Goal: Task Accomplishment & Management: Manage account settings

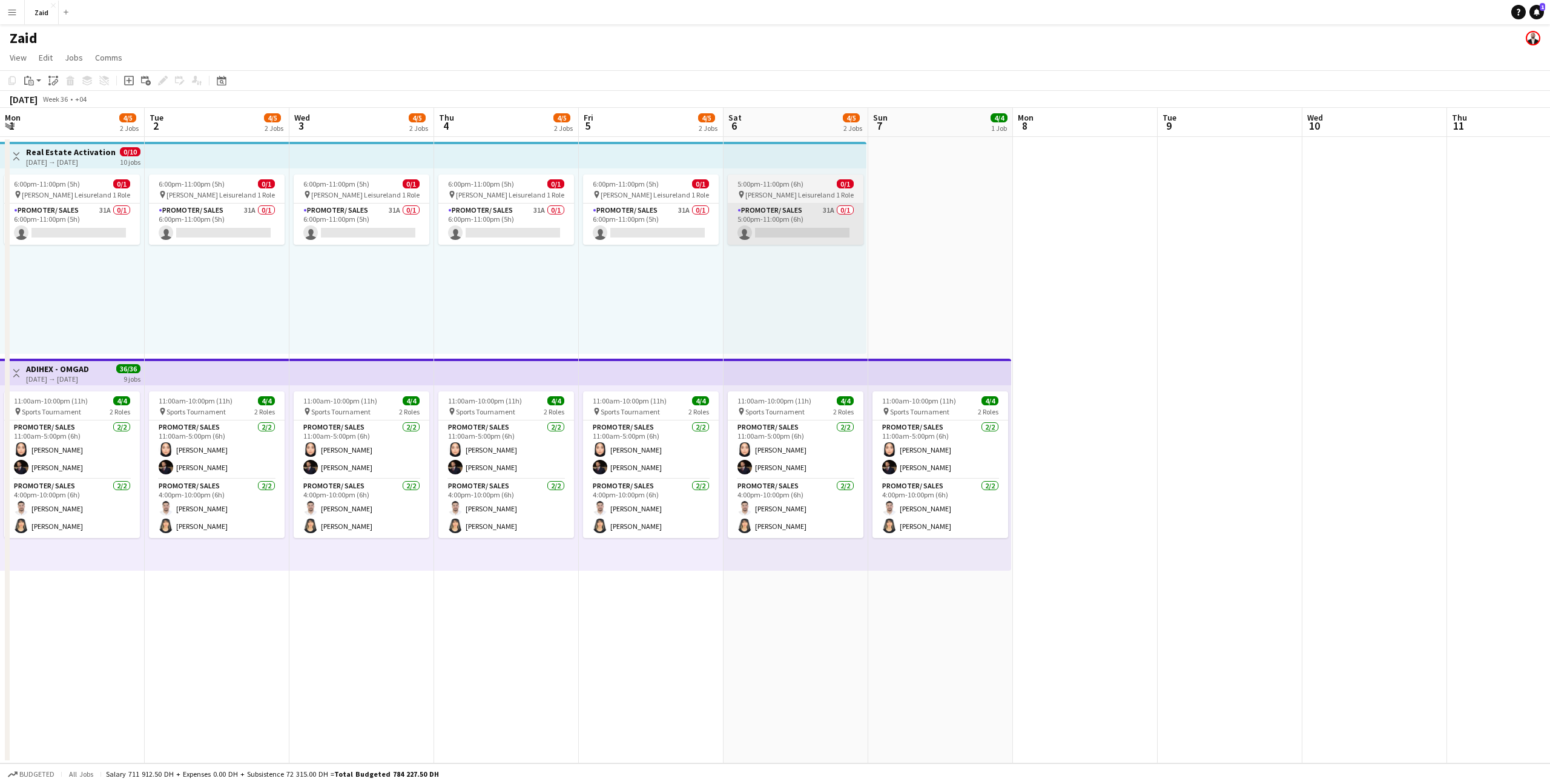
scroll to position [0, 262]
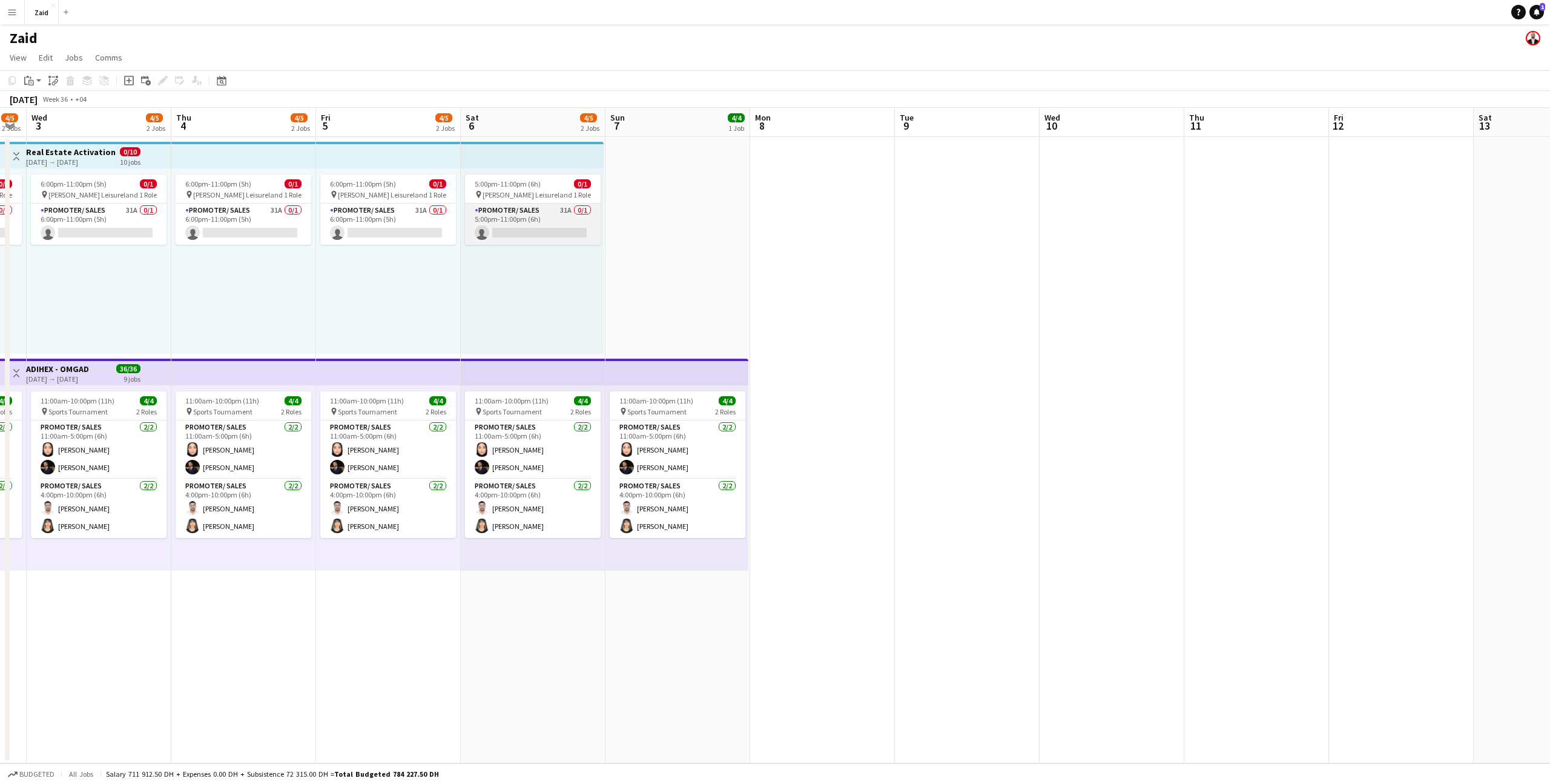
click at [578, 218] on app-card-role "Promoter/ Sales 31A 0/1 5:00pm-11:00pm (6h) single-neutral-actions" at bounding box center [533, 224] width 136 height 41
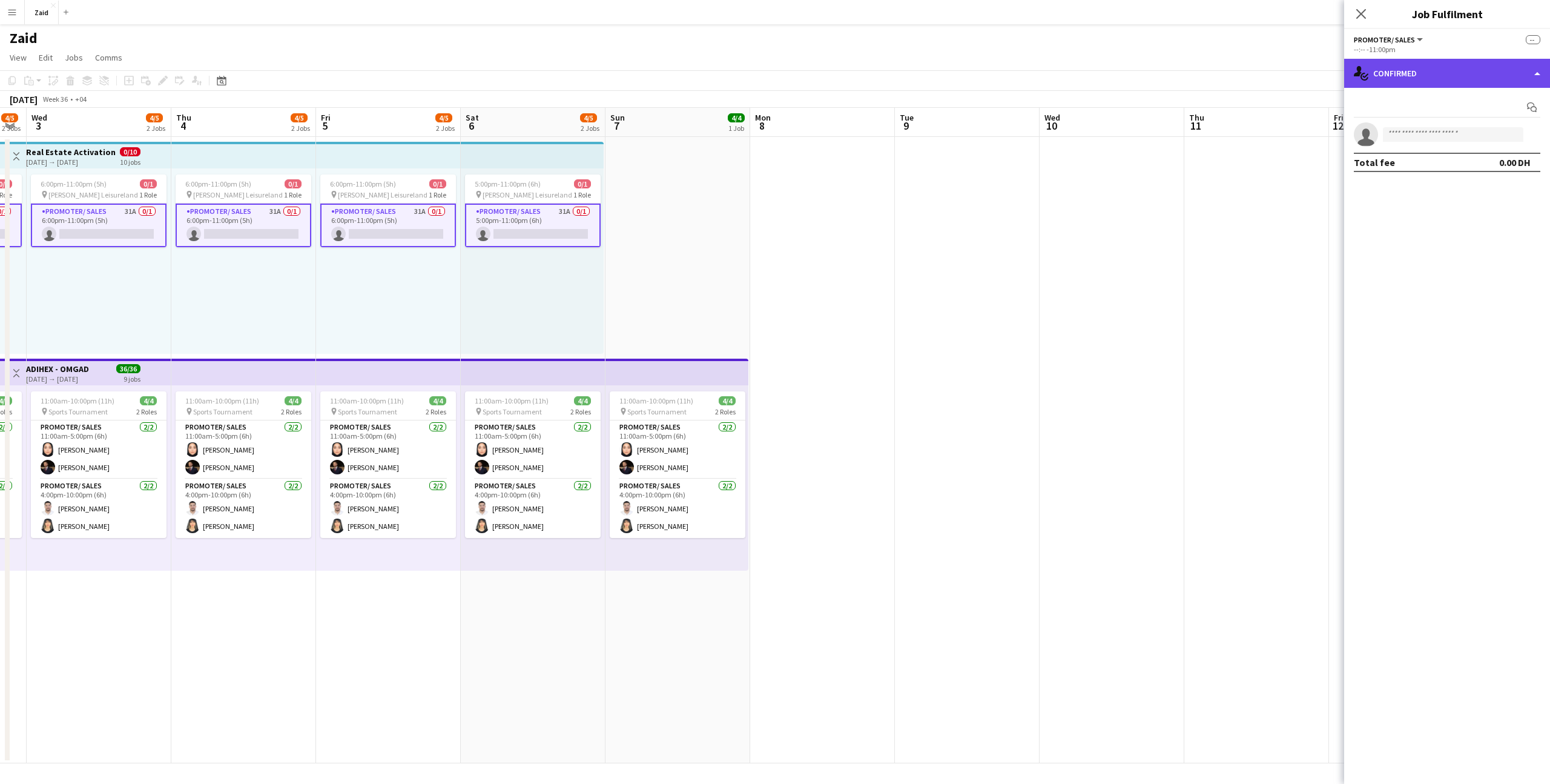
click at [1444, 71] on div "single-neutral-actions-check-2 Confirmed" at bounding box center [1447, 73] width 206 height 29
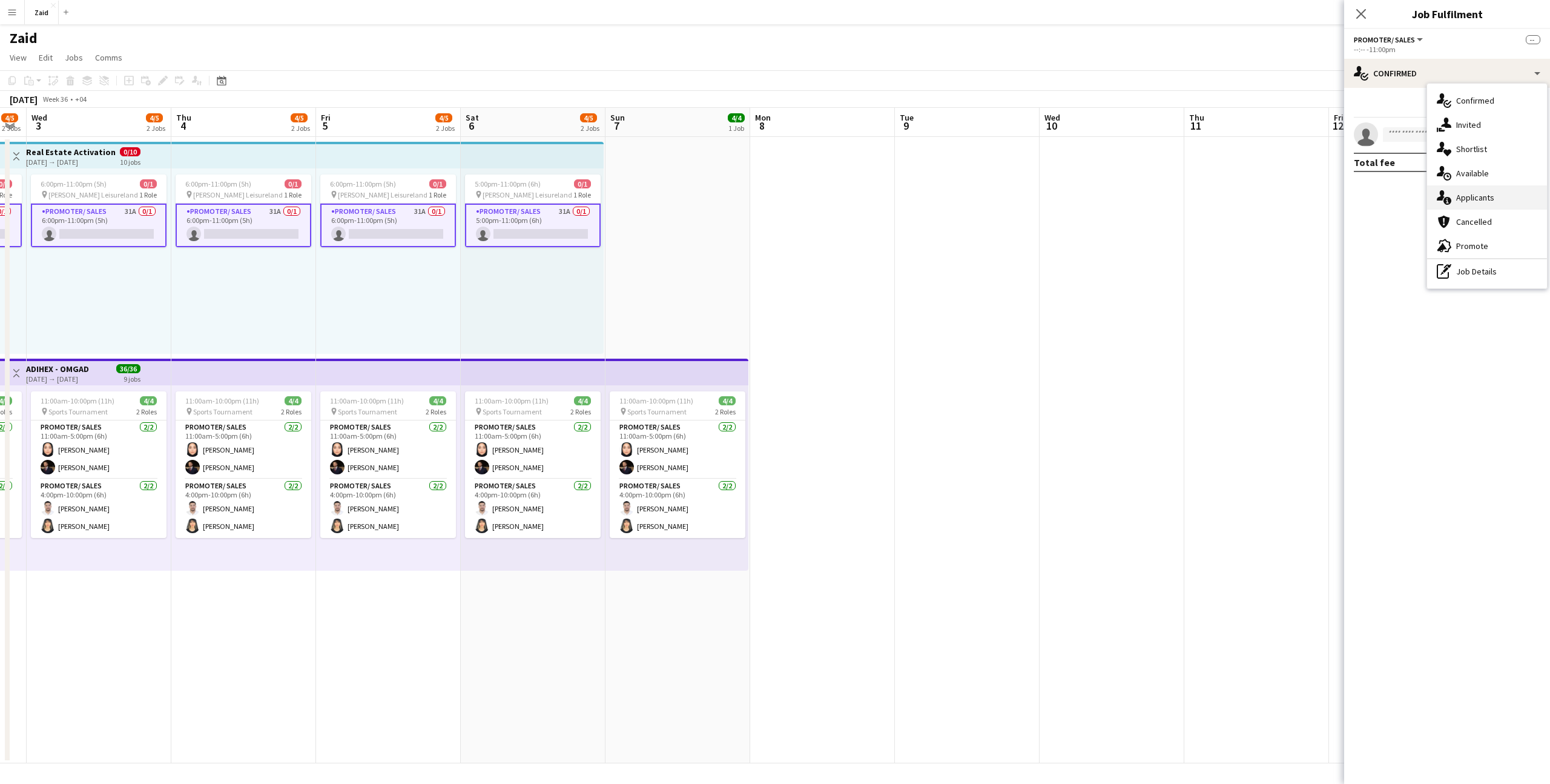
click at [1499, 201] on div "single-neutral-actions-information Applicants" at bounding box center [1487, 197] width 120 height 24
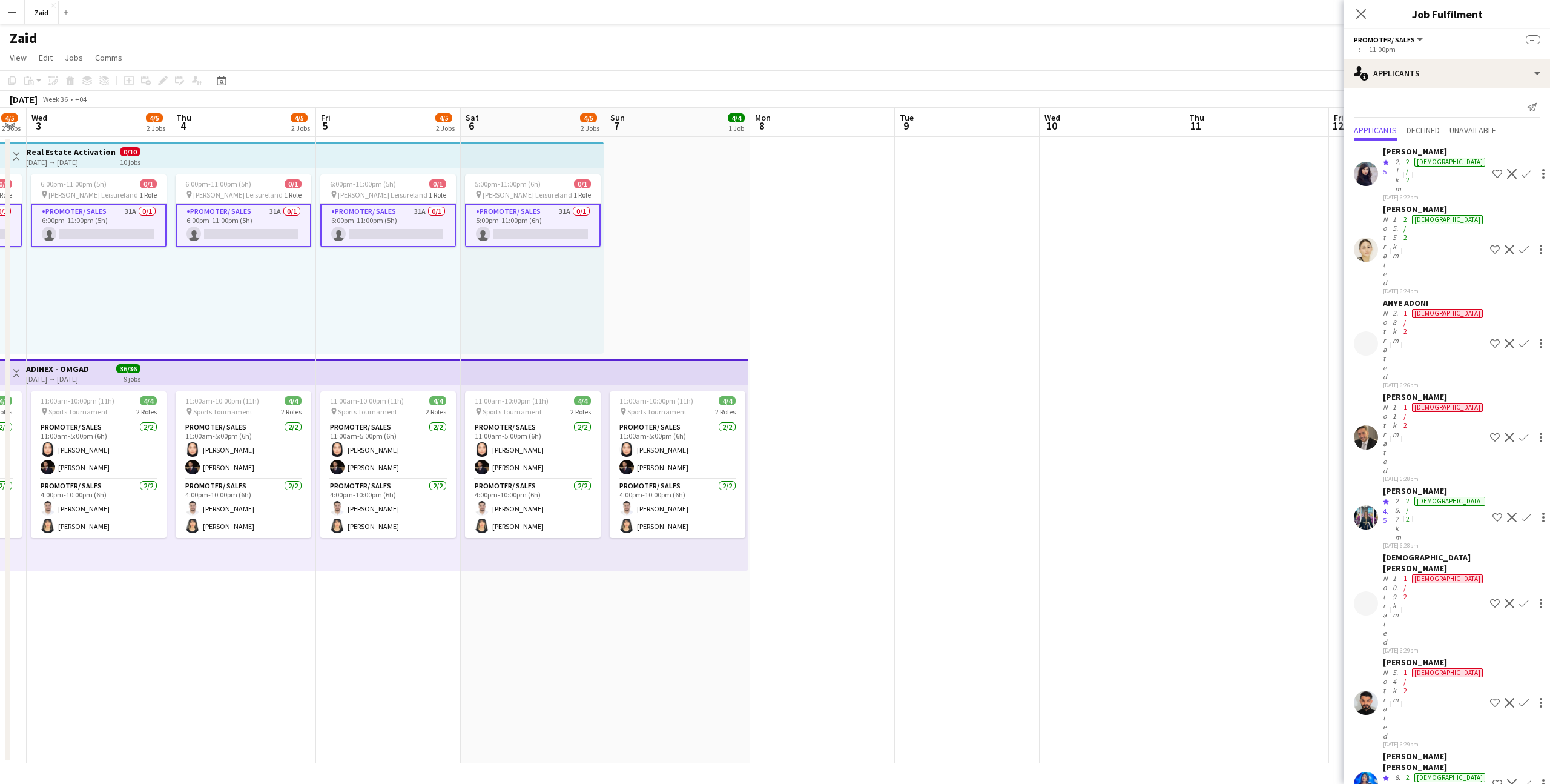
scroll to position [491, 0]
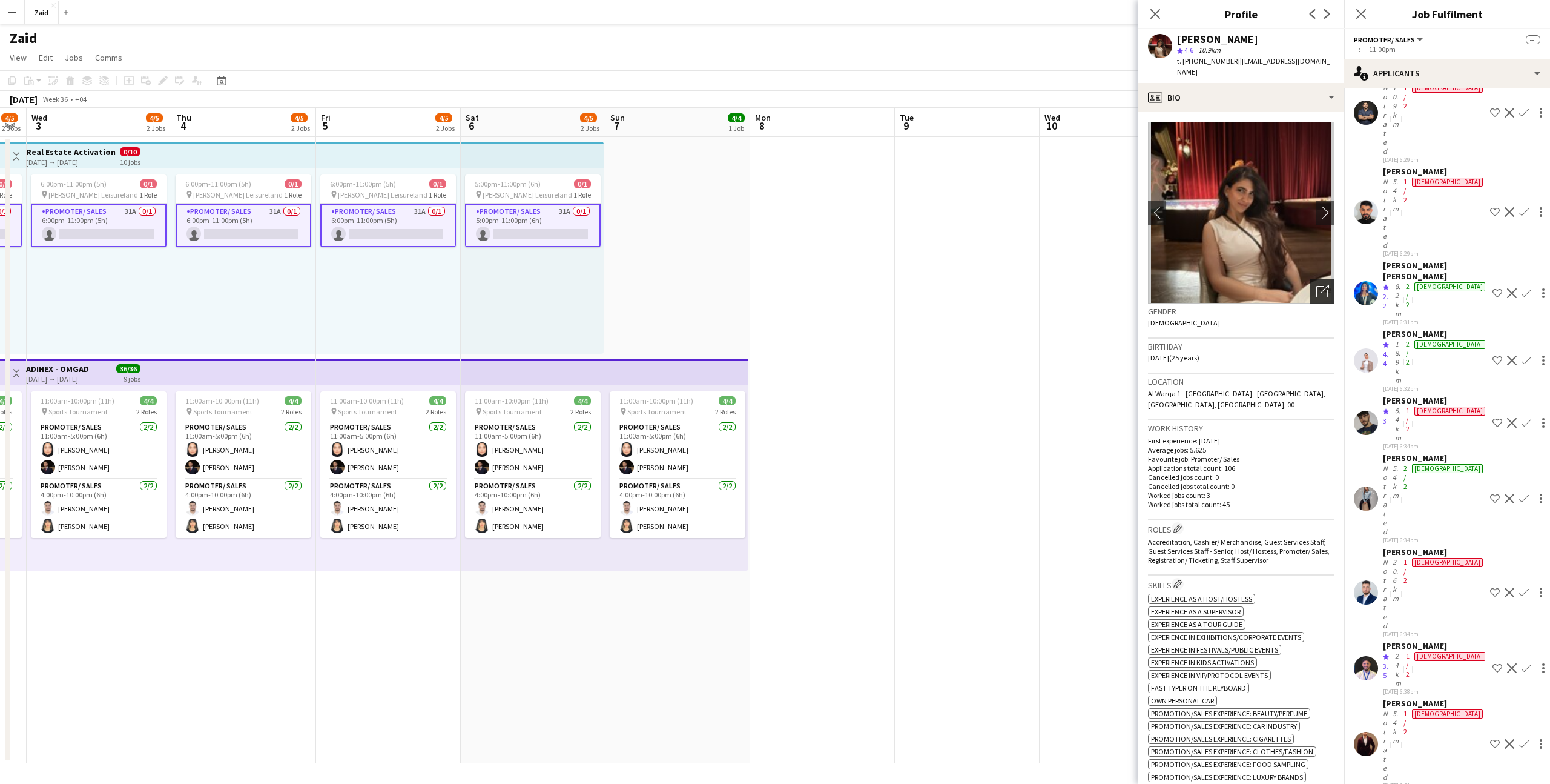
click at [1327, 287] on div "Open photos pop-in" at bounding box center [1323, 291] width 24 height 24
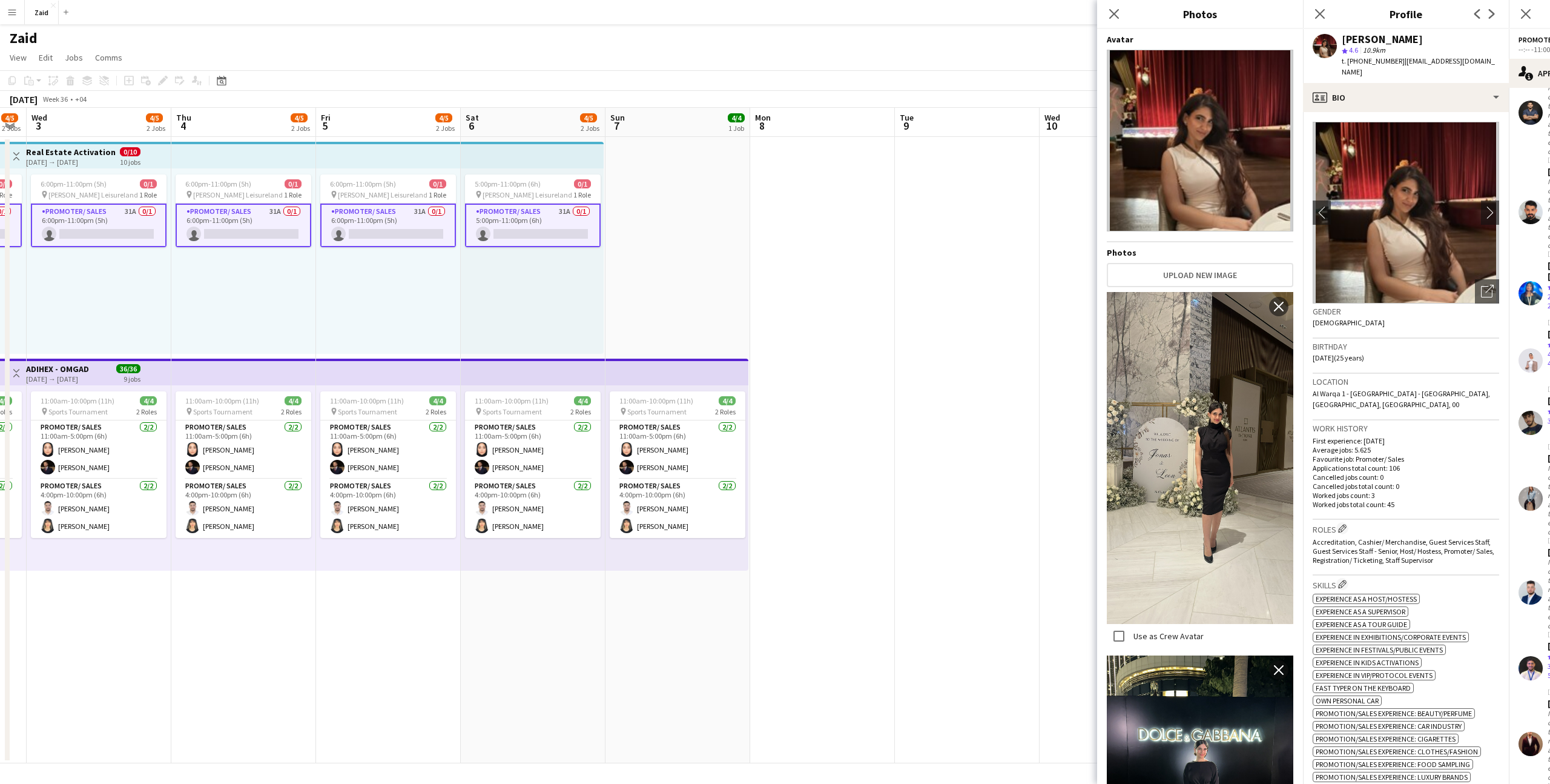
click at [1028, 359] on app-date-cell at bounding box center [968, 450] width 145 height 626
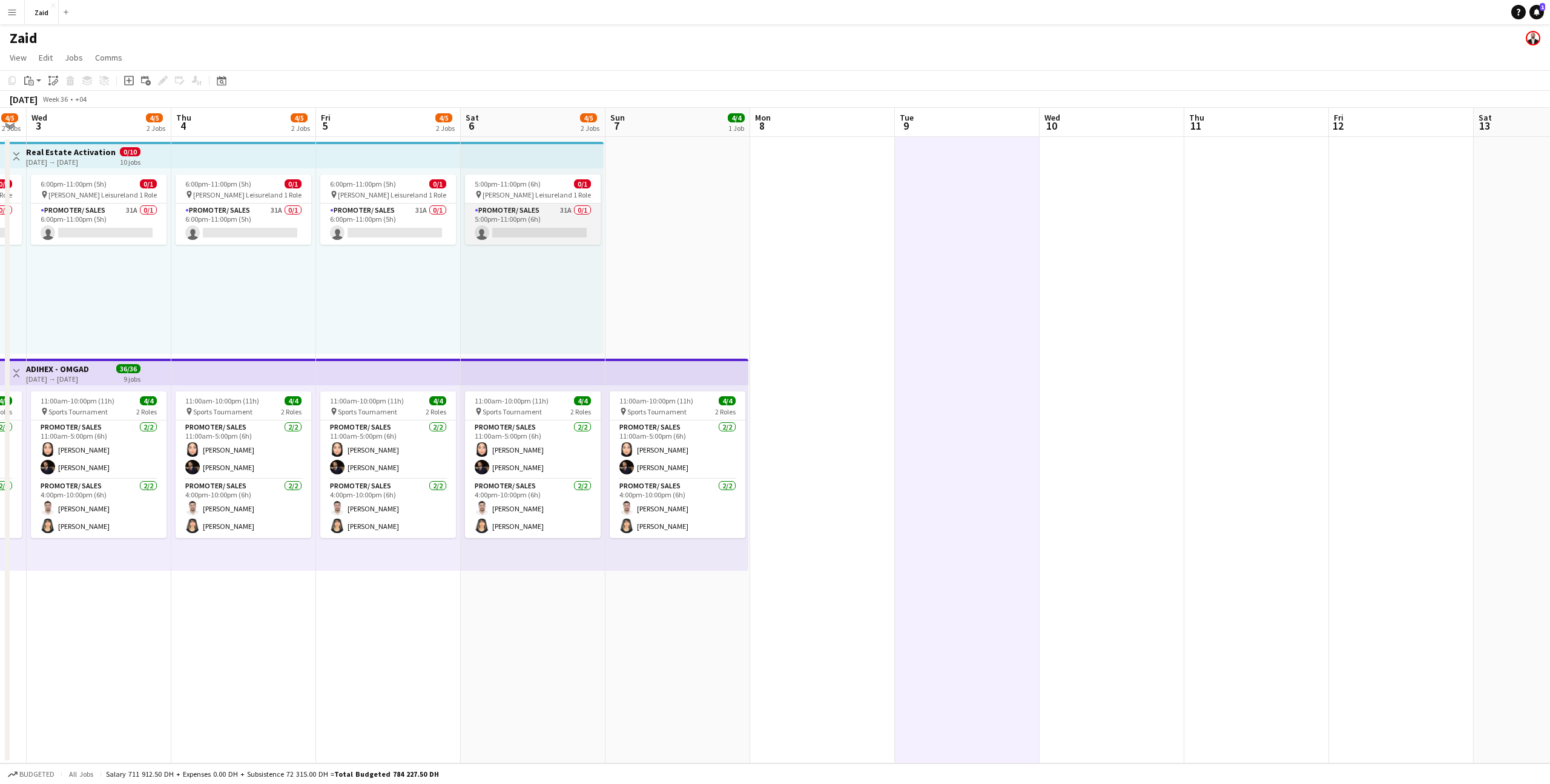
click at [549, 212] on app-card-role "Promoter/ Sales 31A 0/1 5:00pm-11:00pm (6h) single-neutral-actions" at bounding box center [533, 224] width 136 height 41
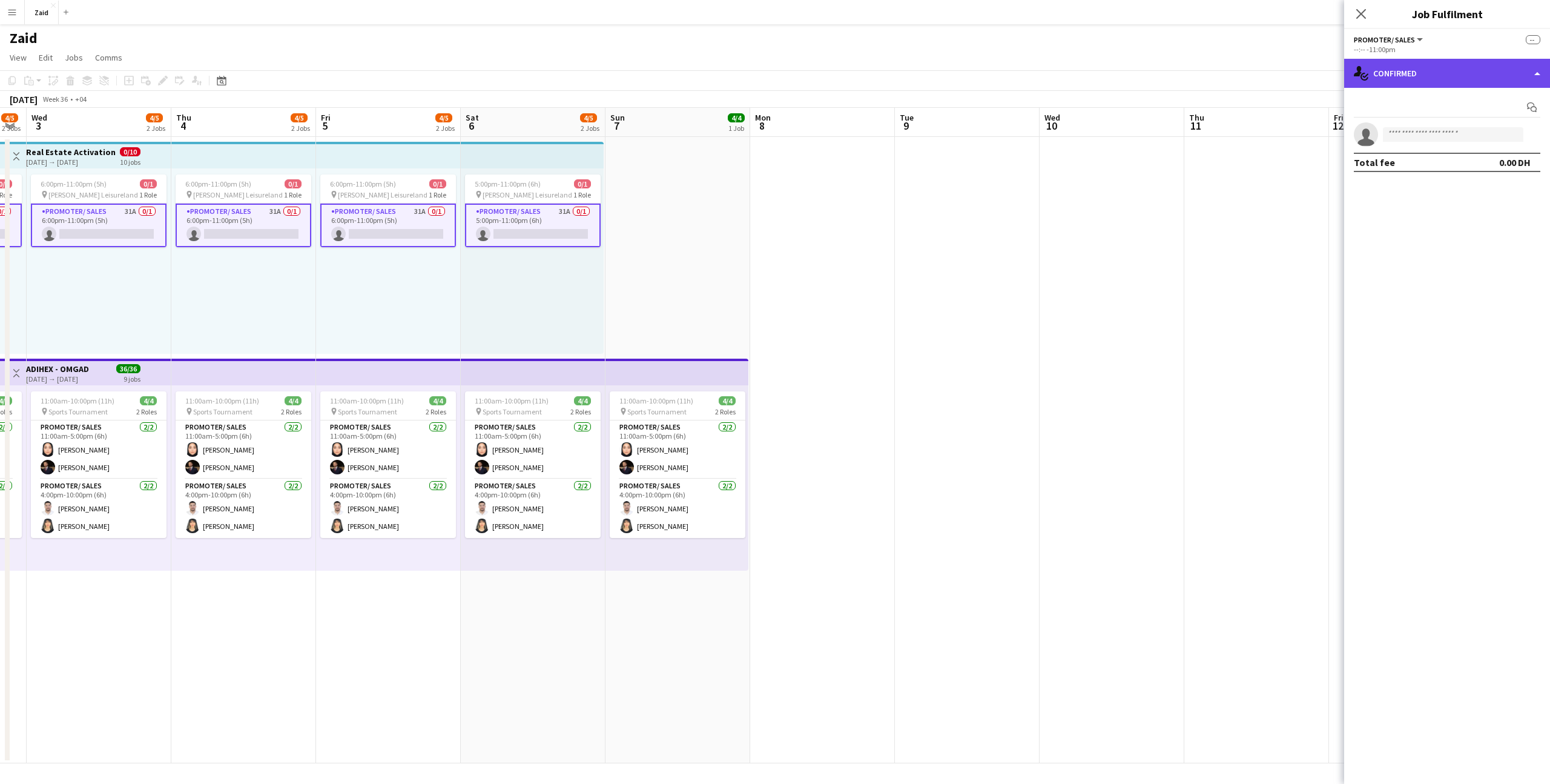
click at [1441, 71] on div "single-neutral-actions-check-2 Confirmed" at bounding box center [1447, 73] width 206 height 29
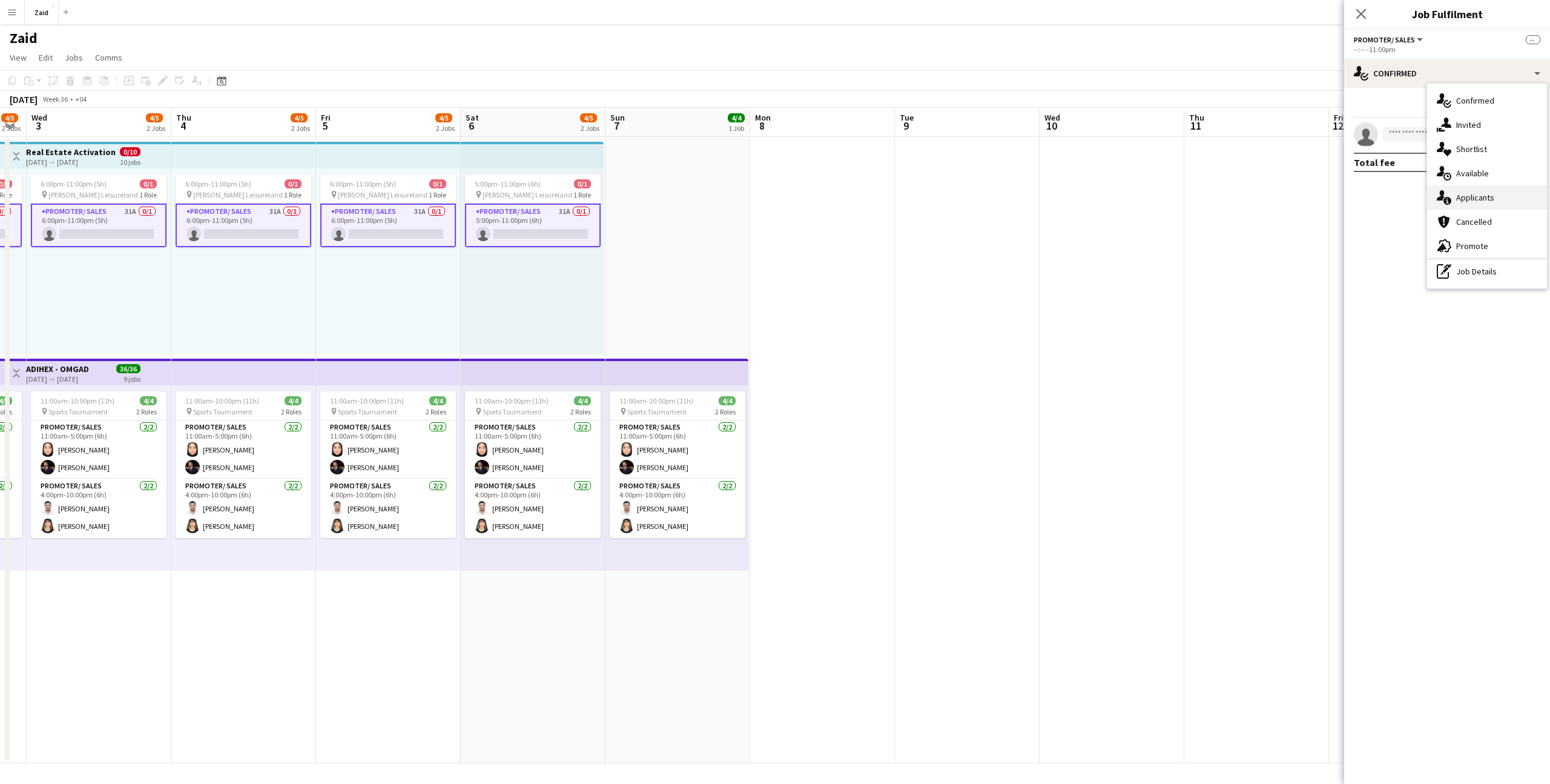
click at [1495, 194] on div "single-neutral-actions-information Applicants" at bounding box center [1487, 197] width 120 height 24
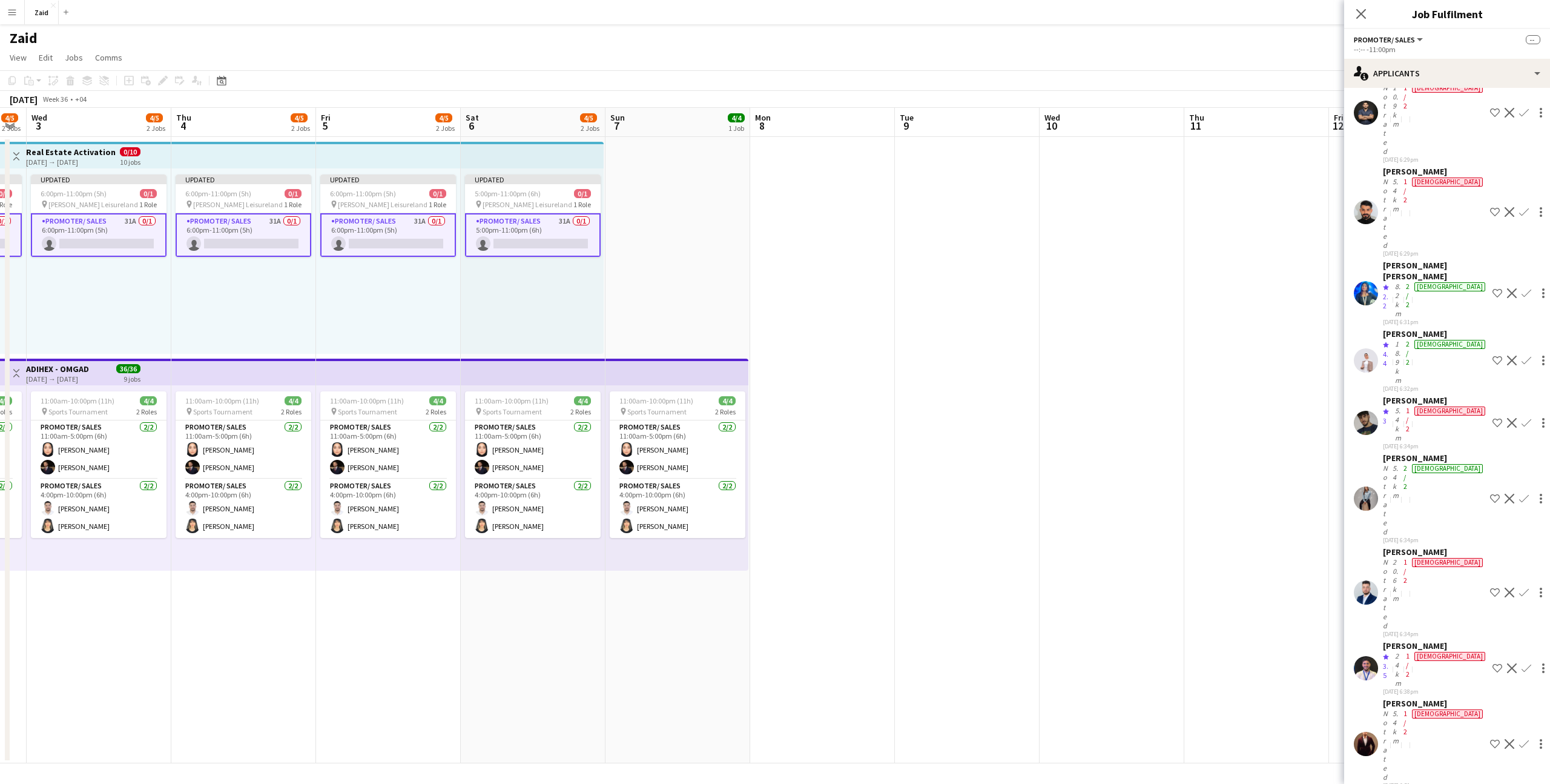
click at [1273, 384] on app-date-cell at bounding box center [1257, 450] width 145 height 626
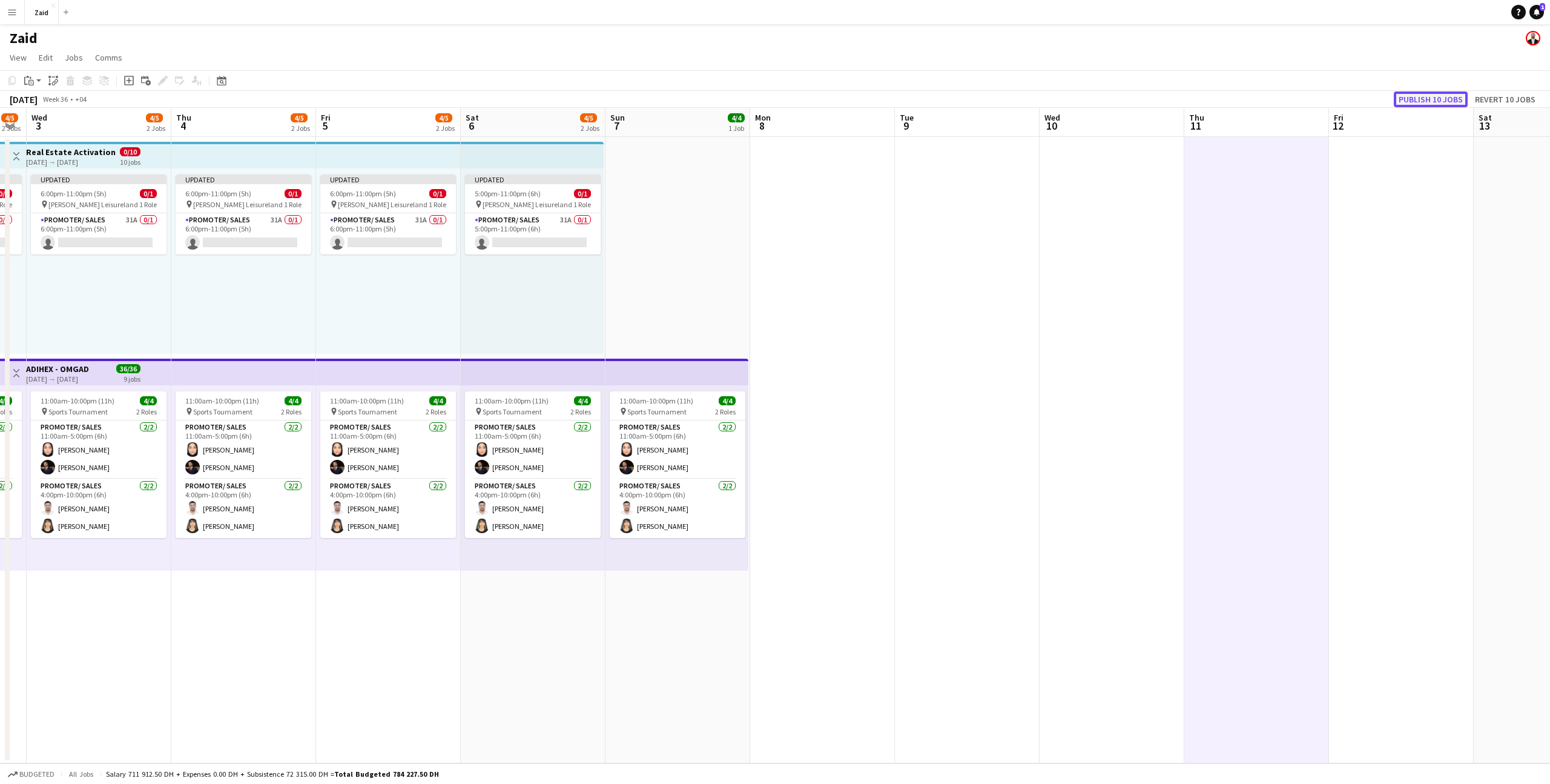
click at [1453, 102] on button "Publish 10 jobs" at bounding box center [1431, 100] width 74 height 15
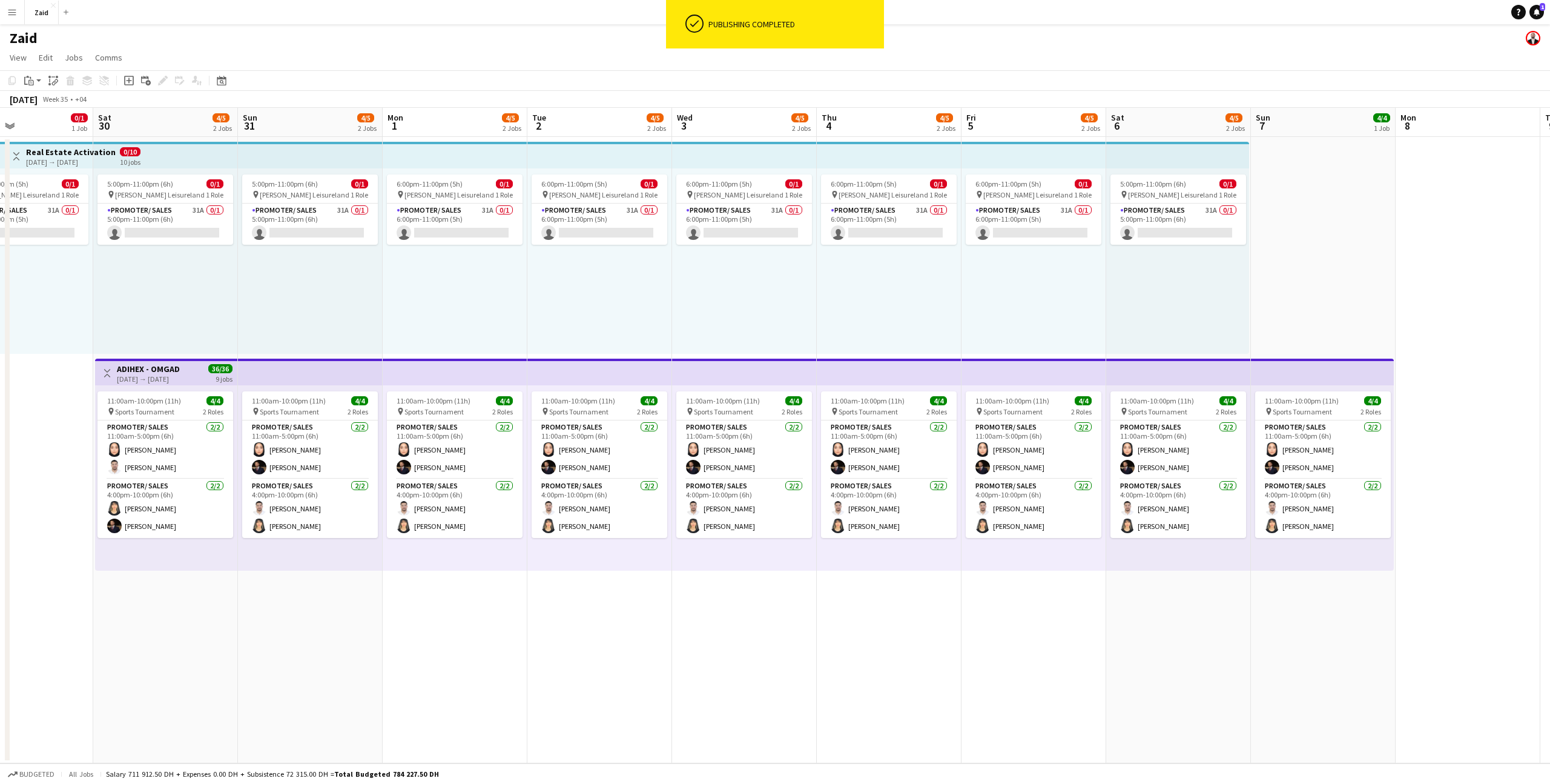
scroll to position [0, 286]
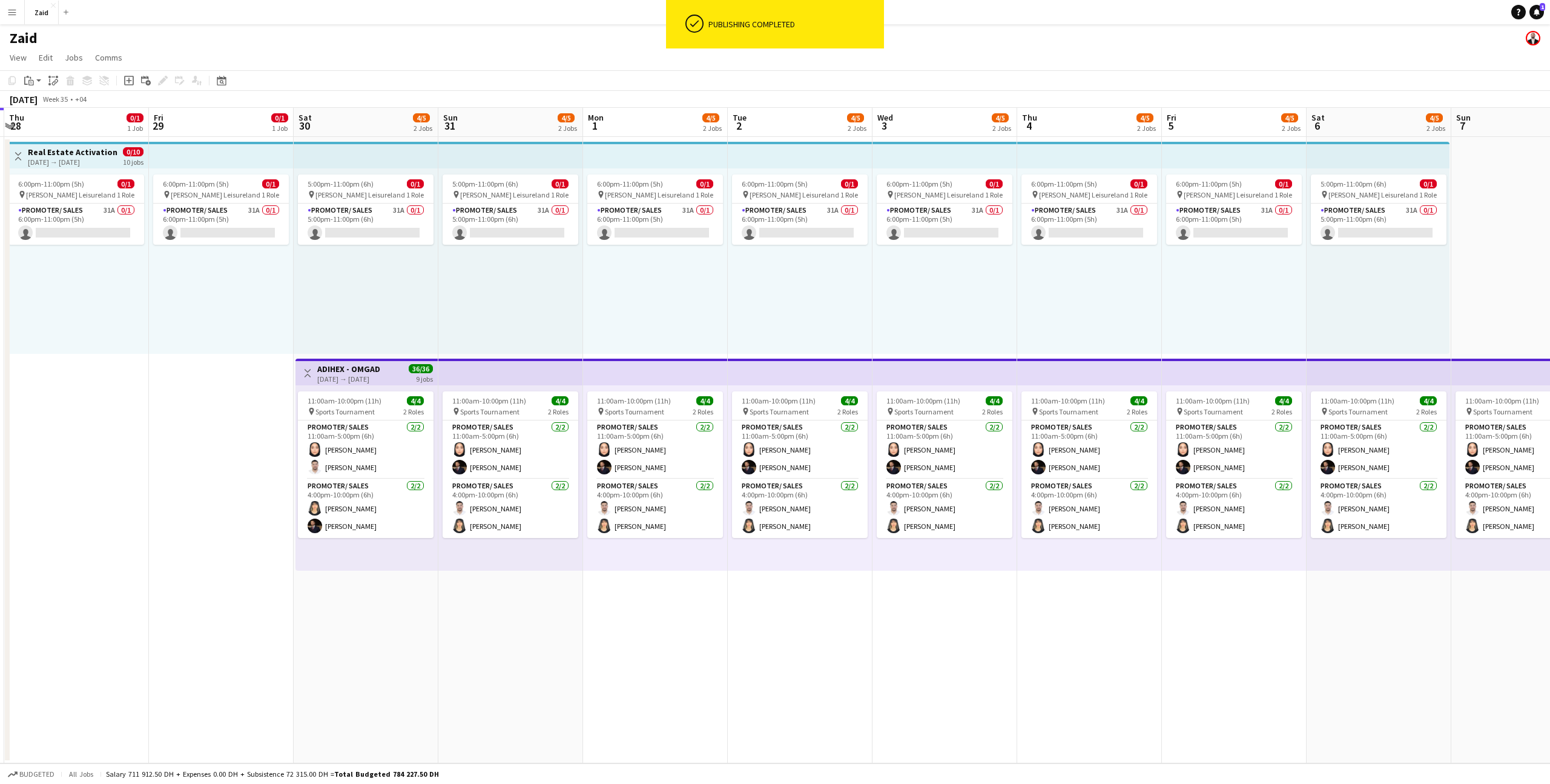
click at [1161, 228] on div "6:00pm-11:00pm (5h) 0/1 pin Al Nasr Leisureland 1 Role Promoter/ Sales 31A 0/1 …" at bounding box center [1089, 261] width 145 height 185
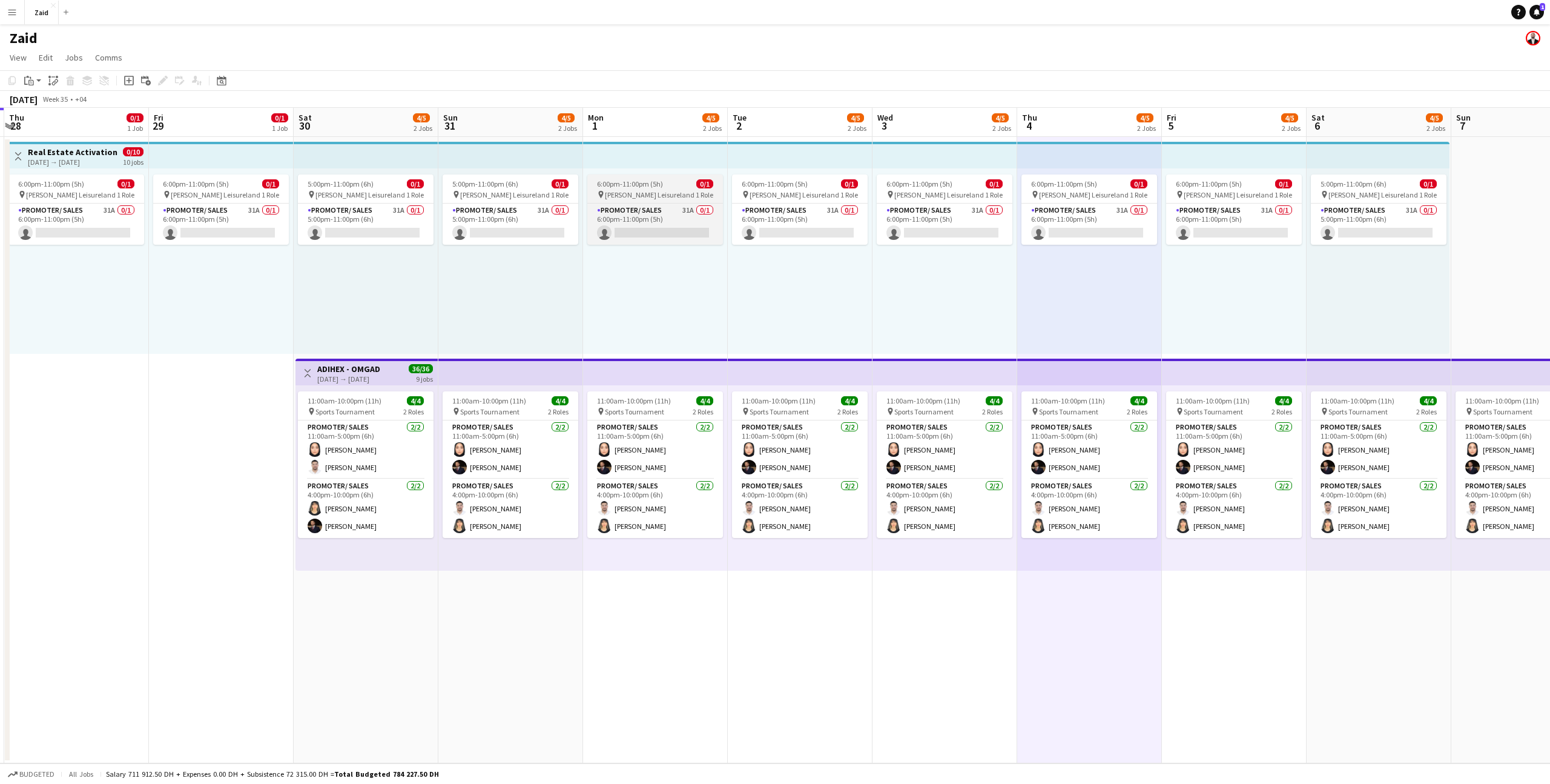
click at [642, 197] on span "Al Nasr Leisureland" at bounding box center [649, 195] width 89 height 9
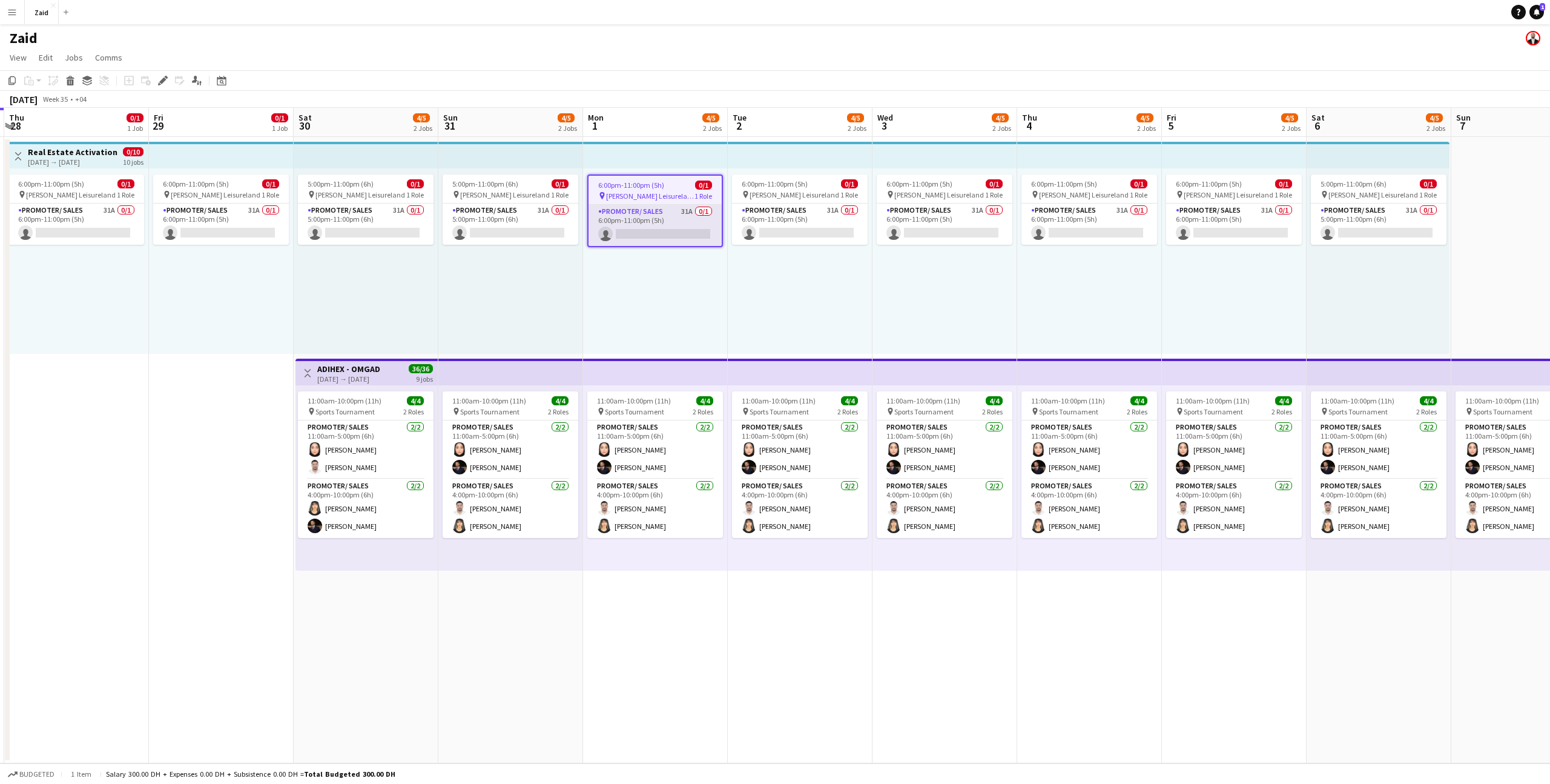
click at [693, 217] on app-card-role "Promoter/ Sales 31A 0/1 6:00pm-11:00pm (5h) single-neutral-actions" at bounding box center [654, 226] width 133 height 41
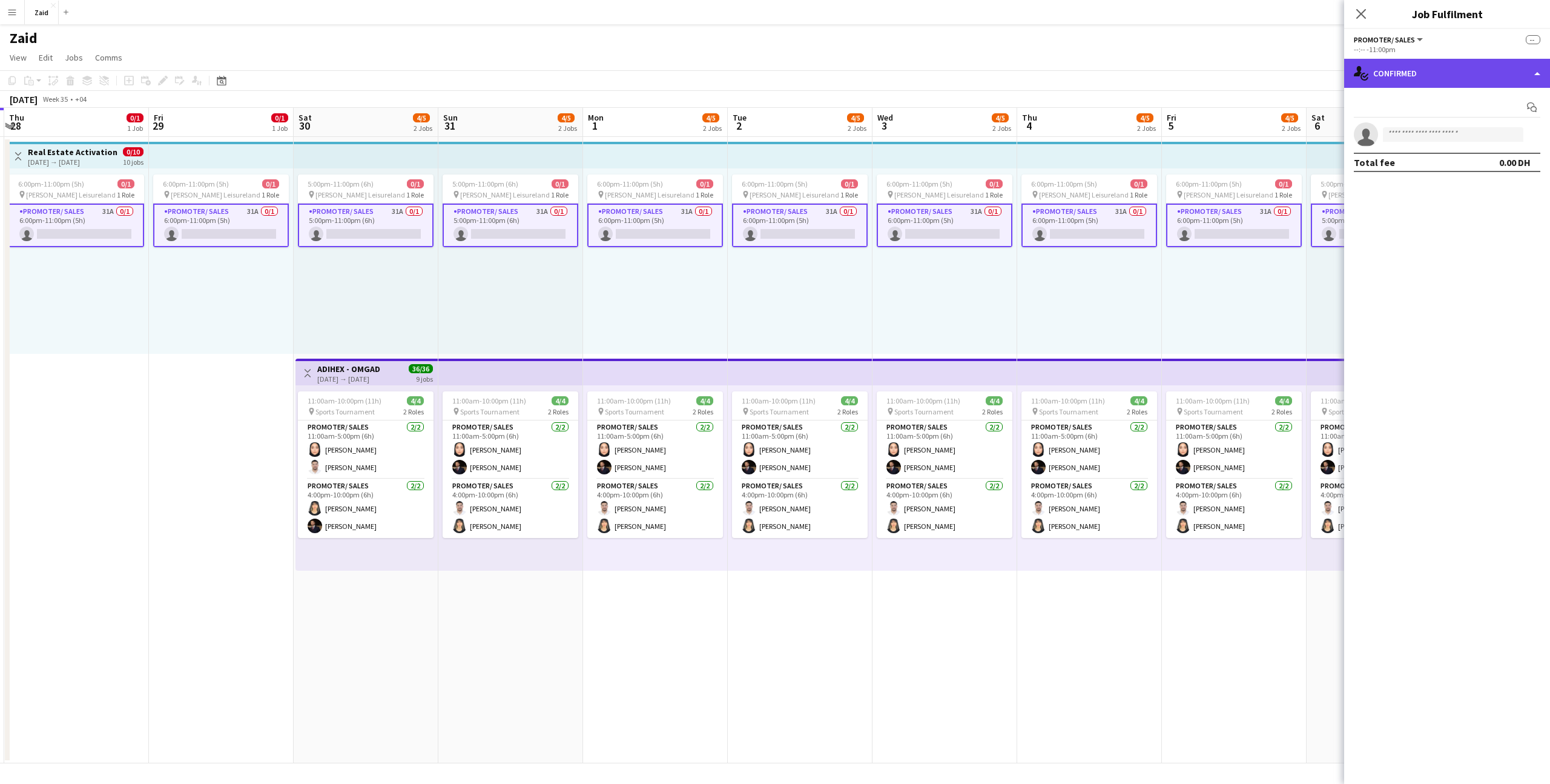
click at [1457, 77] on div "single-neutral-actions-check-2 Confirmed" at bounding box center [1447, 73] width 206 height 29
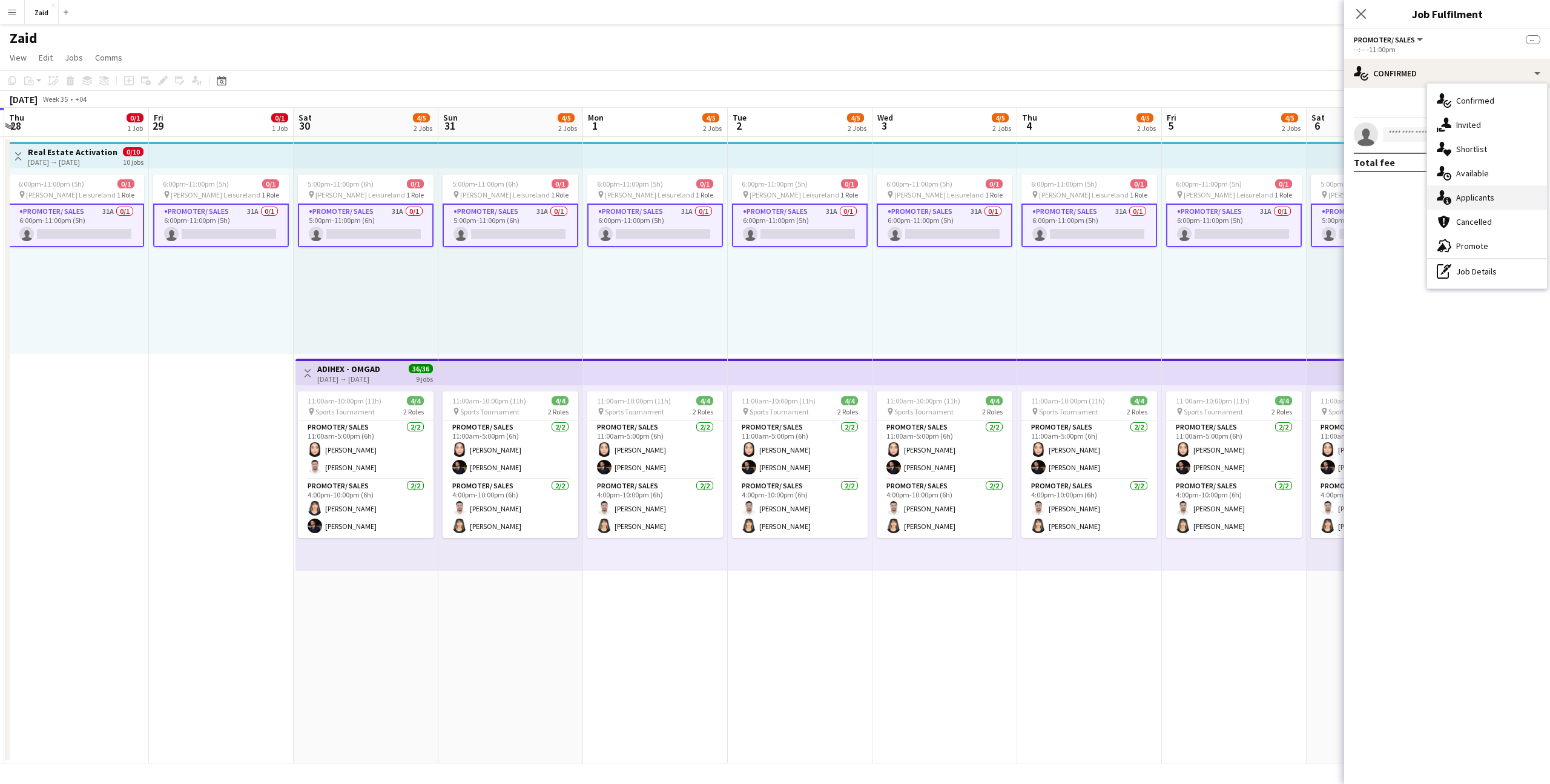
click at [1493, 201] on div "single-neutral-actions-information Applicants" at bounding box center [1487, 197] width 120 height 24
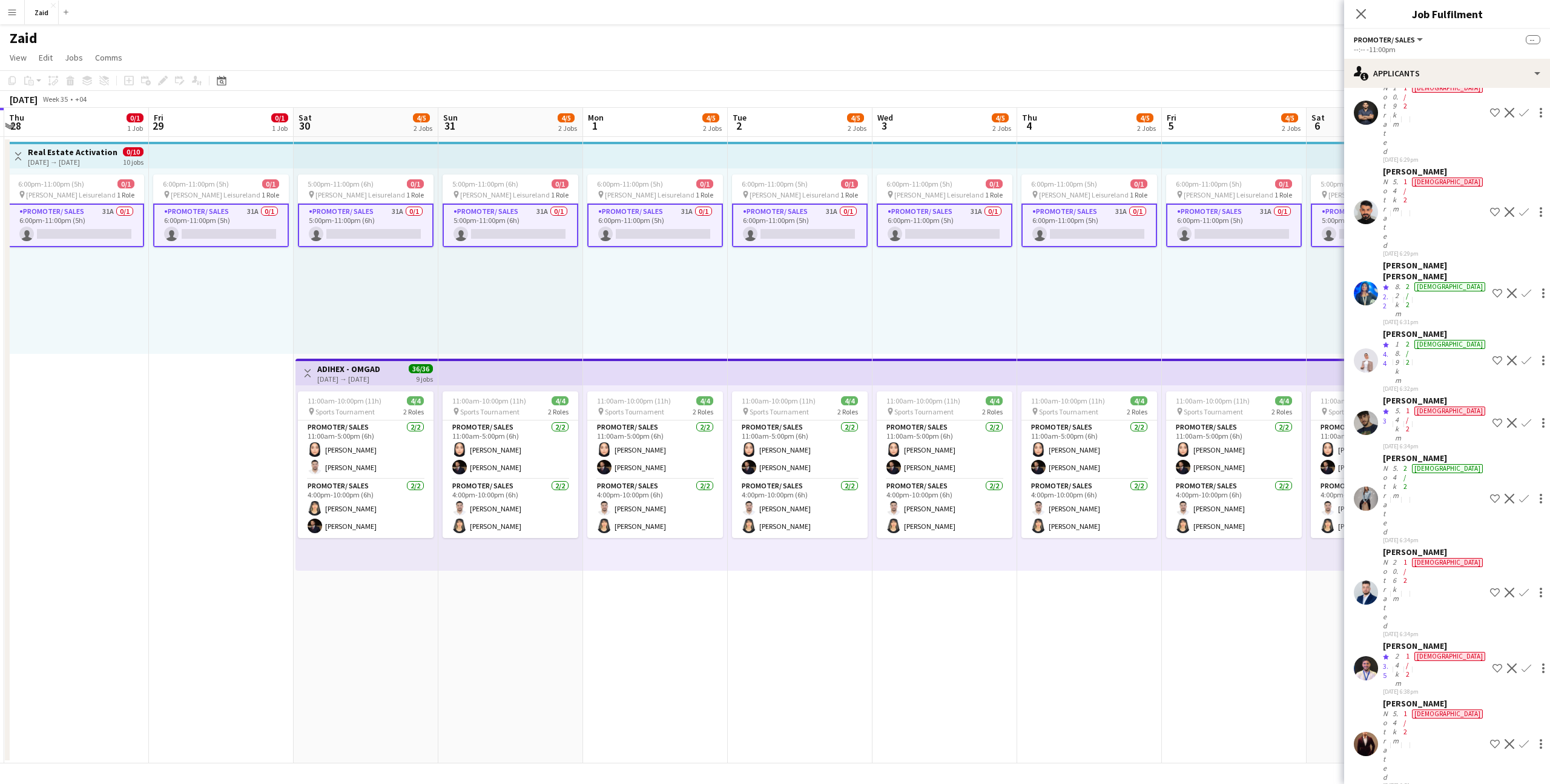
scroll to position [0, 0]
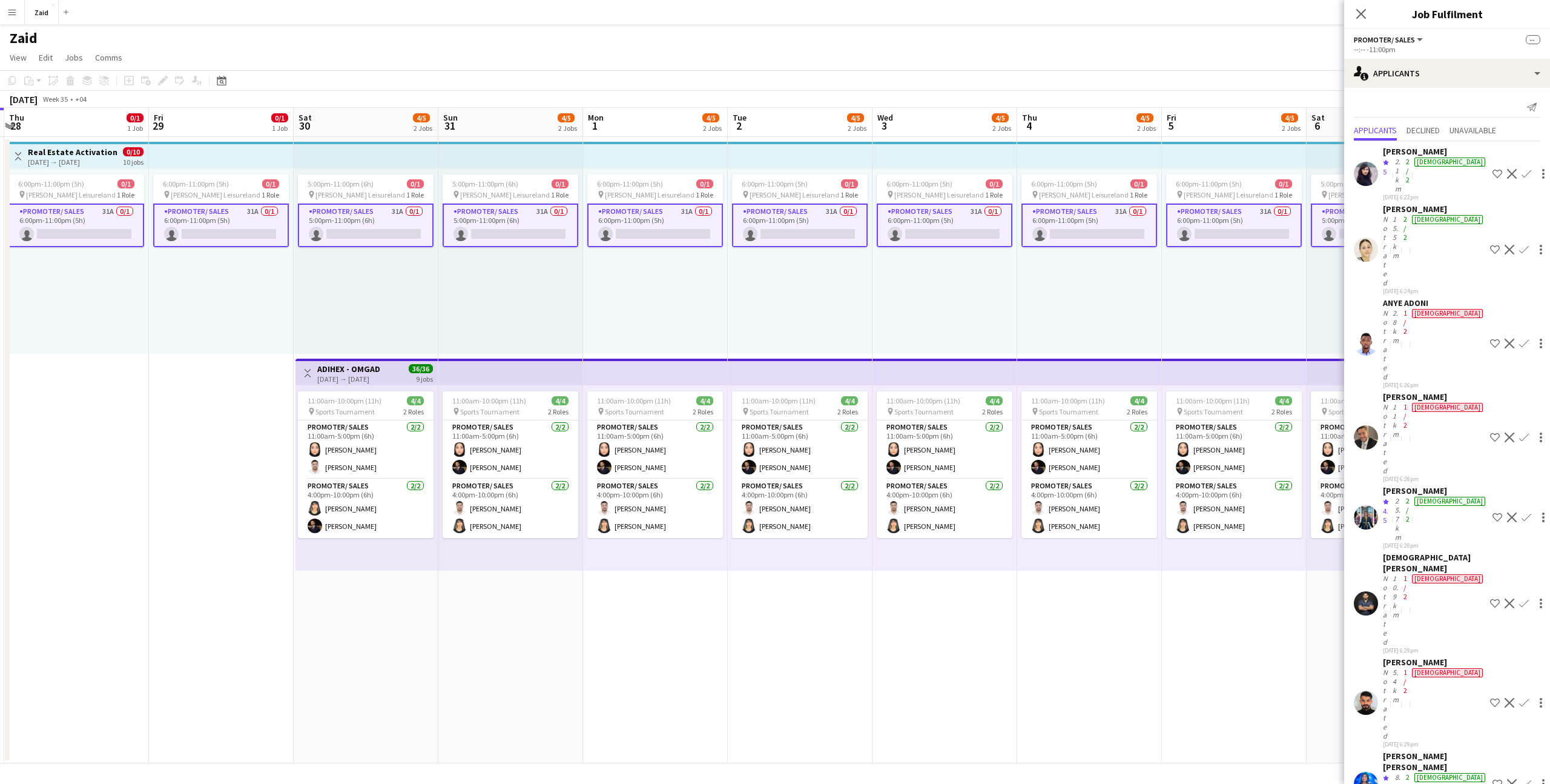
click at [1404, 496] on div "25.7km" at bounding box center [1398, 518] width 11 height 45
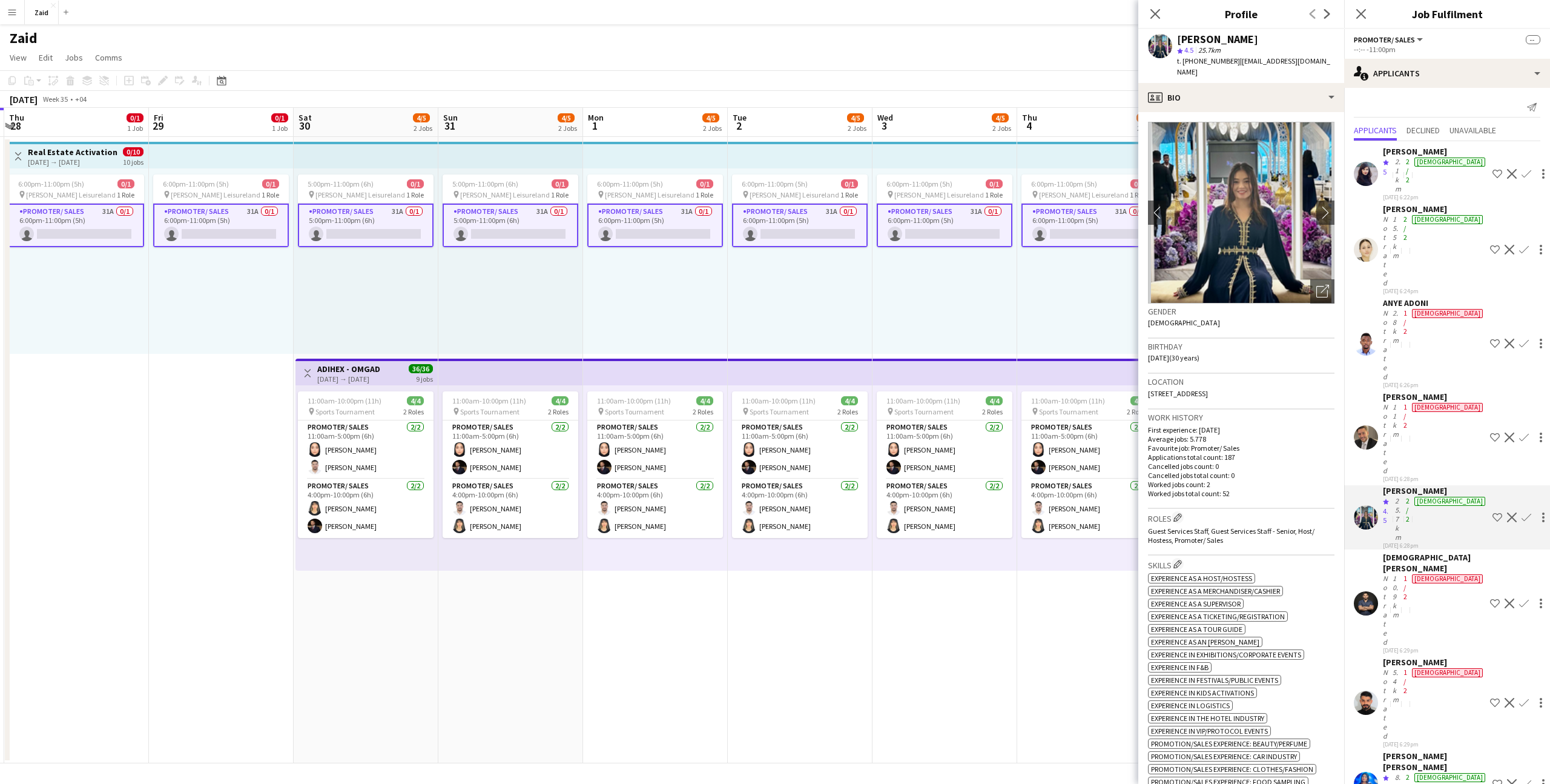
click at [1493, 512] on app-icon "Shortlist crew" at bounding box center [1497, 516] width 9 height 9
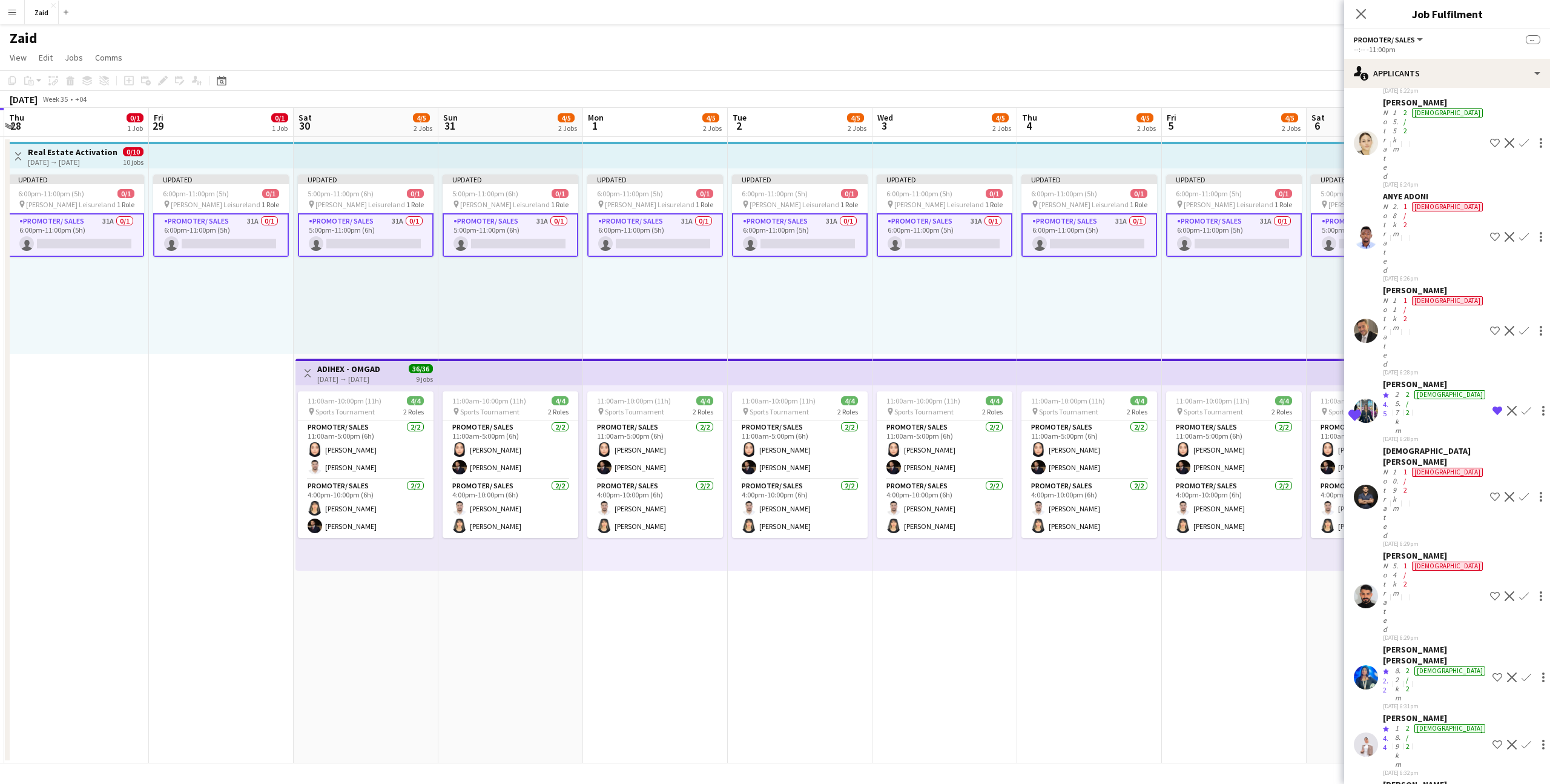
scroll to position [110, 0]
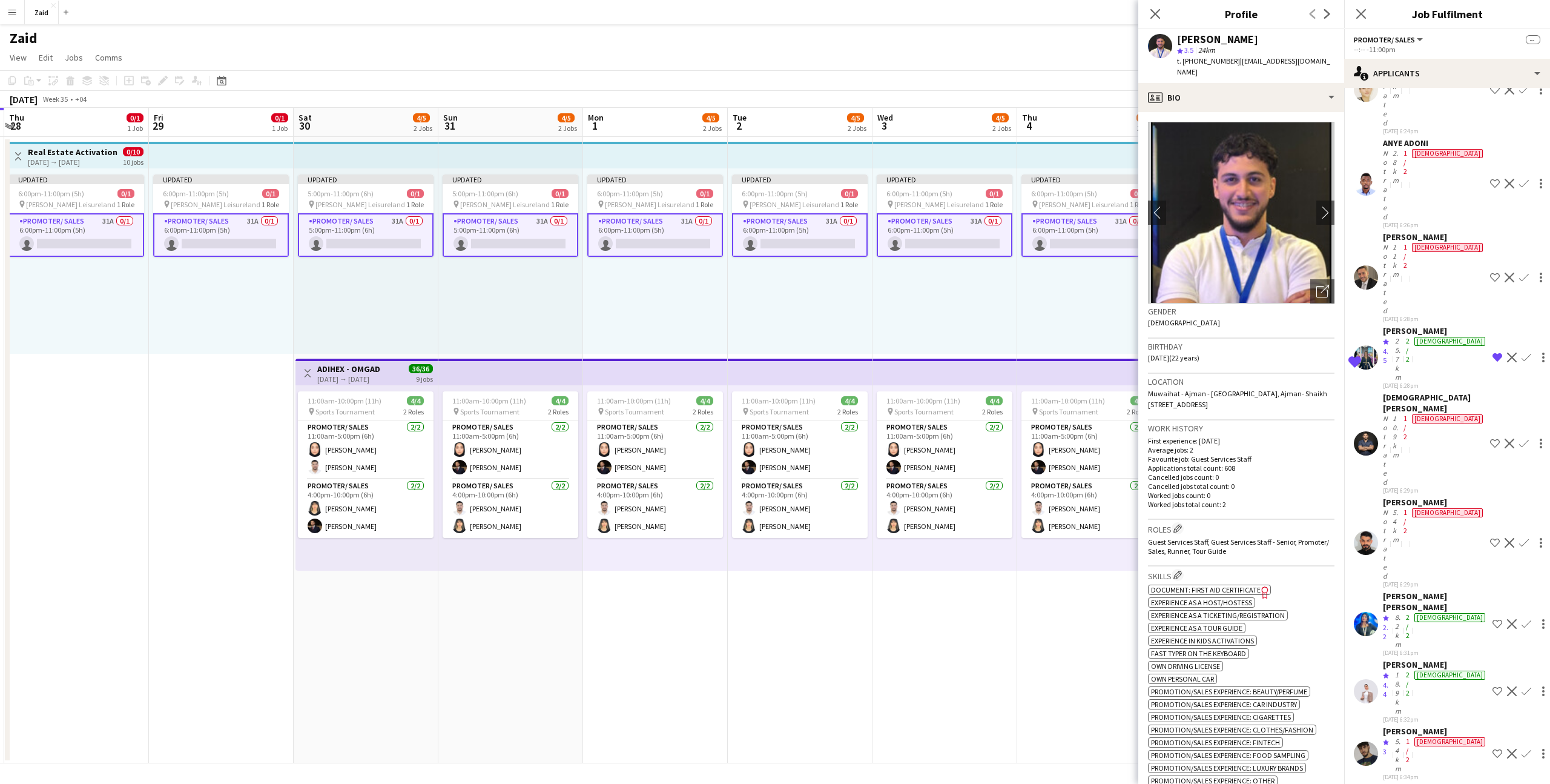
scroll to position [160, 0]
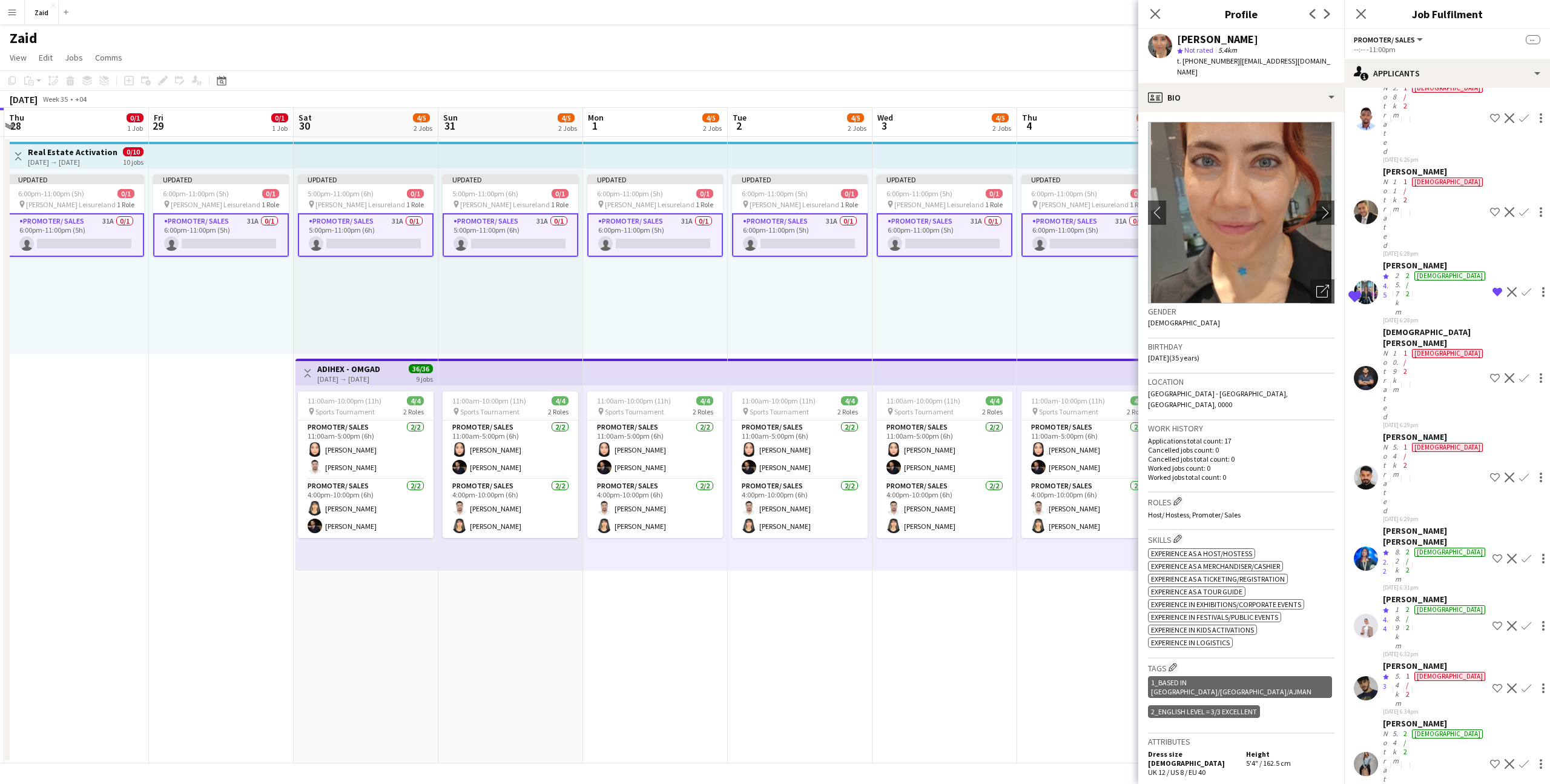
scroll to position [252, 0]
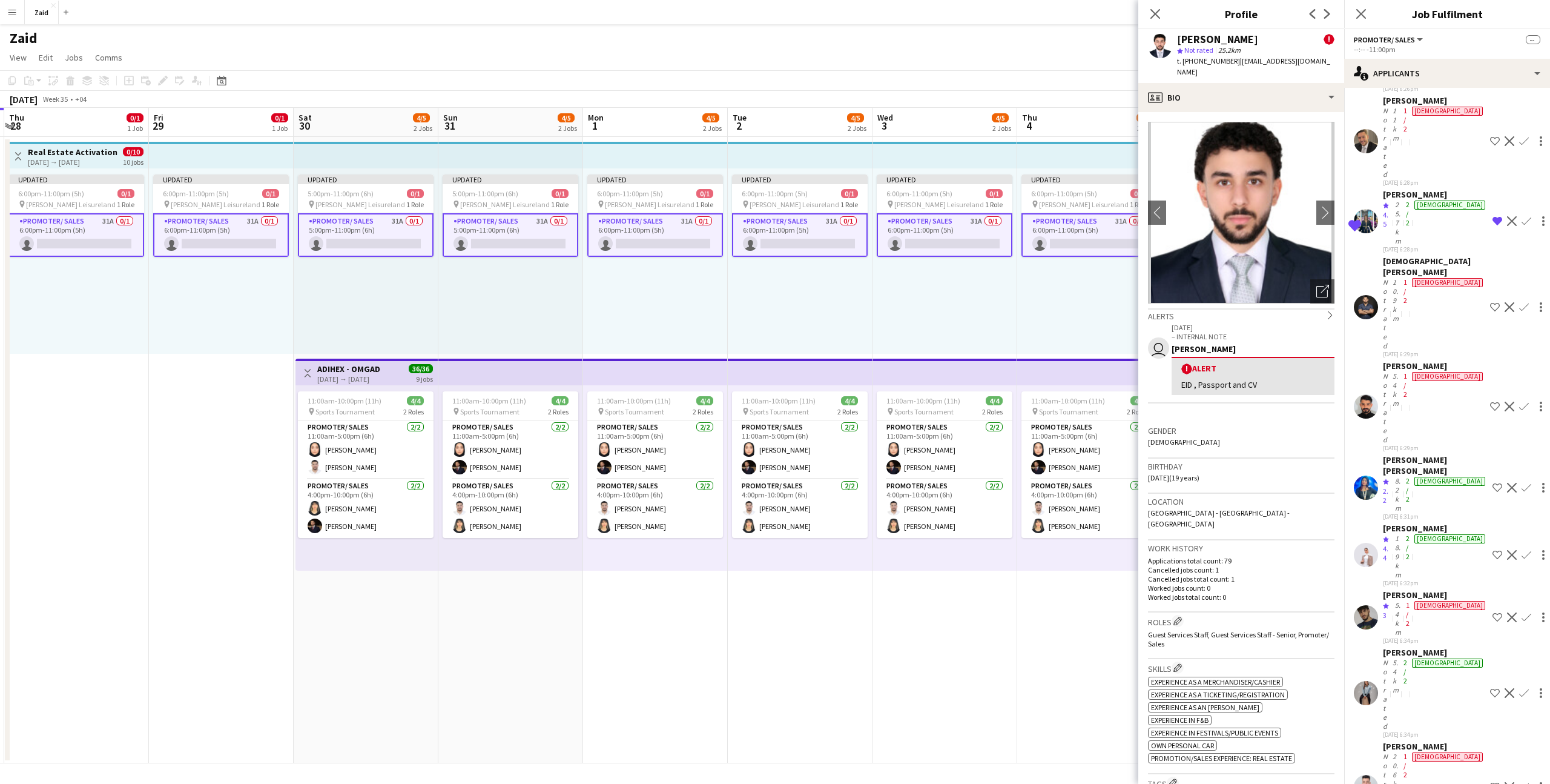
scroll to position [295, 0]
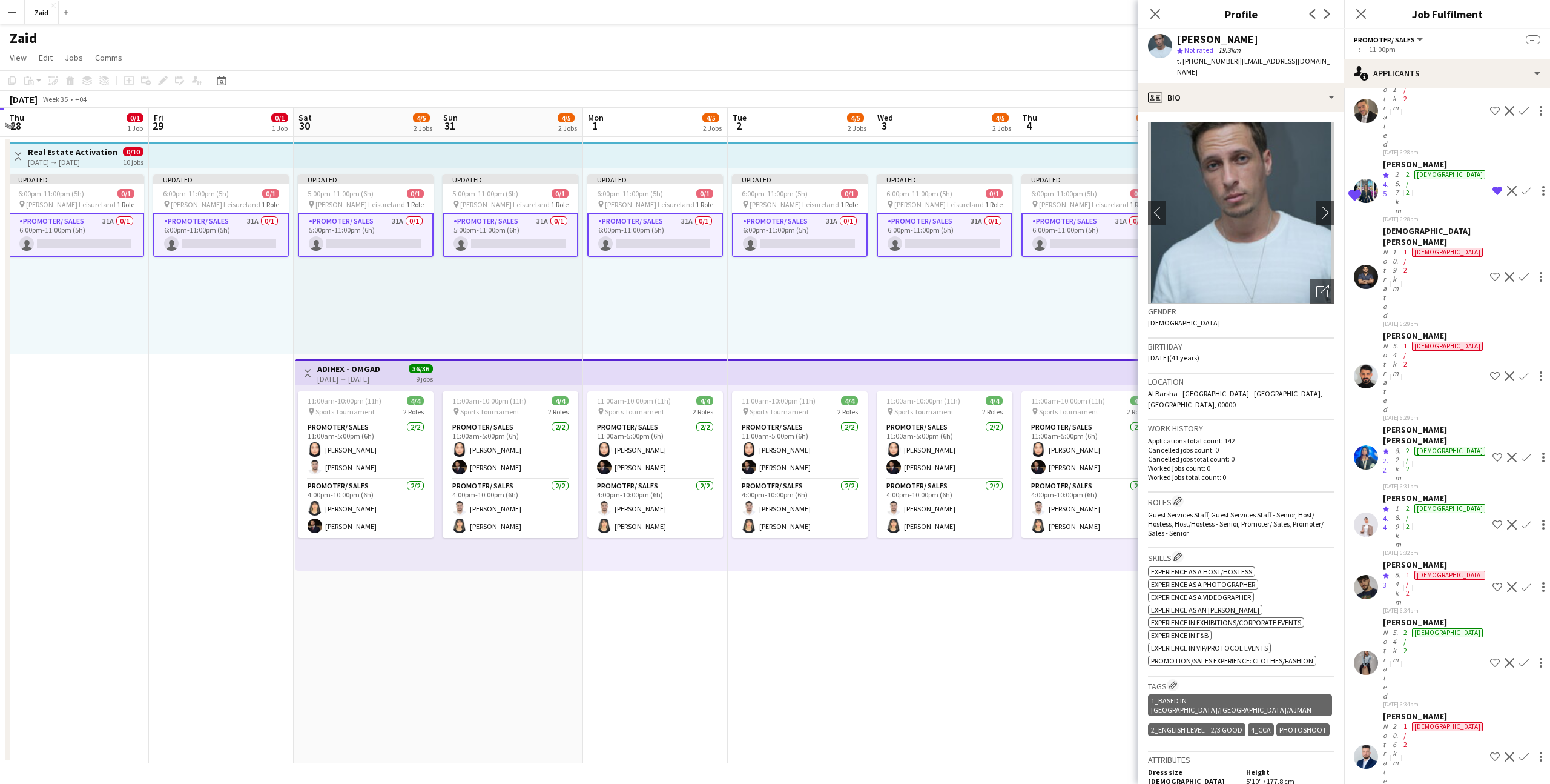
scroll to position [323, 0]
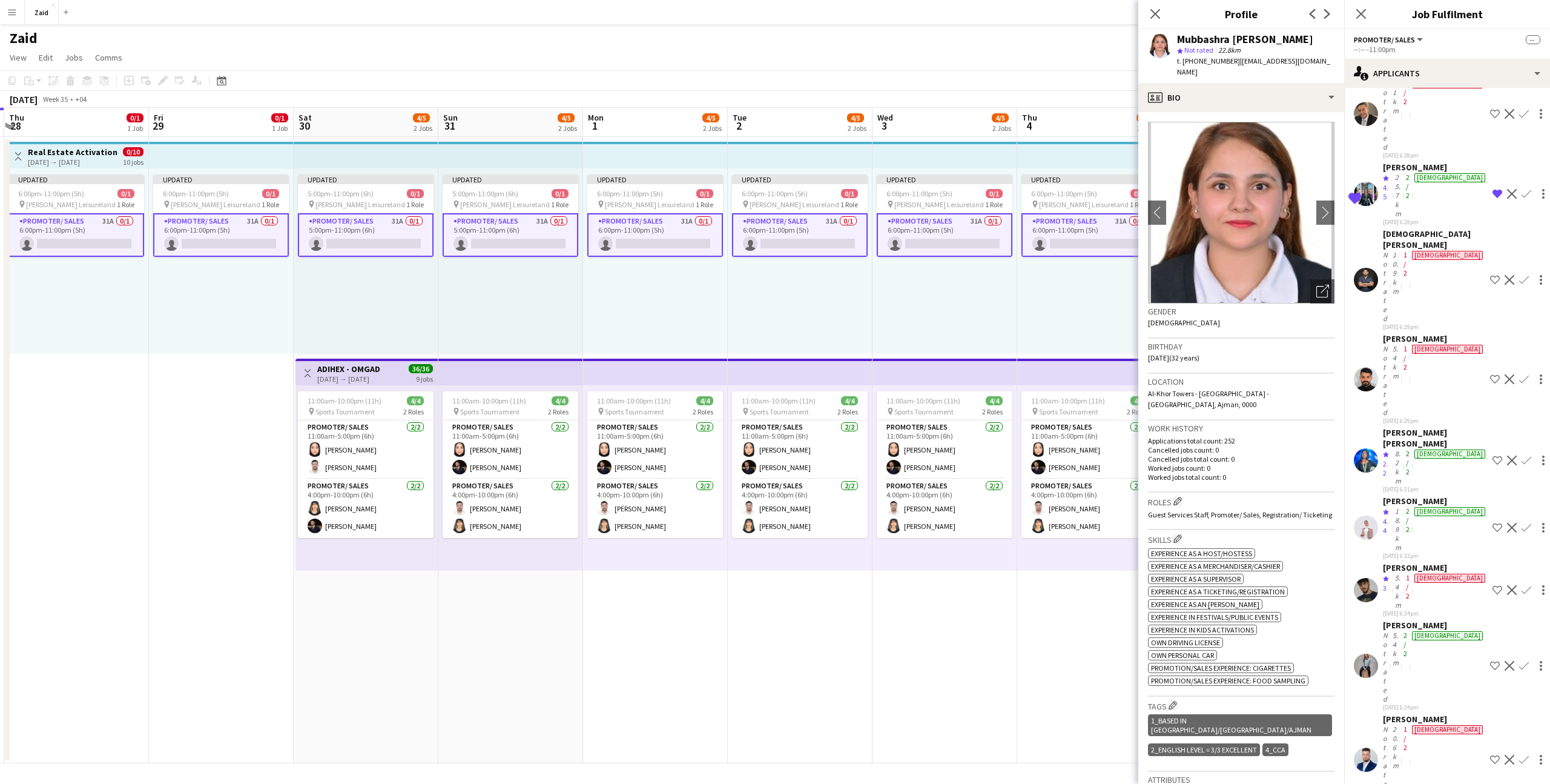
scroll to position [372, 0]
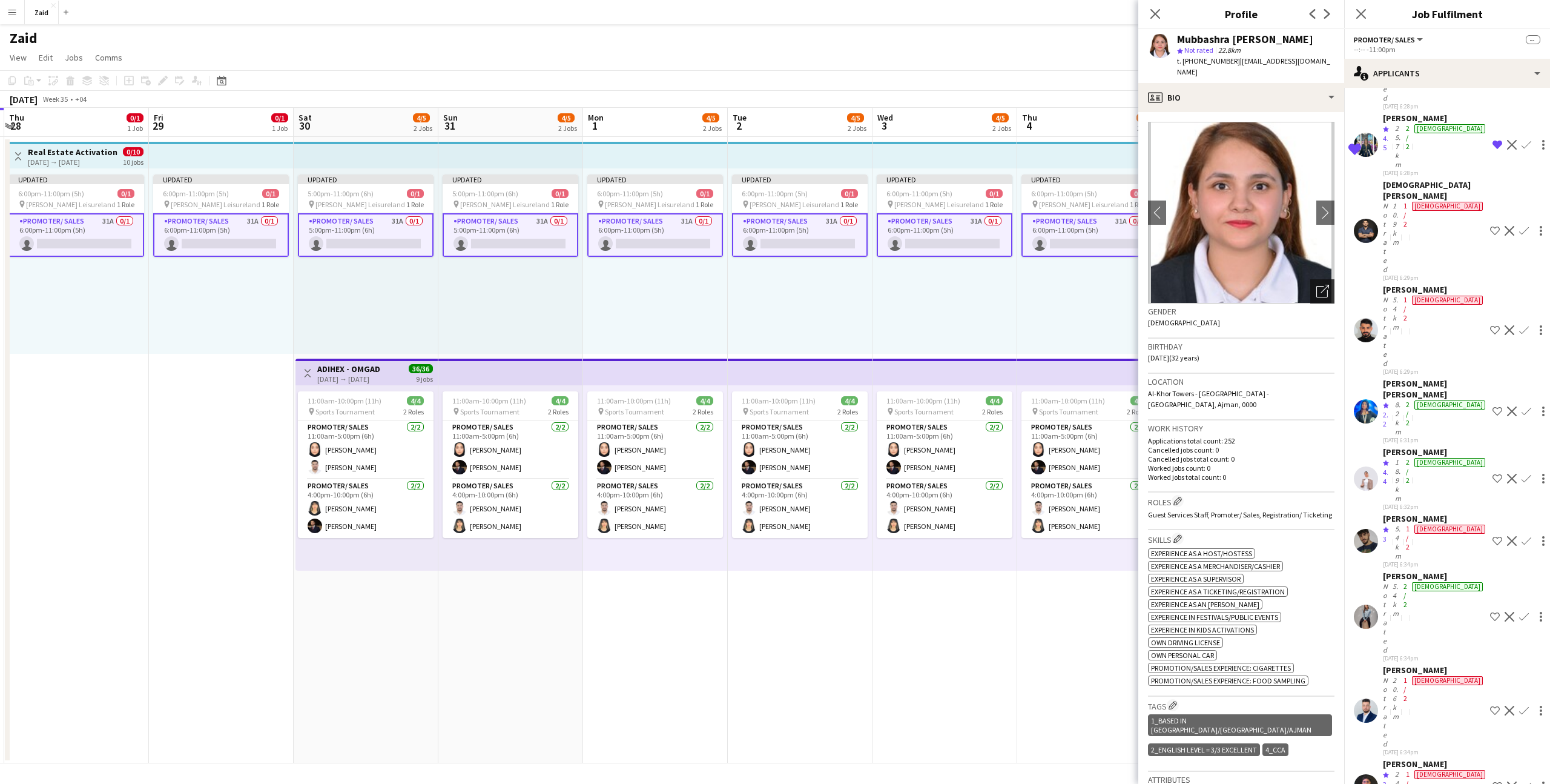
click at [1324, 290] on icon "Open photos pop-in" at bounding box center [1323, 291] width 13 height 13
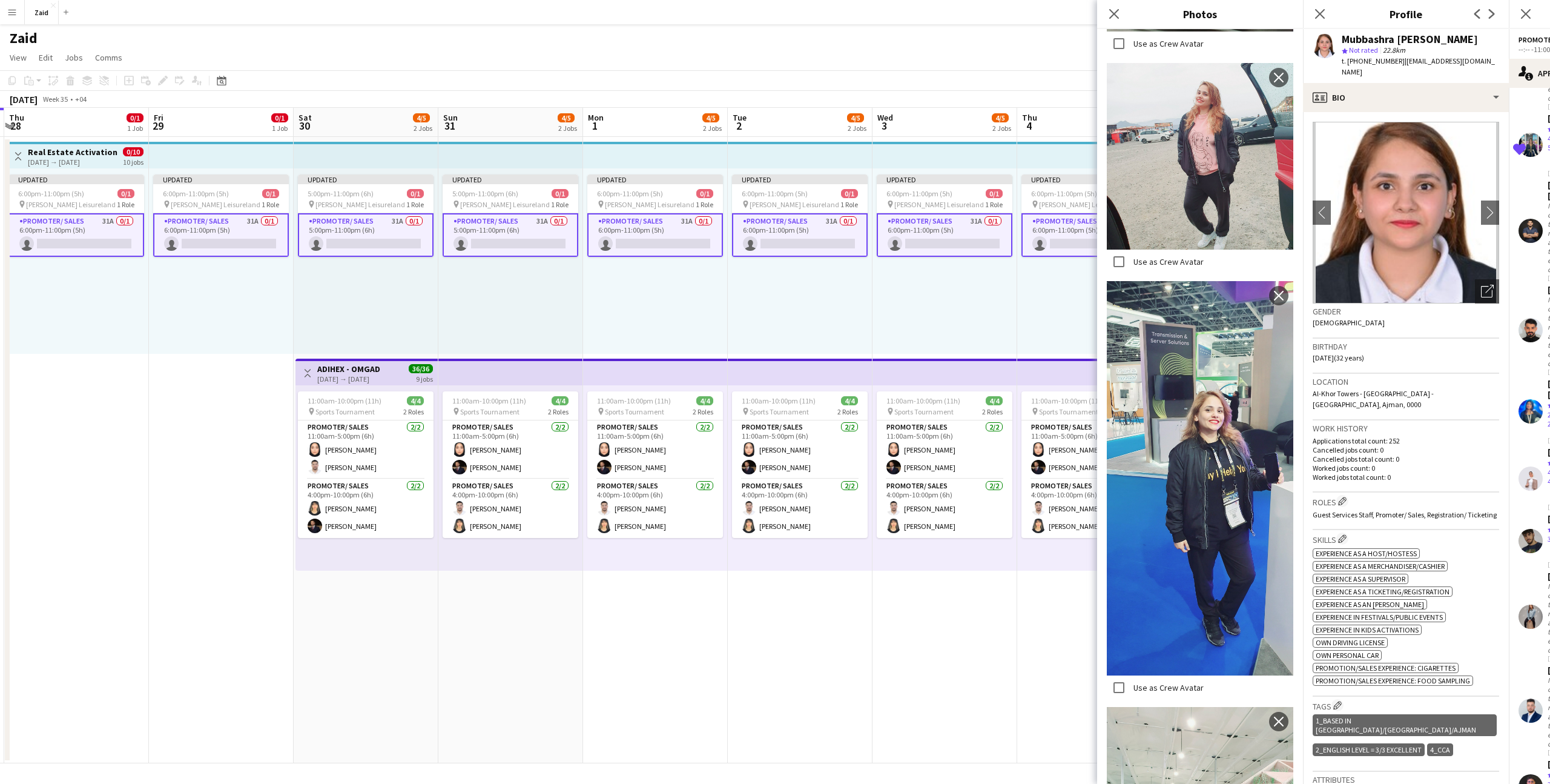
scroll to position [1549, 0]
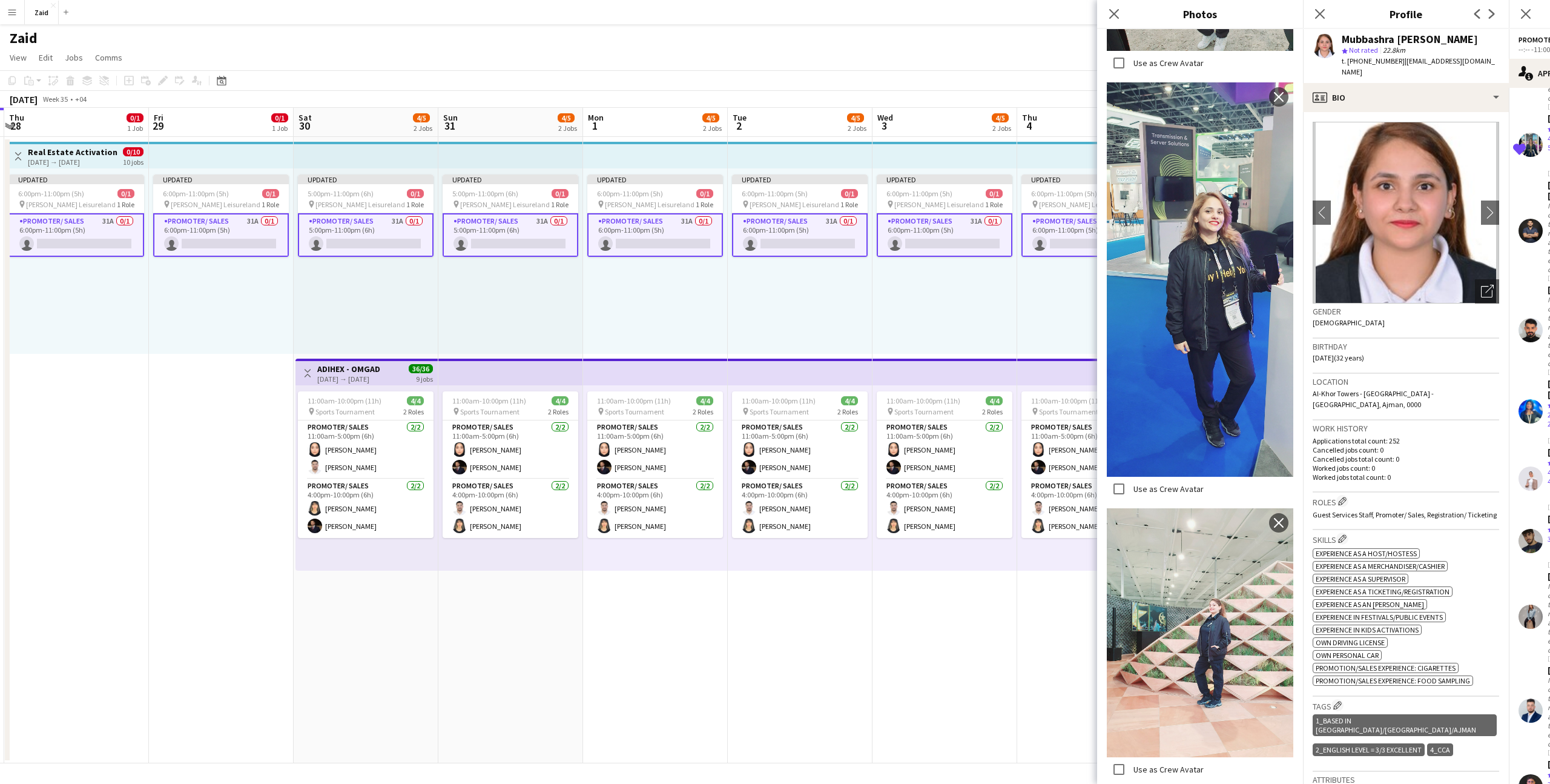
click at [1415, 436] on p "Applications total count: 252" at bounding box center [1406, 440] width 186 height 9
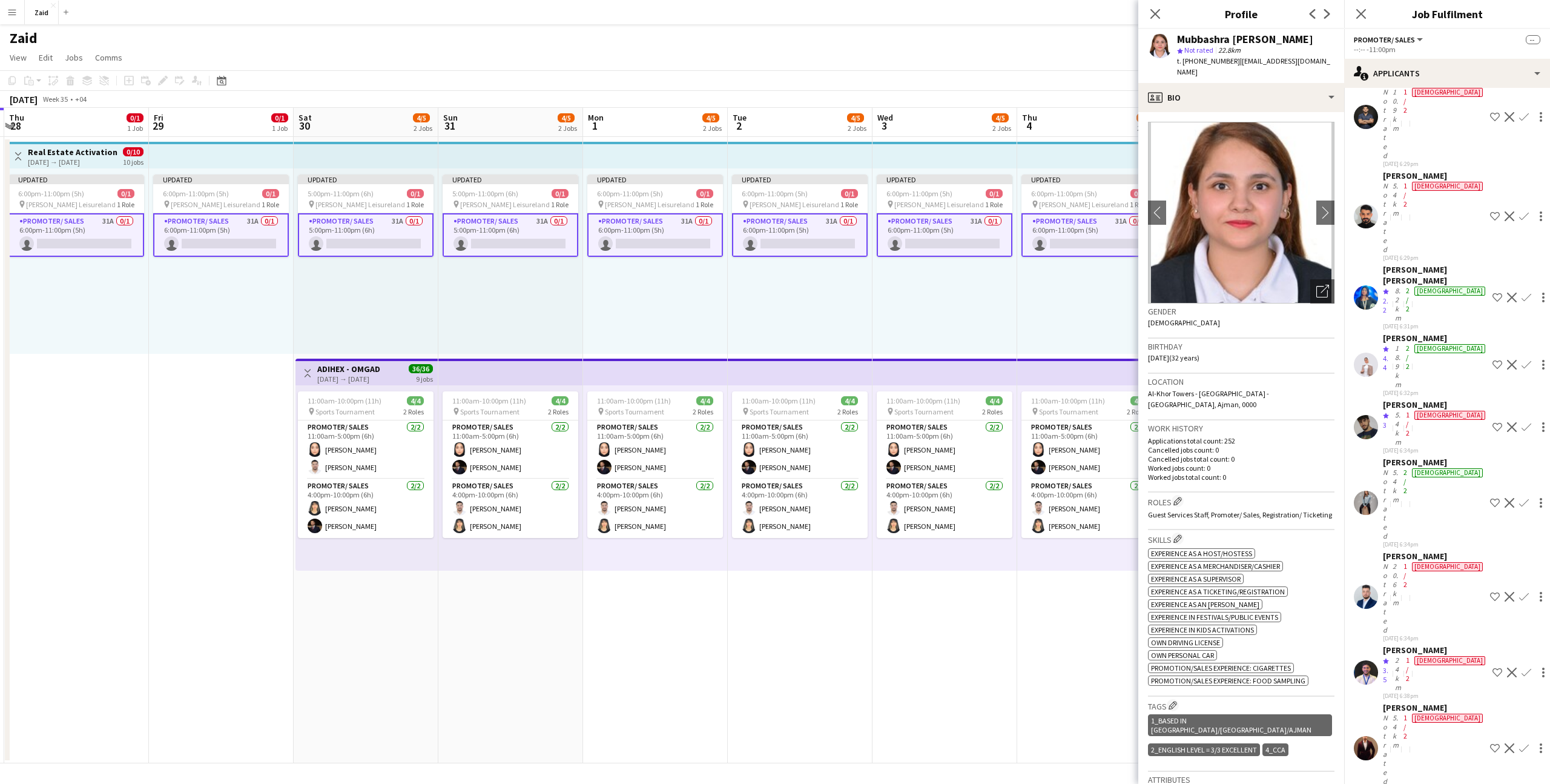
scroll to position [487, 0]
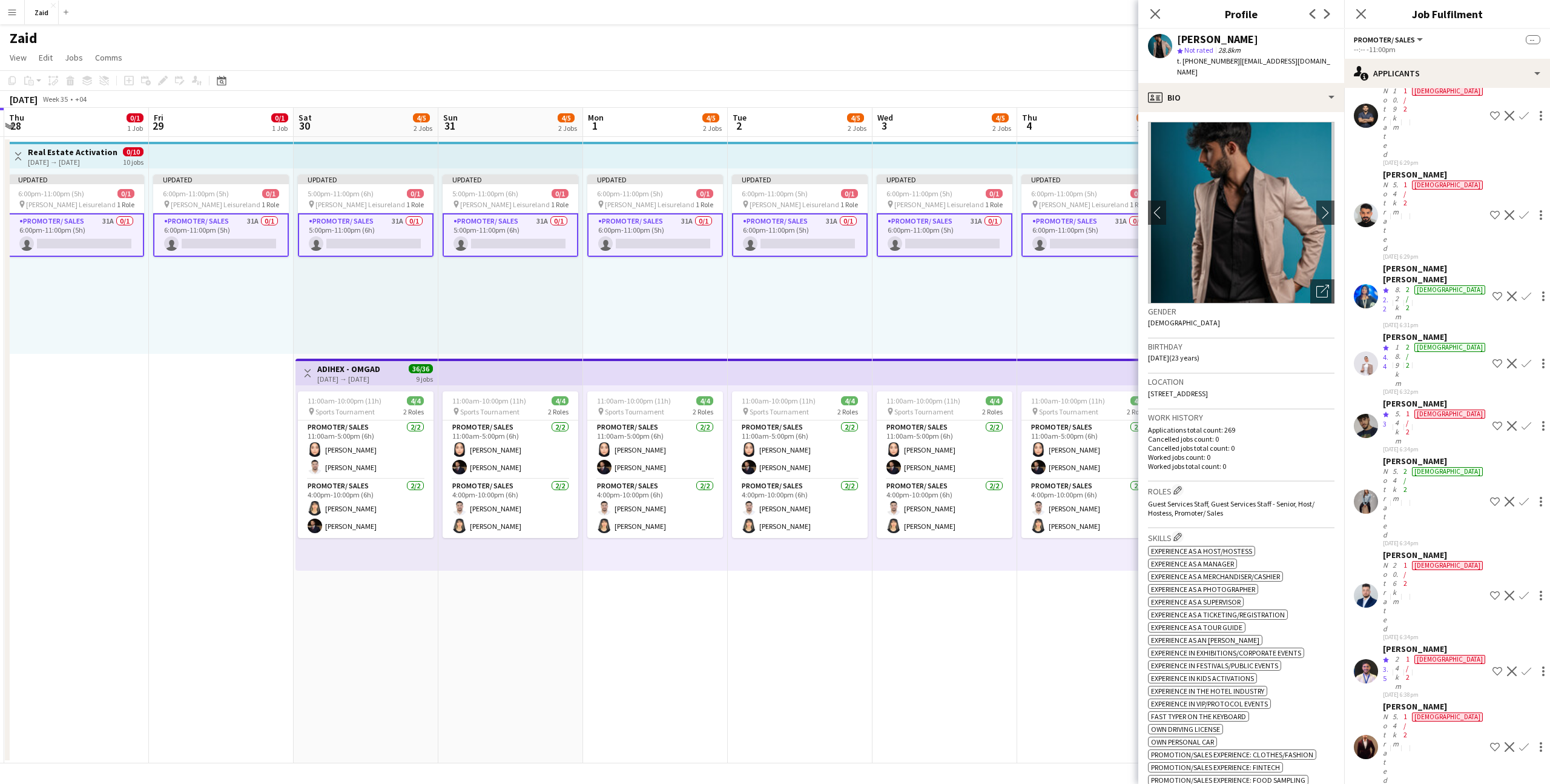
scroll to position [491, 0]
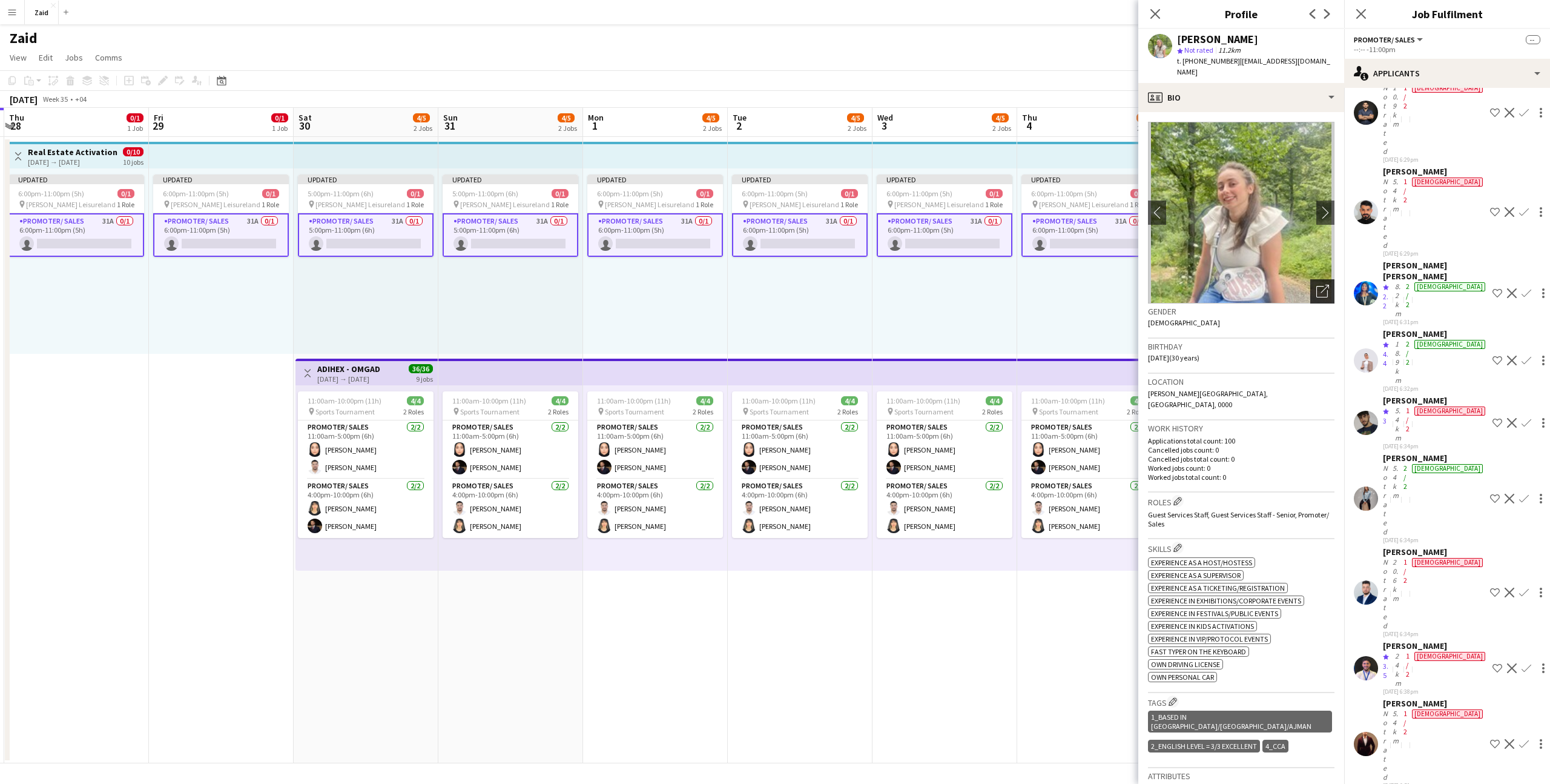
click at [1330, 279] on div "Open photos pop-in" at bounding box center [1323, 291] width 24 height 24
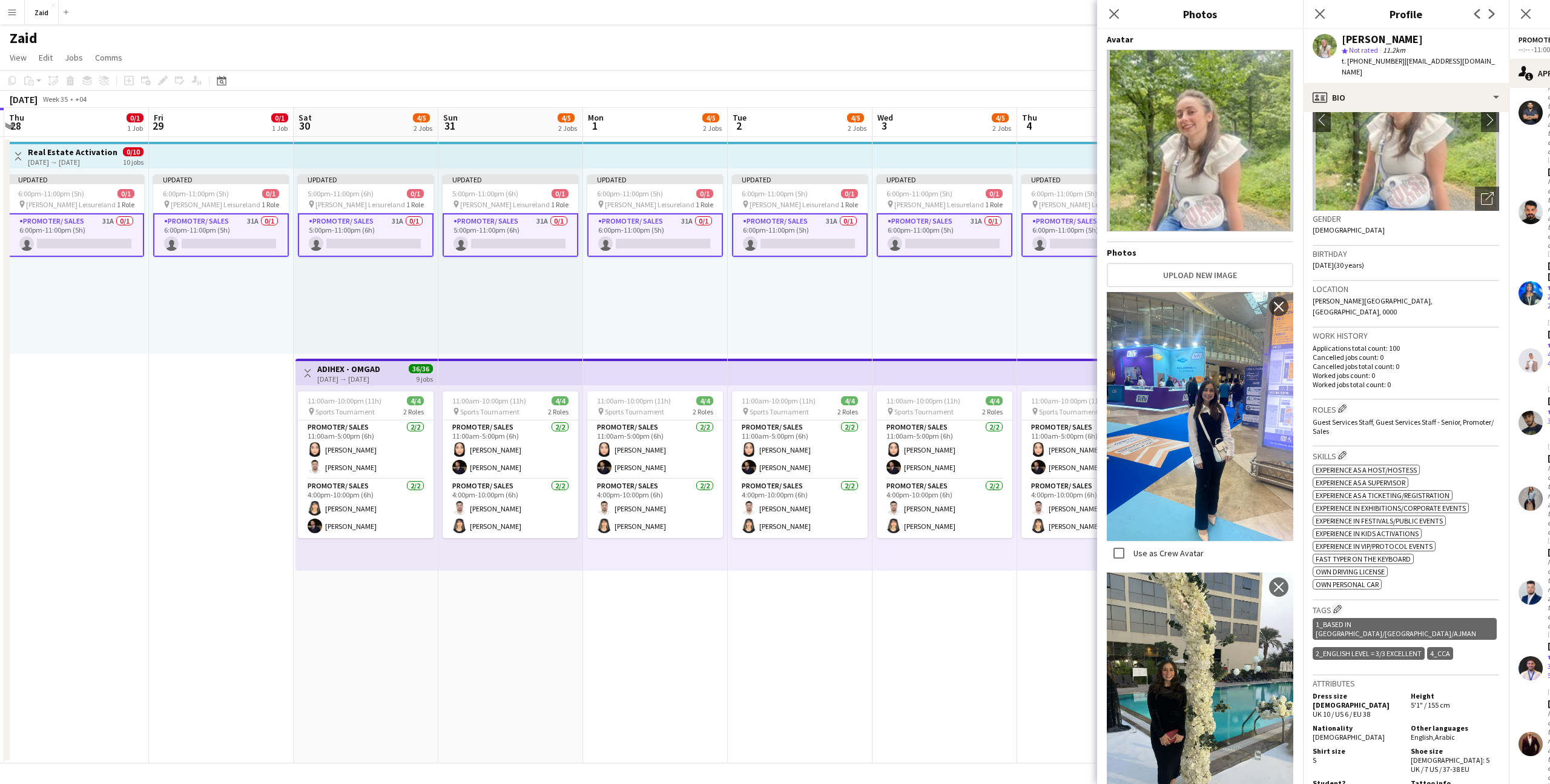
scroll to position [114, 0]
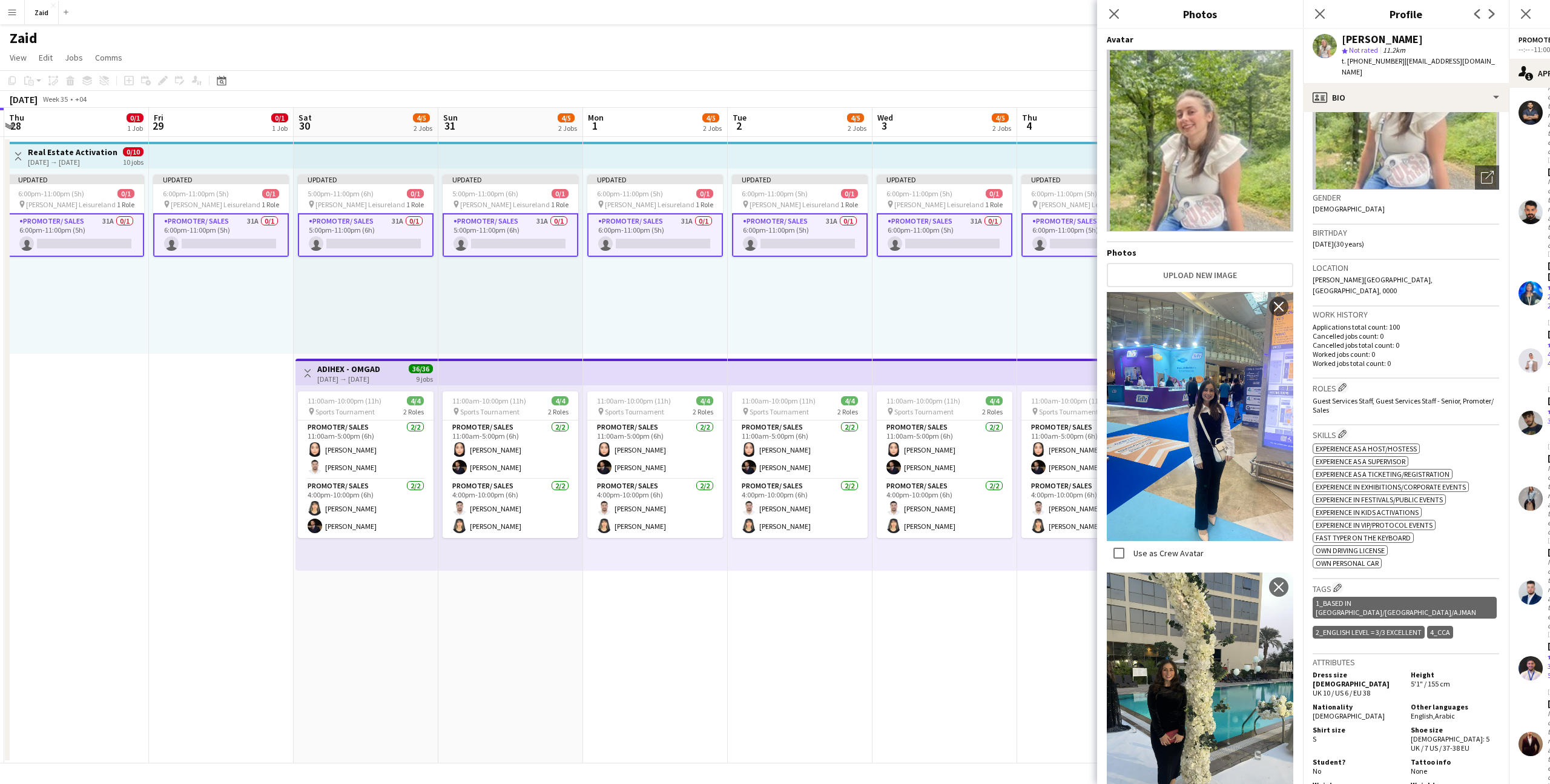
click at [1436, 520] on app-spec-pill "ok-circled2 background Layer 1 cross-circle-red background Layer 1 Experience i…" at bounding box center [1374, 525] width 123 height 10
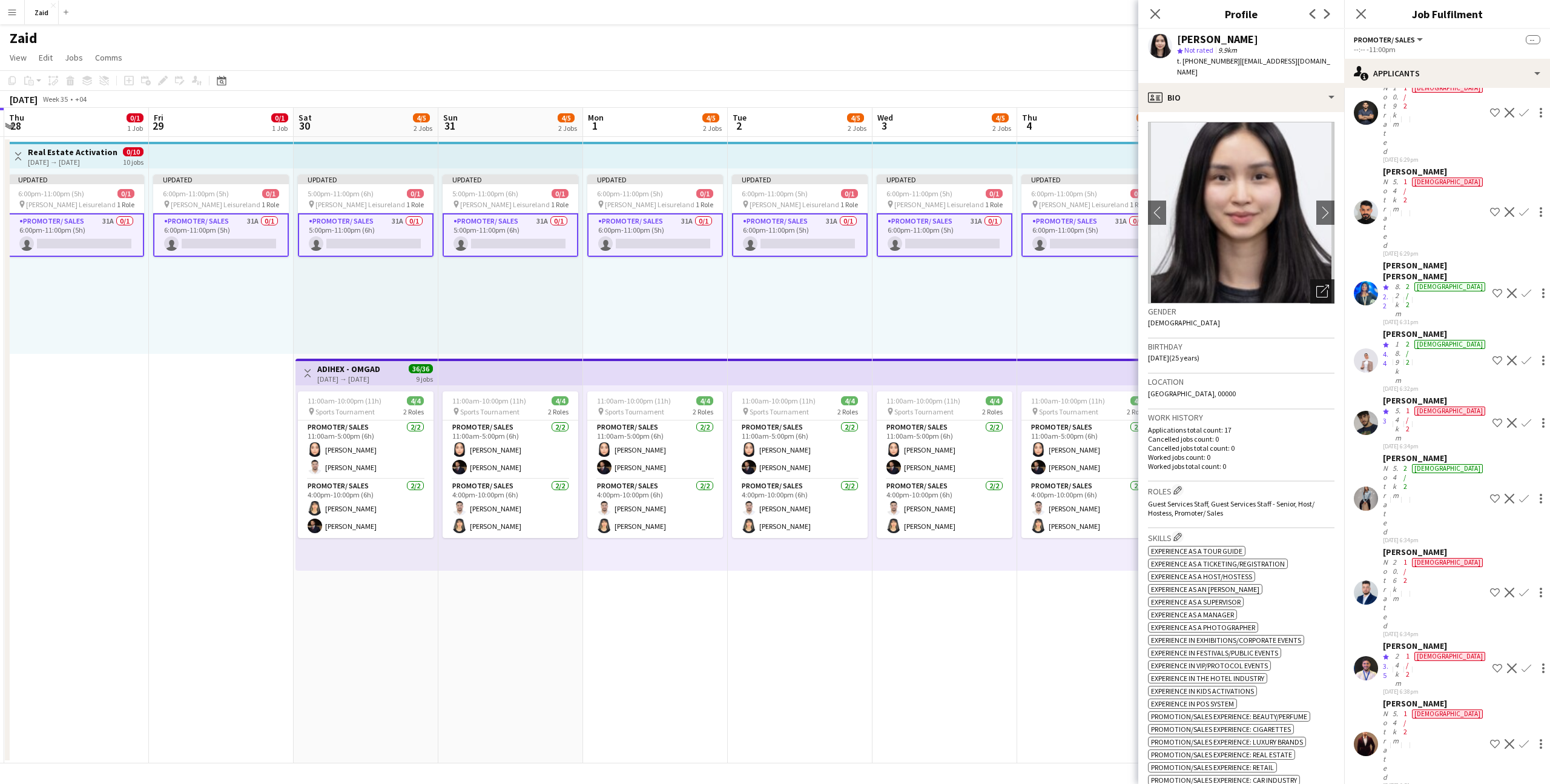
click at [1324, 285] on icon at bounding box center [1325, 289] width 9 height 9
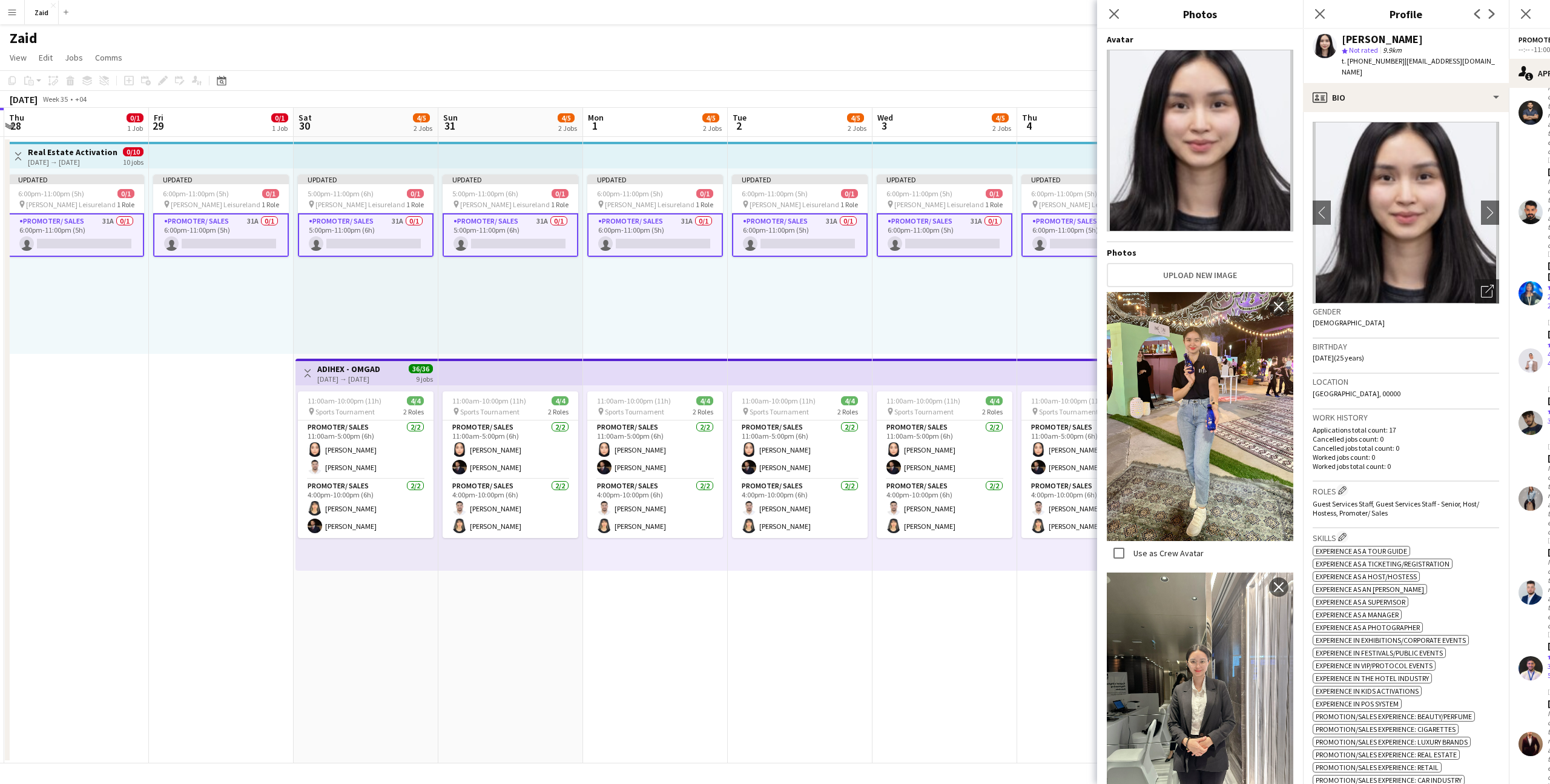
click at [1404, 462] on div "Work history Applications total count: 17 Cancelled jobs count: 0 Cancelled job…" at bounding box center [1406, 445] width 186 height 72
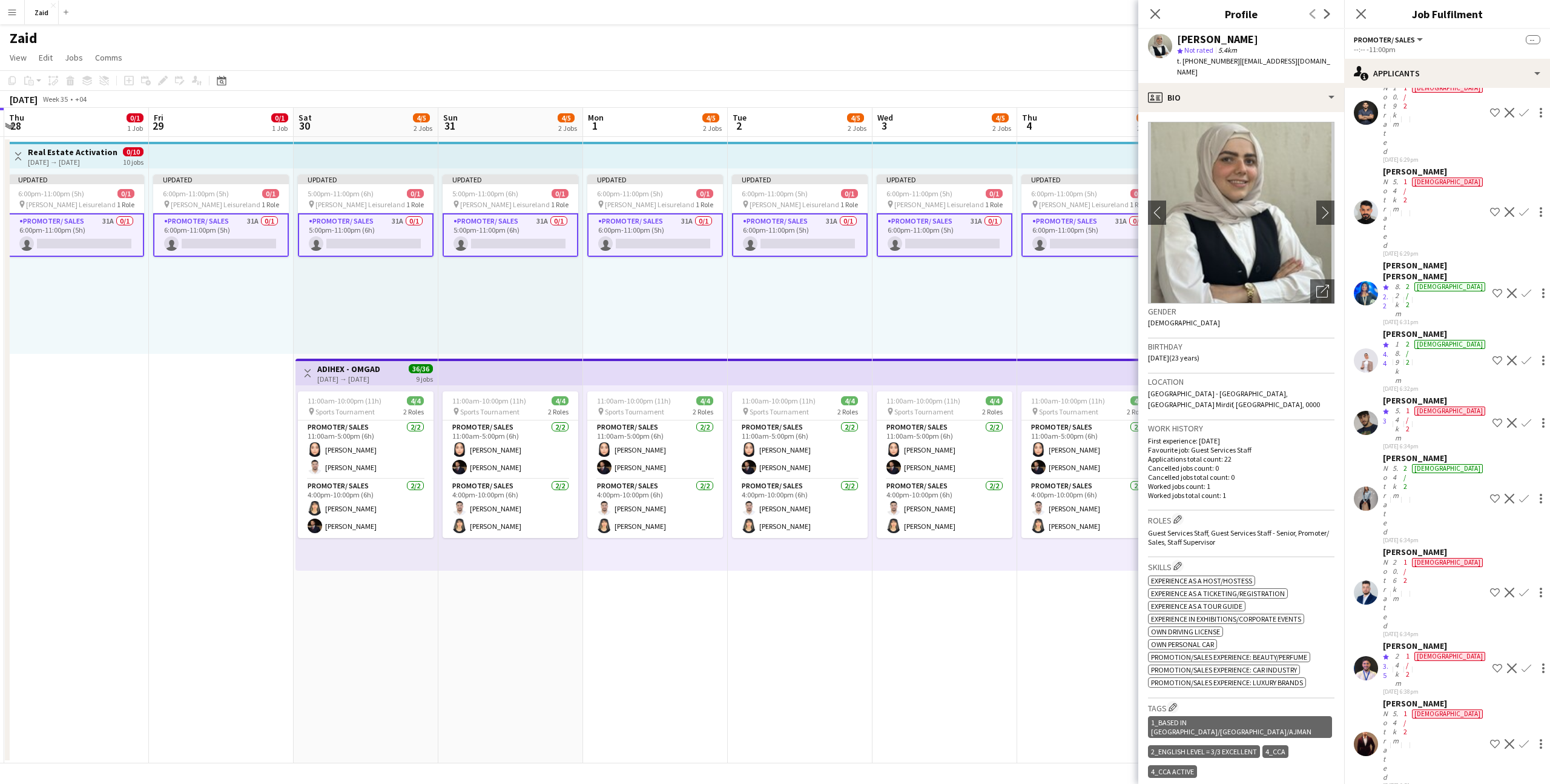
click at [1095, 361] on app-top-bar at bounding box center [1089, 371] width 145 height 27
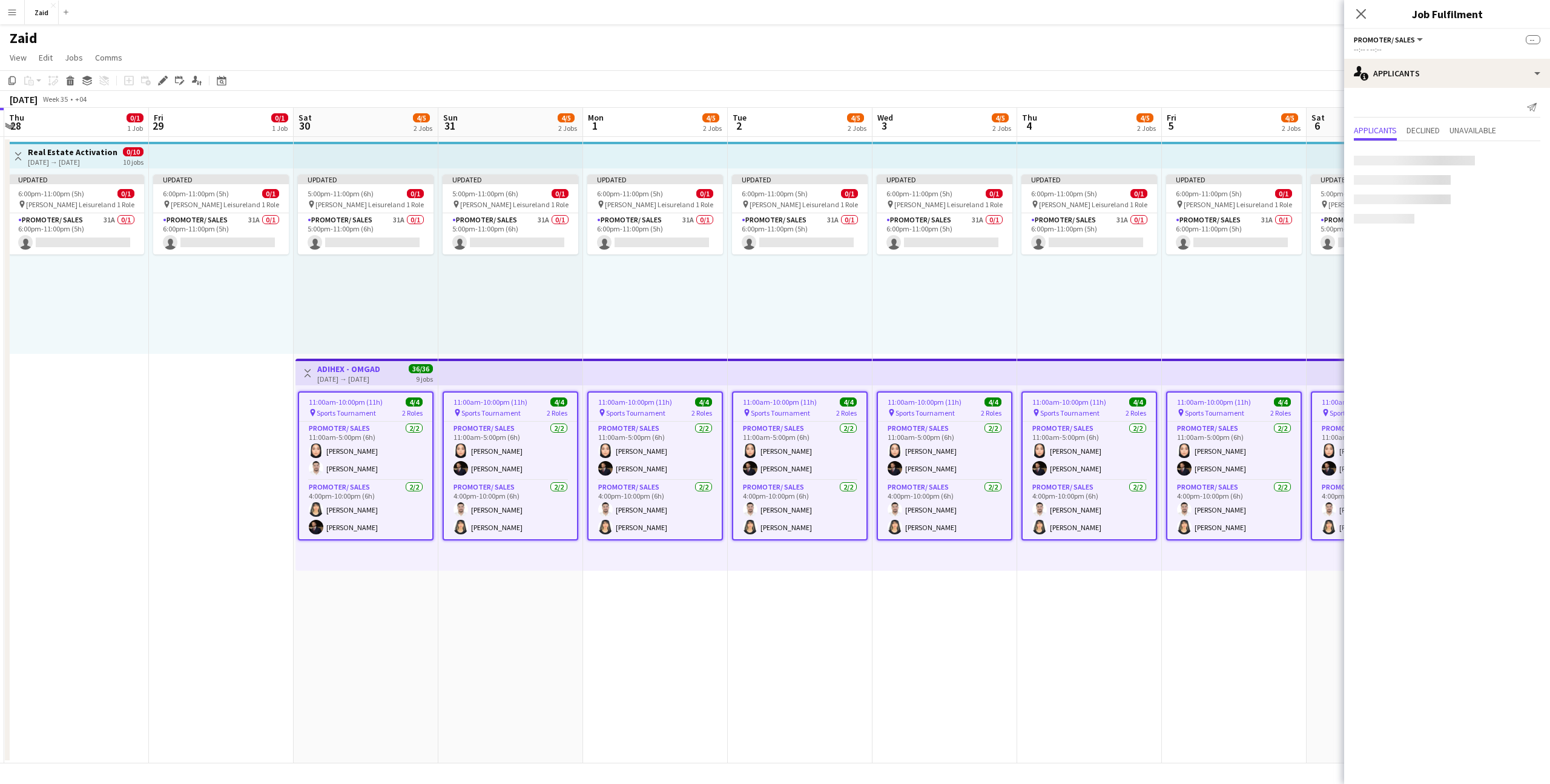
click at [1308, 276] on div "Updated 5:00pm-11:00pm (6h) 0/1 pin Al Nasr Leisureland 1 Role Promoter/ Sales …" at bounding box center [1378, 261] width 143 height 185
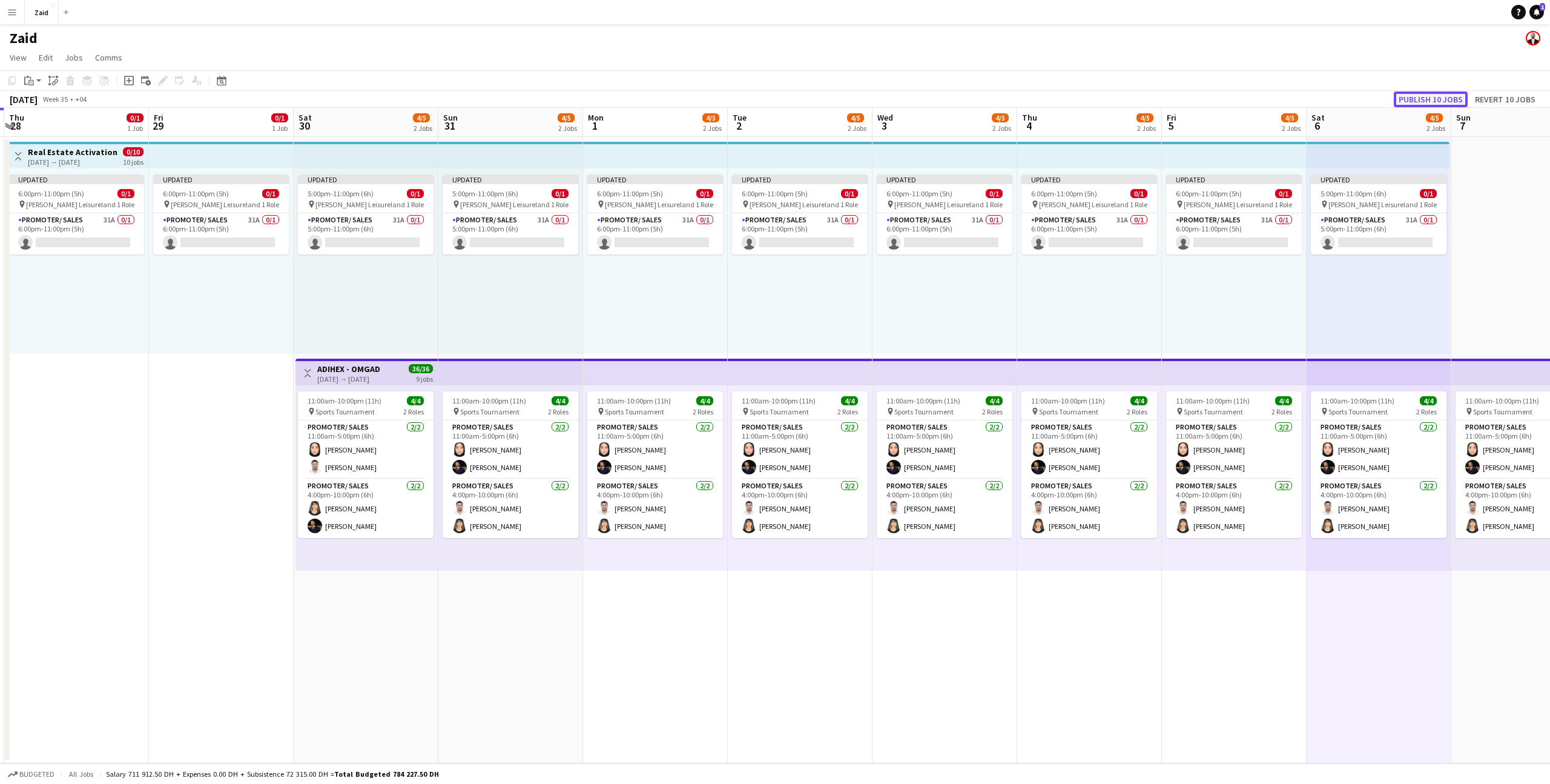
click at [1436, 100] on button "Publish 10 jobs" at bounding box center [1431, 100] width 74 height 15
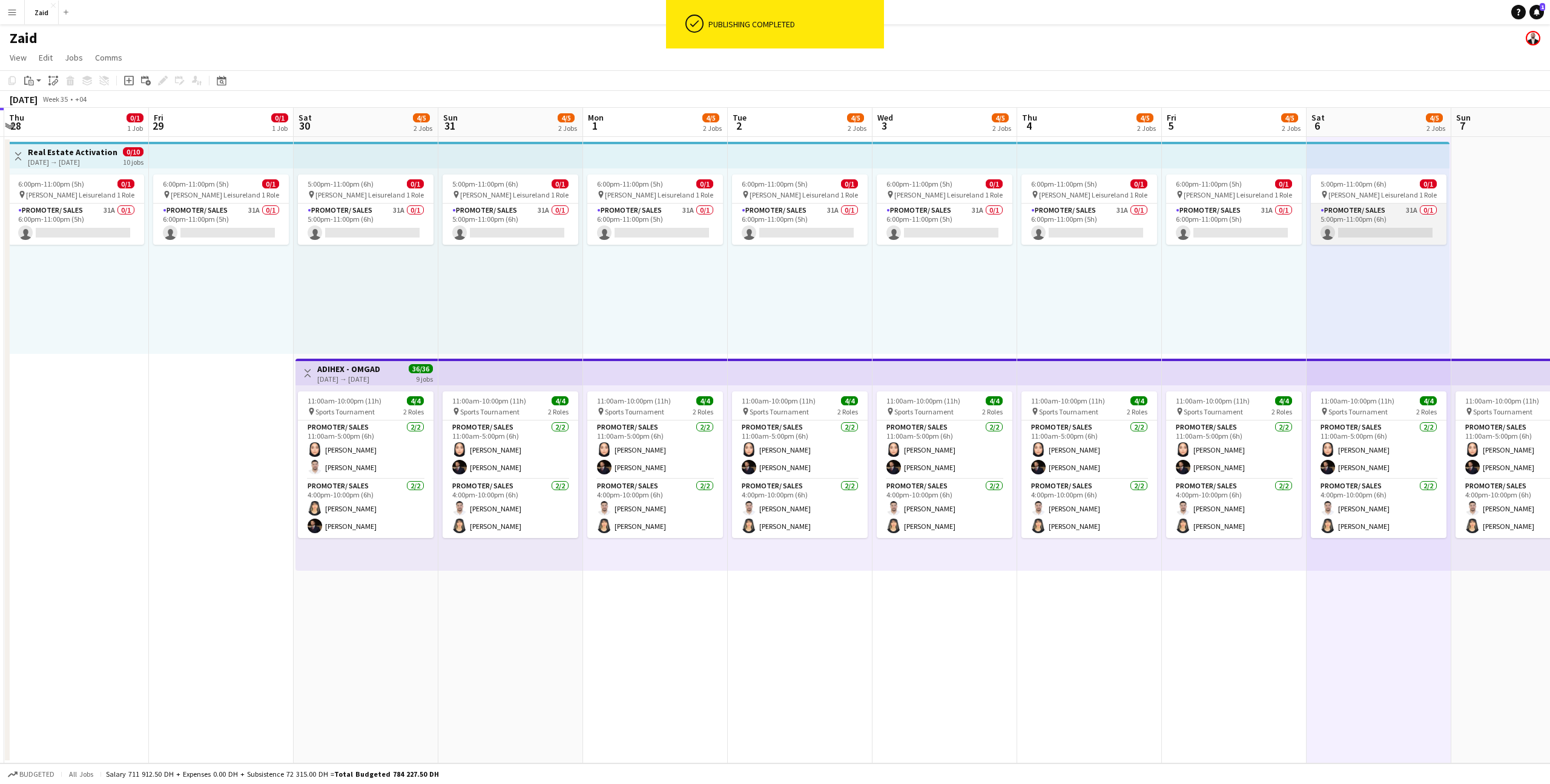
click at [1360, 209] on app-card-role "Promoter/ Sales 31A 0/1 5:00pm-11:00pm (6h) single-neutral-actions" at bounding box center [1379, 224] width 136 height 41
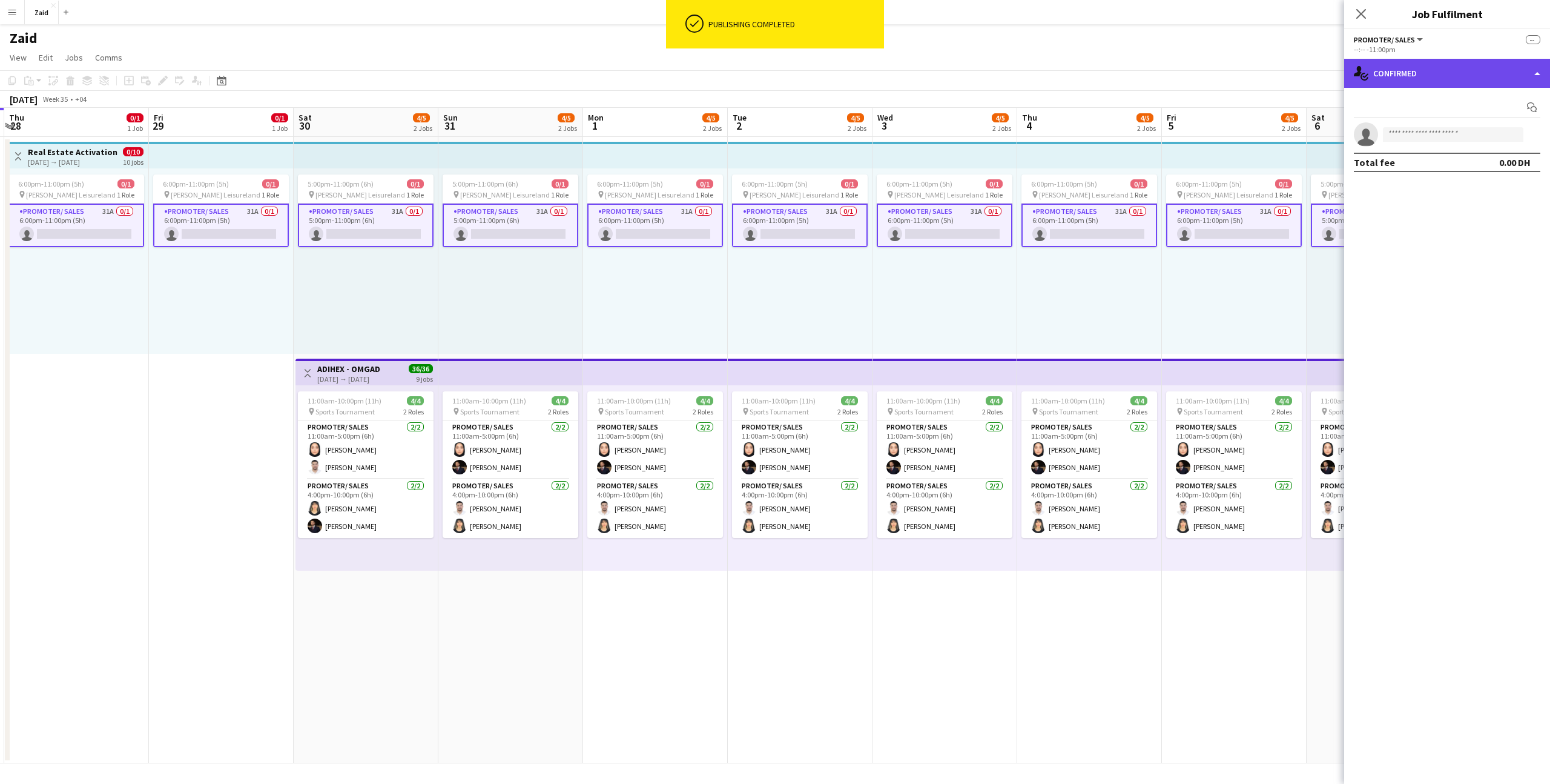
click at [1446, 65] on div "single-neutral-actions-check-2 Confirmed" at bounding box center [1447, 73] width 206 height 29
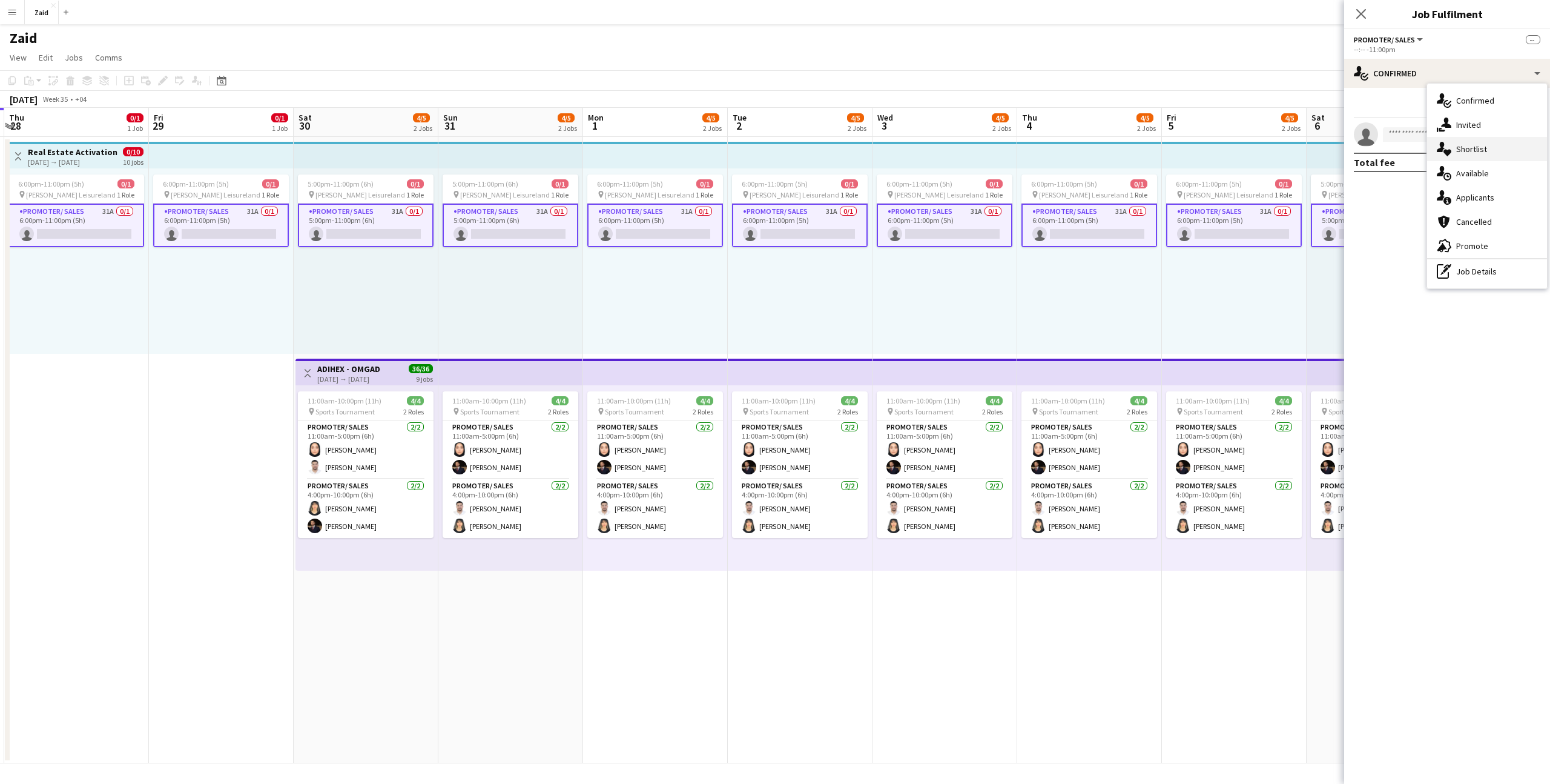
click at [1472, 150] on div "single-neutral-actions-heart Shortlist" at bounding box center [1487, 149] width 120 height 24
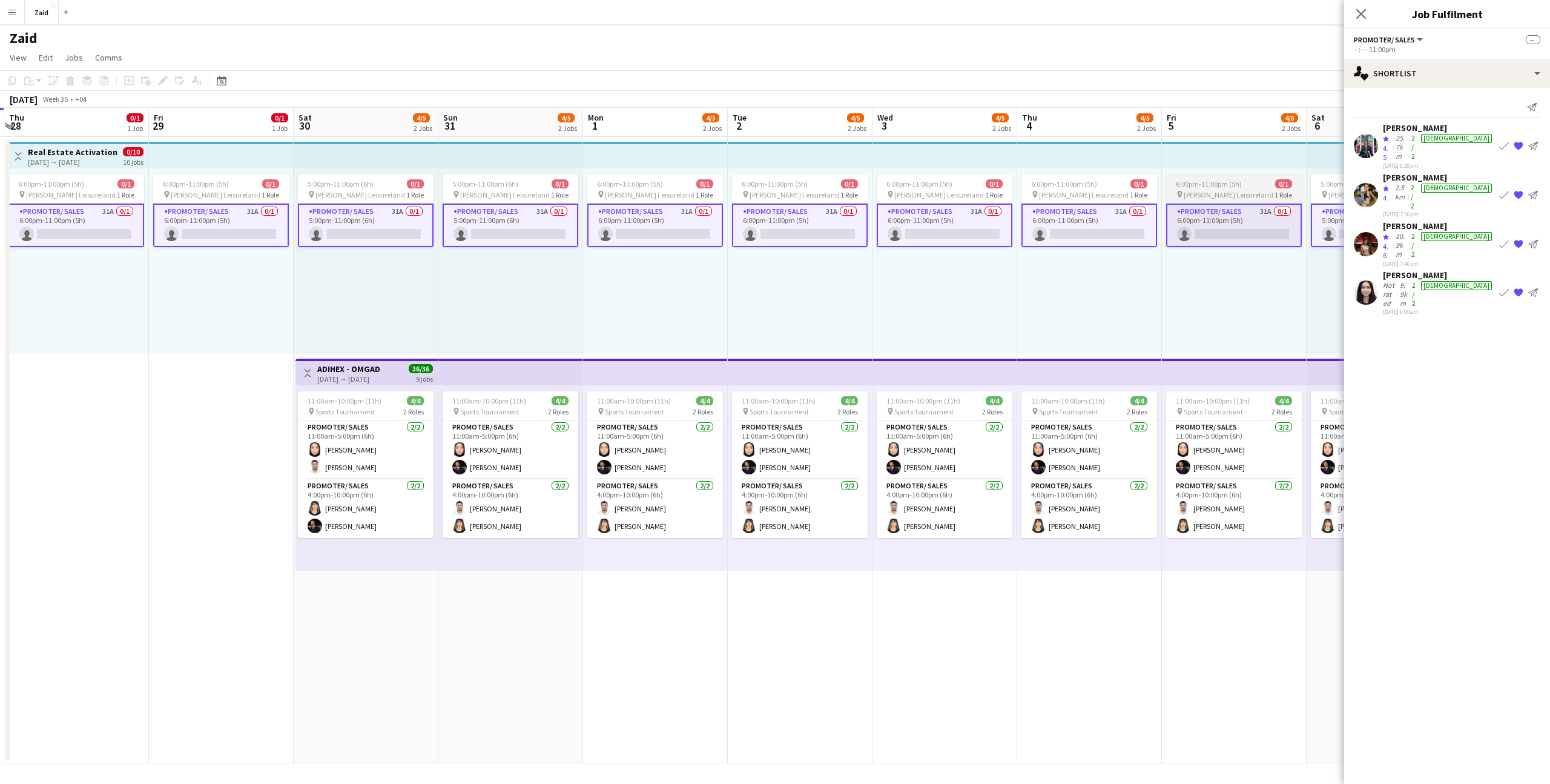
click at [1231, 196] on span "Al Nasr Leisureland" at bounding box center [1228, 195] width 89 height 9
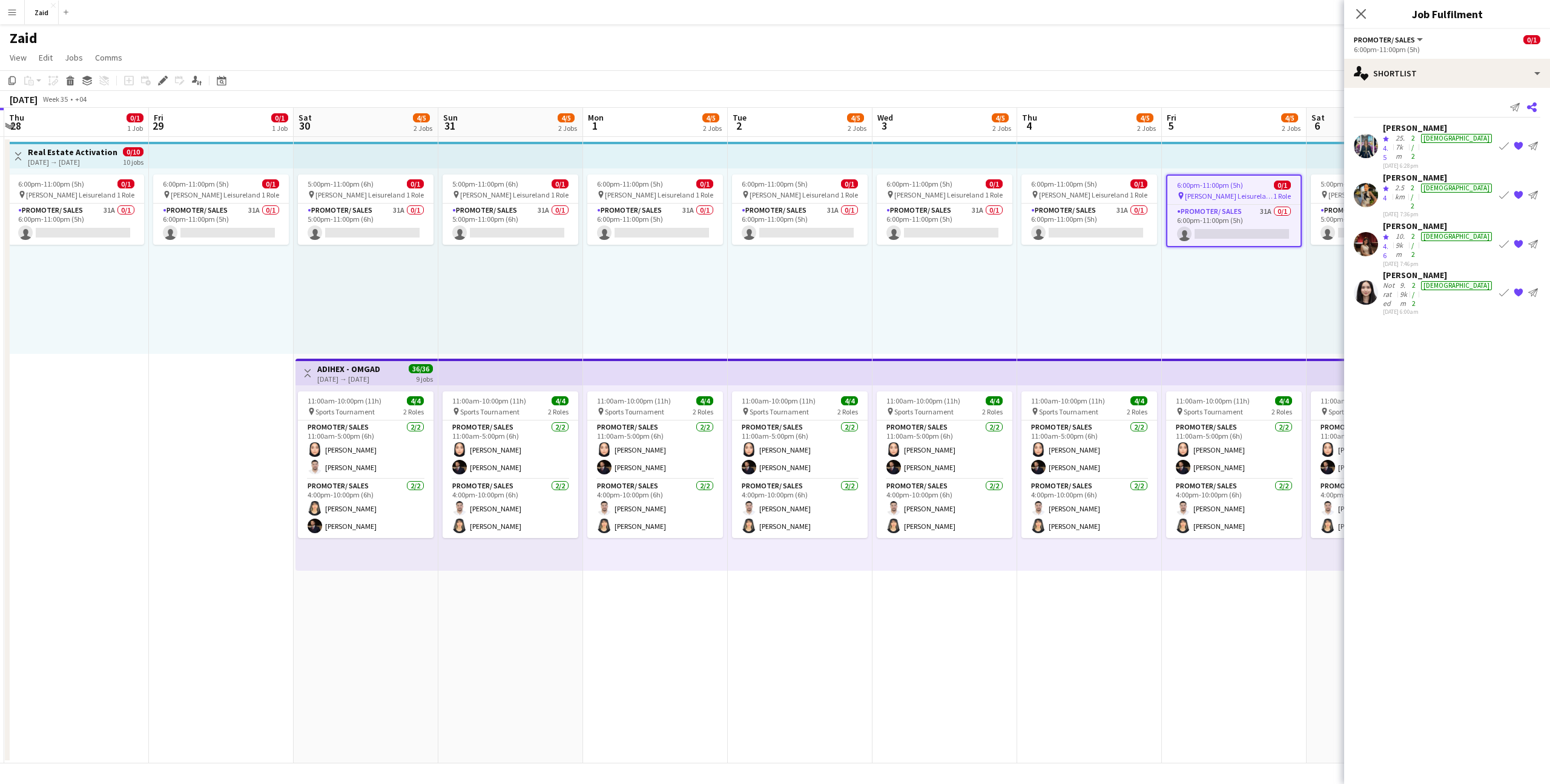
click at [1535, 112] on app-icon "Share" at bounding box center [1532, 107] width 17 height 17
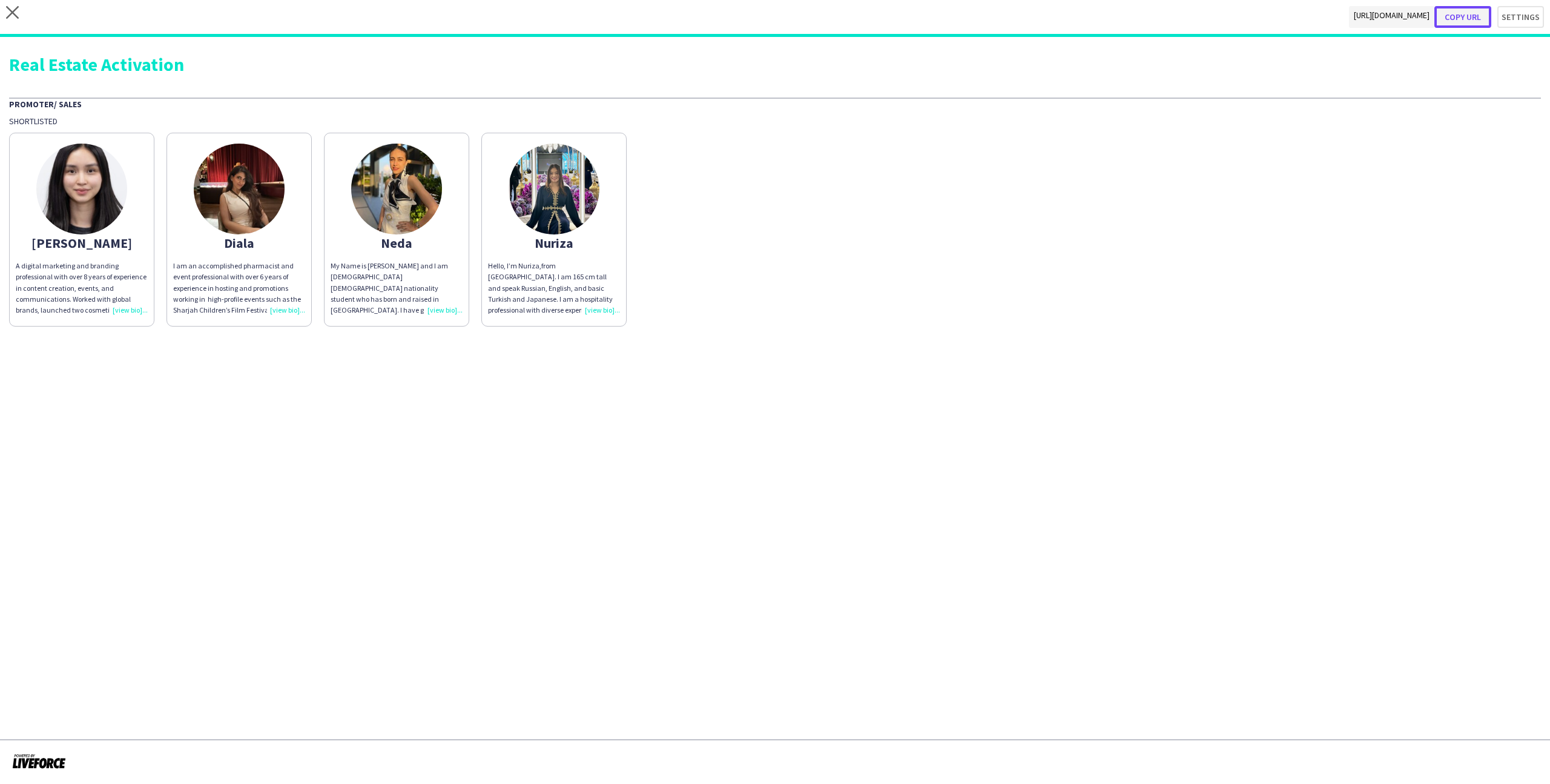
click at [1478, 21] on button "Copy url" at bounding box center [1463, 16] width 57 height 21
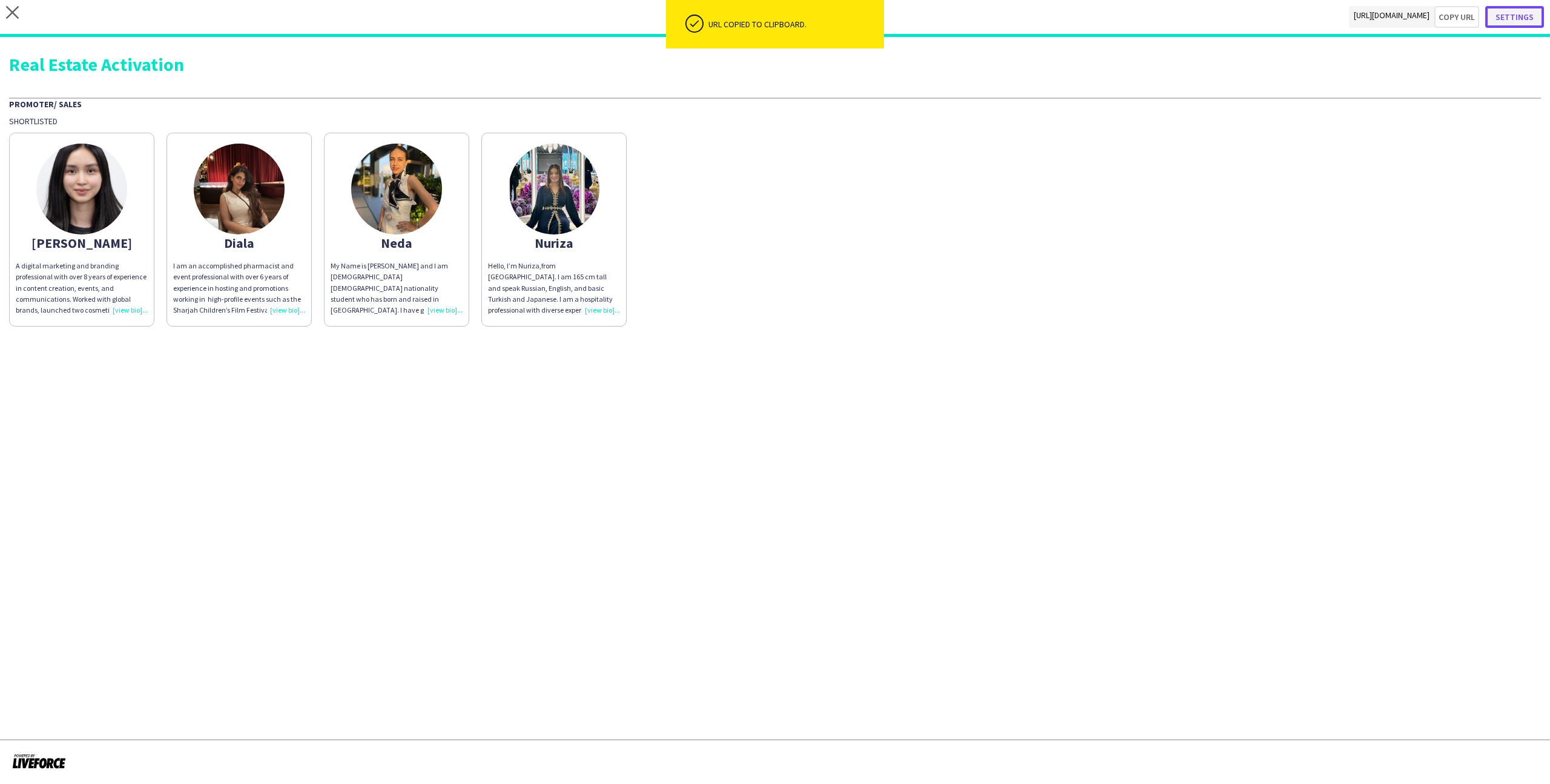
click at [1525, 7] on button "Settings" at bounding box center [1515, 16] width 58 height 21
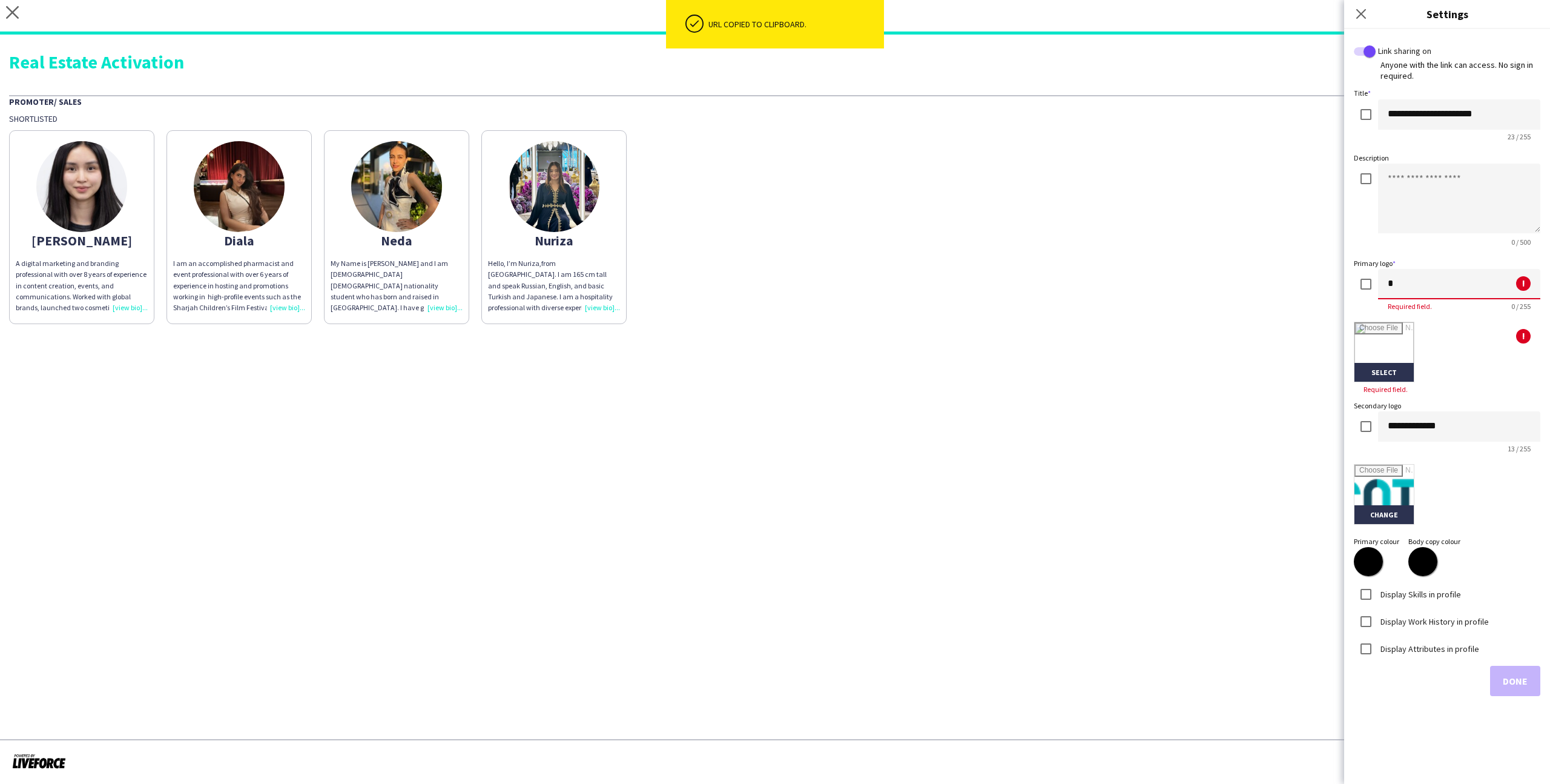
click at [1396, 285] on input "*" at bounding box center [1459, 283] width 162 height 30
type input "********"
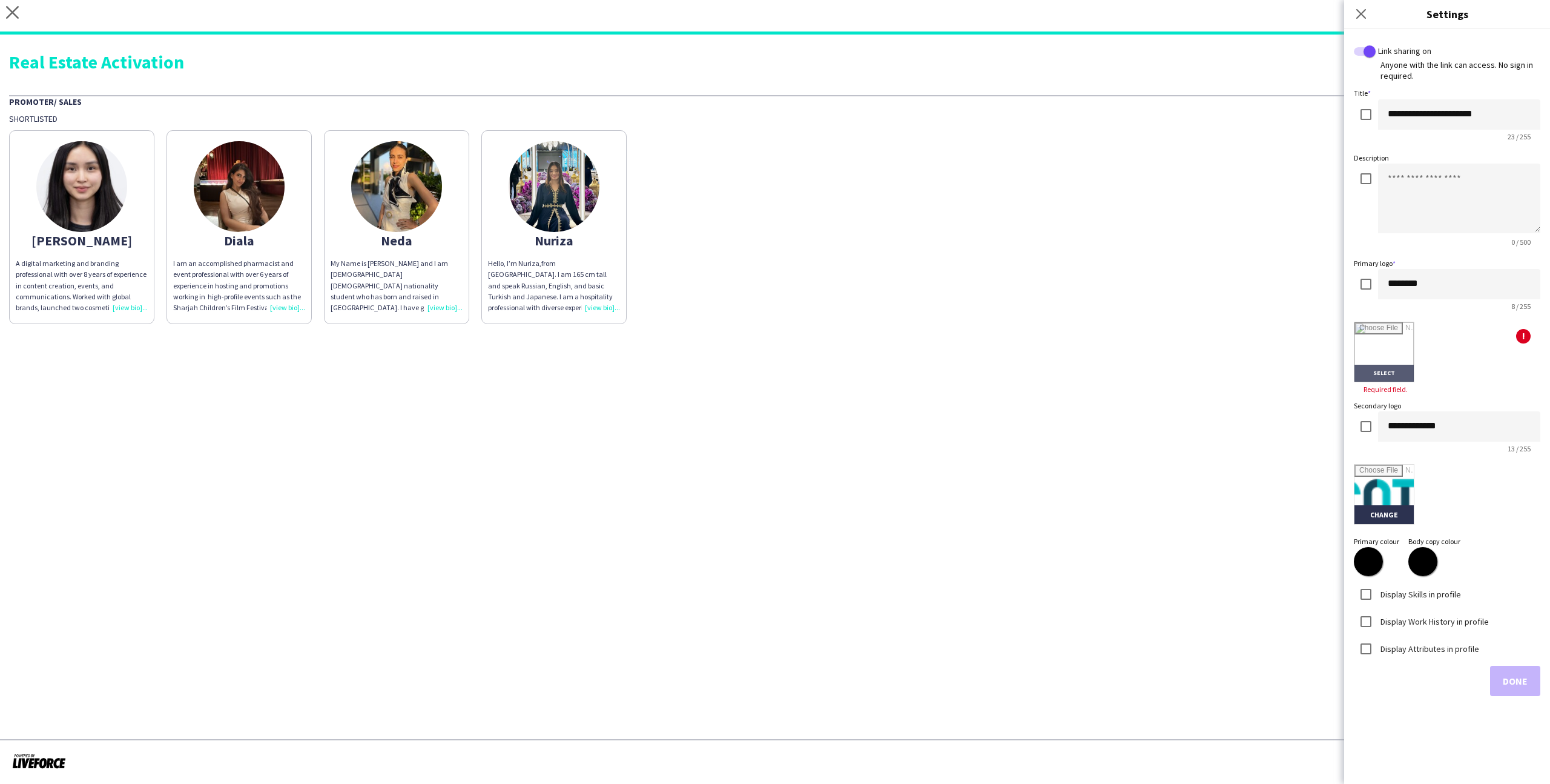
click at [1366, 332] on input "file" at bounding box center [1384, 352] width 59 height 59
type input "**********"
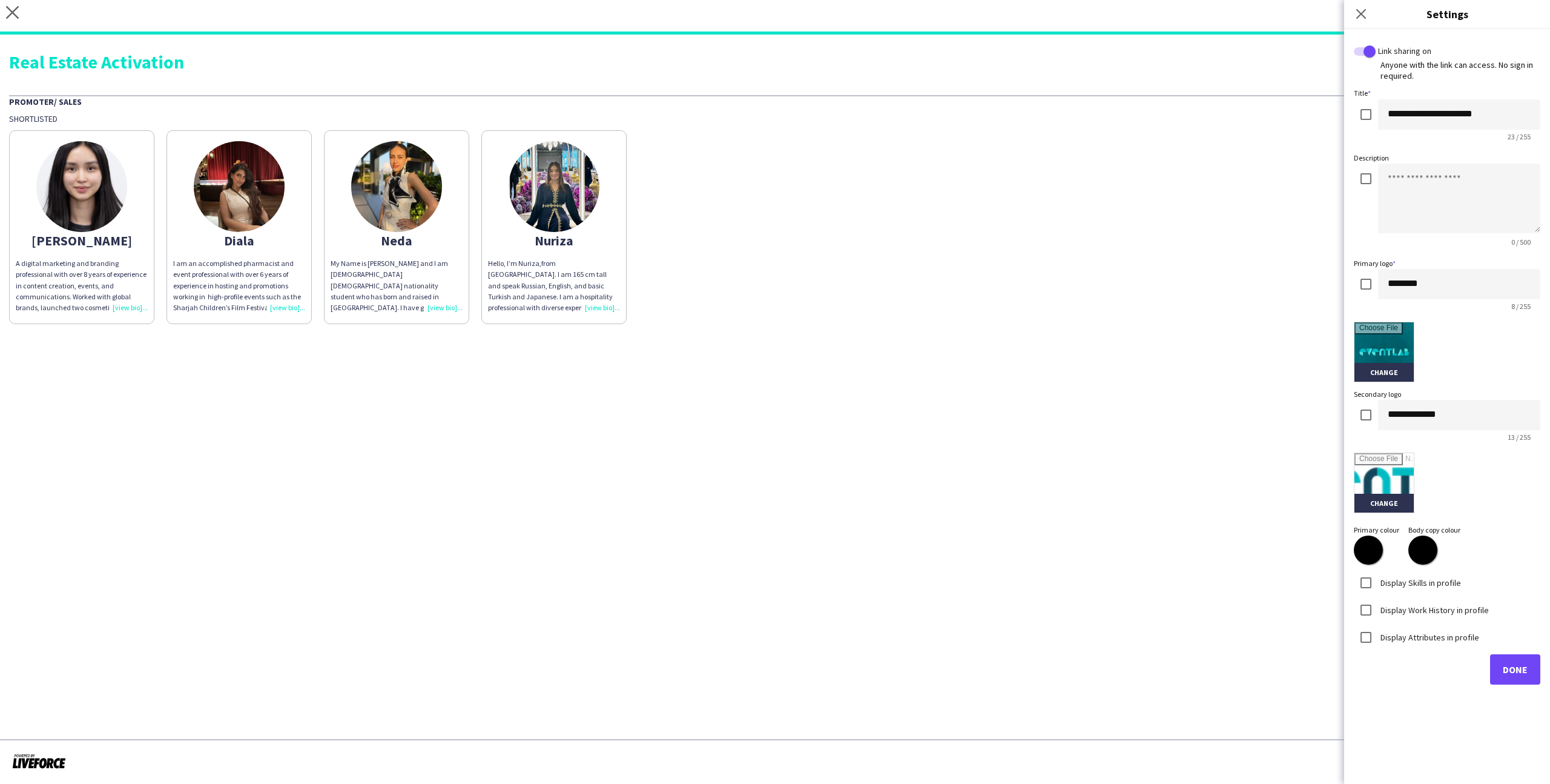
click at [1389, 582] on label "Display Skills in profile" at bounding box center [1420, 582] width 83 height 11
click at [1396, 605] on label "Display Work History in profile" at bounding box center [1433, 609] width 111 height 11
click at [1411, 640] on label "Display Attributes in profile" at bounding box center [1429, 636] width 101 height 11
click at [1422, 680] on input "text" at bounding box center [1447, 687] width 172 height 30
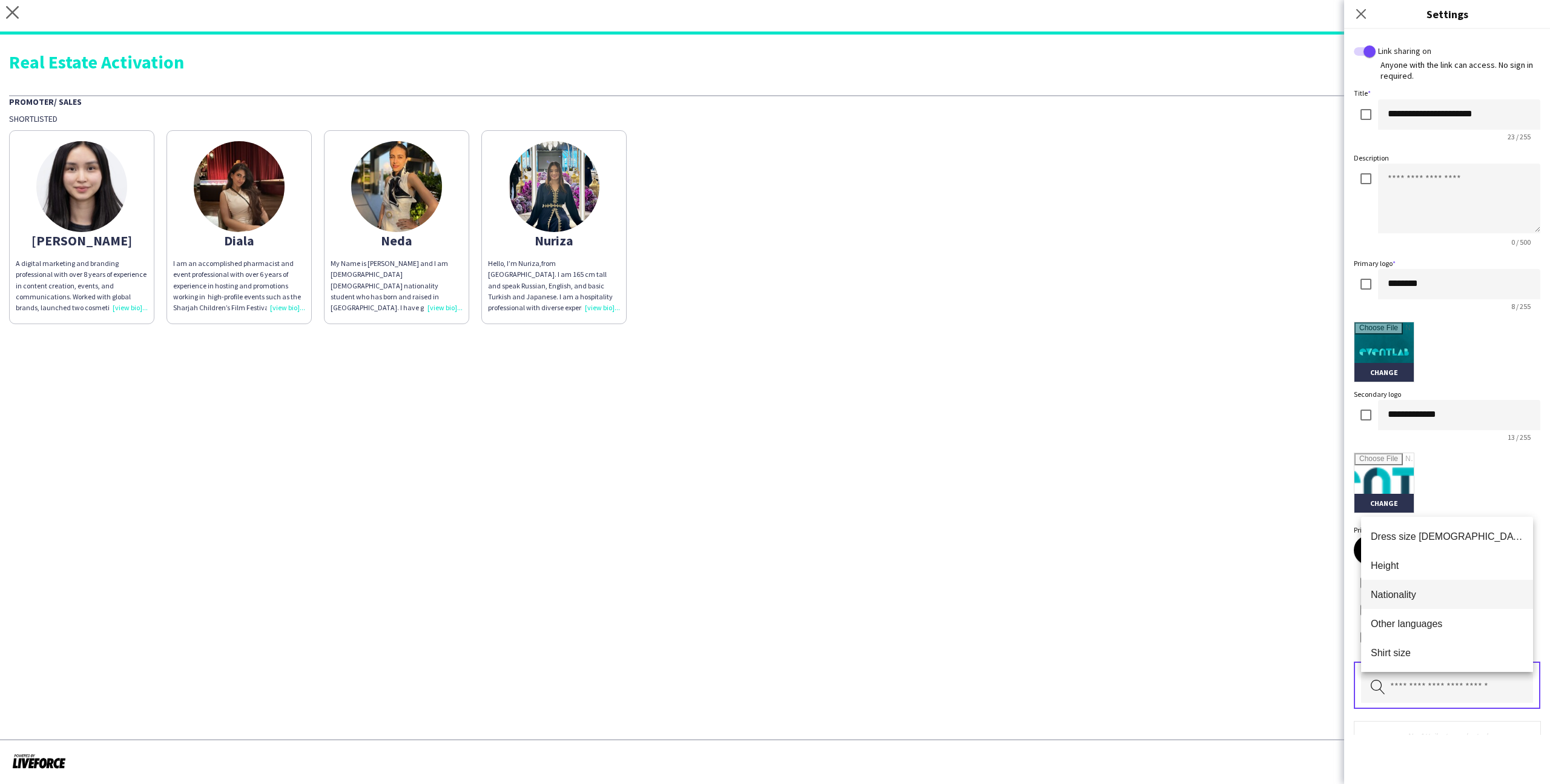
click at [1412, 580] on mat-option "Nationality" at bounding box center [1447, 594] width 172 height 29
click at [1423, 678] on input "text" at bounding box center [1447, 687] width 172 height 30
click at [1426, 578] on mat-option "Height" at bounding box center [1447, 565] width 172 height 29
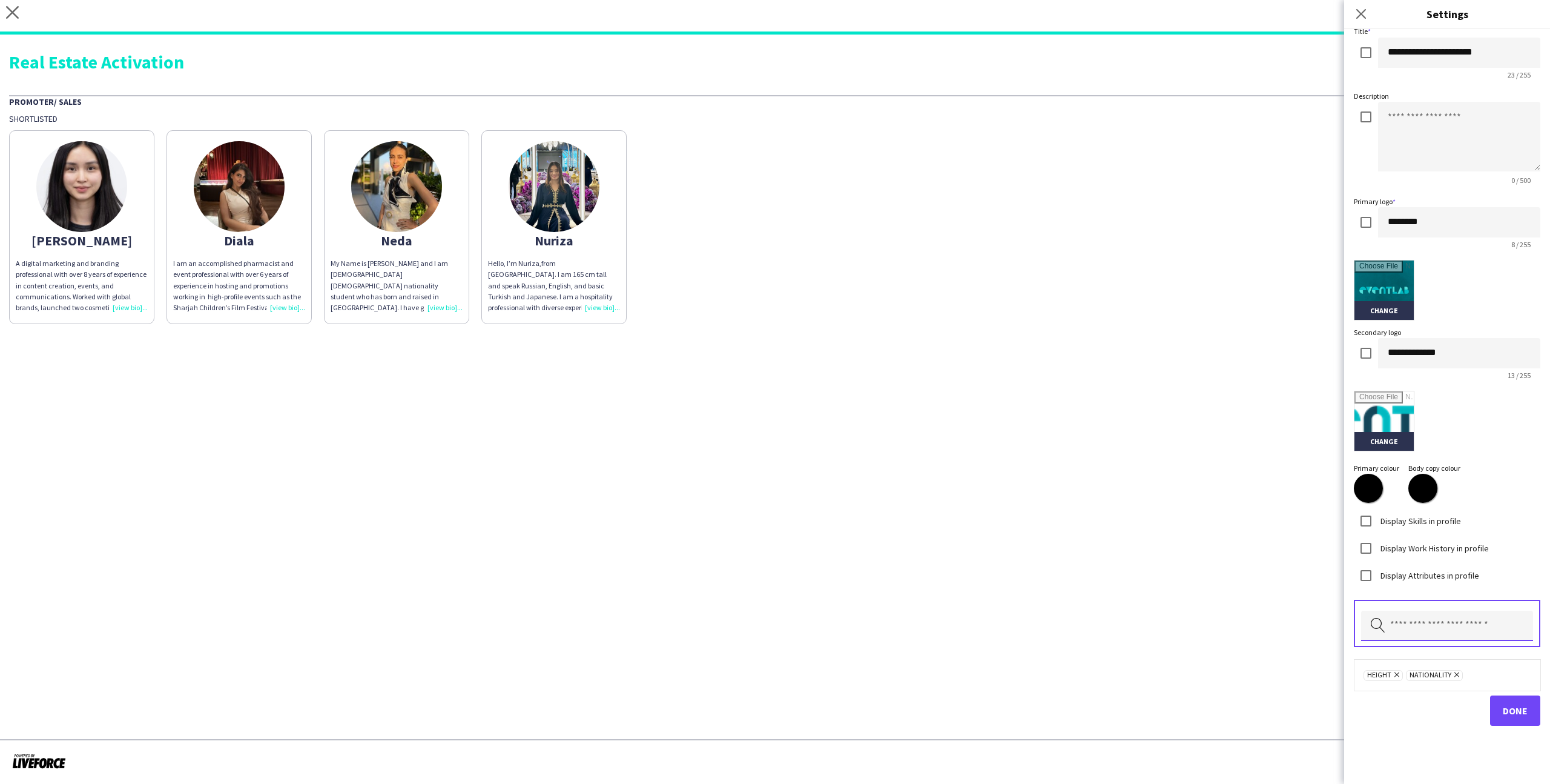
click at [1478, 633] on input "text" at bounding box center [1447, 625] width 172 height 30
click at [1435, 512] on mat-option "Other languages" at bounding box center [1447, 504] width 172 height 29
click at [1507, 720] on span "Done" at bounding box center [1515, 722] width 25 height 12
click at [75, 227] on img at bounding box center [81, 187] width 91 height 91
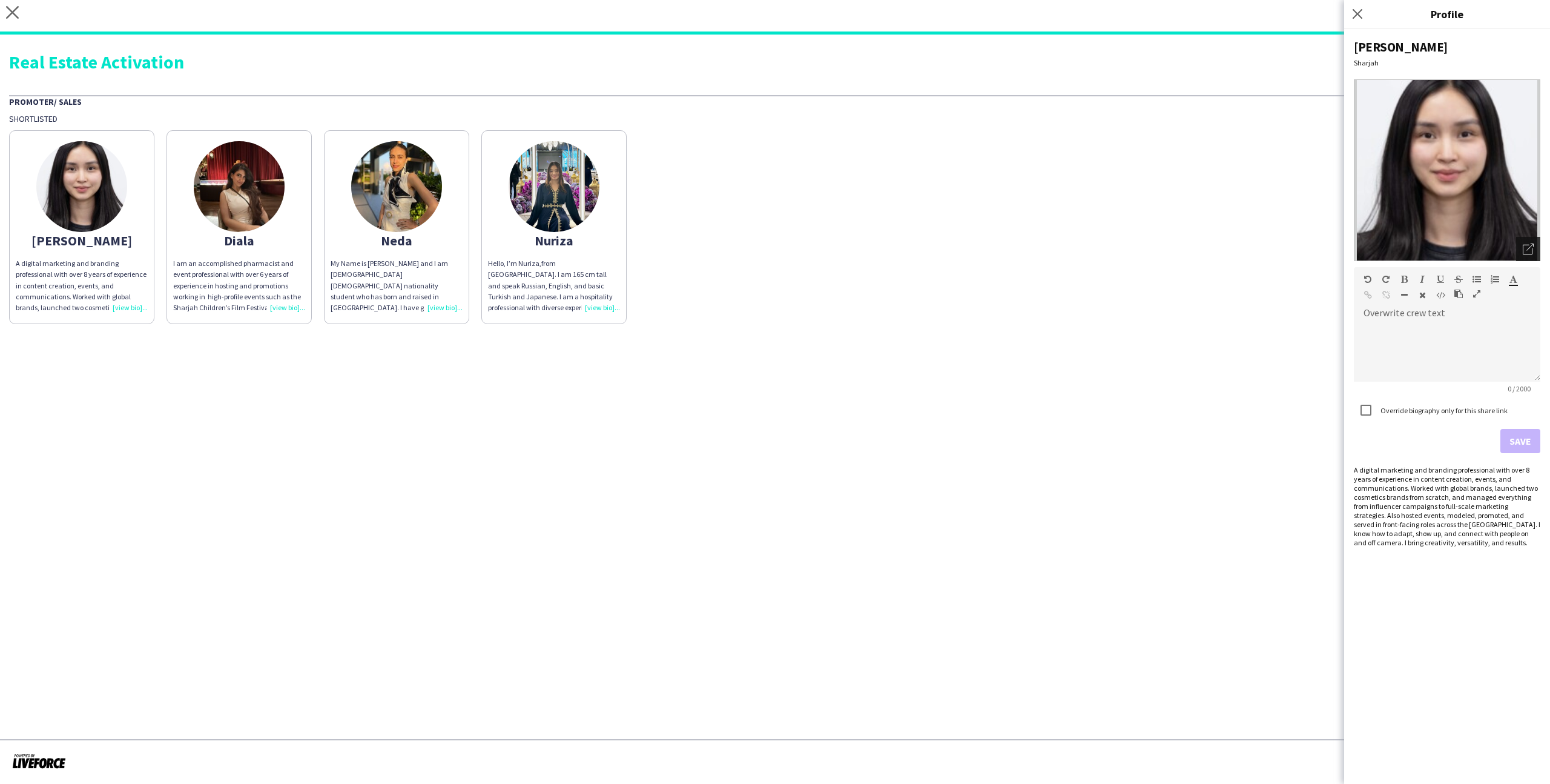
click at [1527, 255] on div "Open photos pop-in" at bounding box center [1529, 249] width 24 height 24
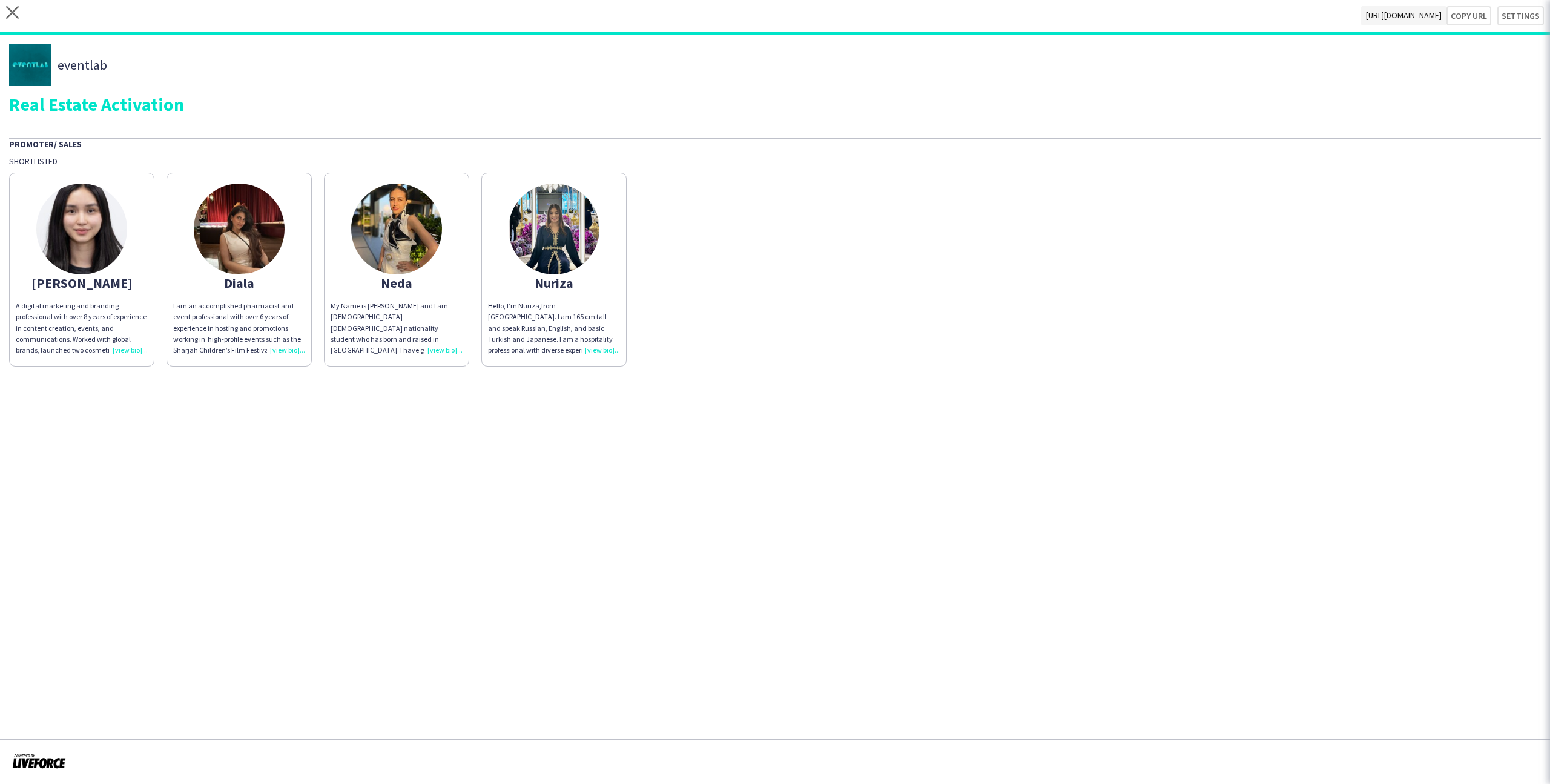
scroll to position [0, 0]
click at [122, 283] on div "Aila Eunice" at bounding box center [81, 282] width 132 height 11
click at [102, 273] on app-share-pages-crew-card "Aila Eunice A digital marketing and branding professional with over 8 years of …" at bounding box center [81, 269] width 145 height 194
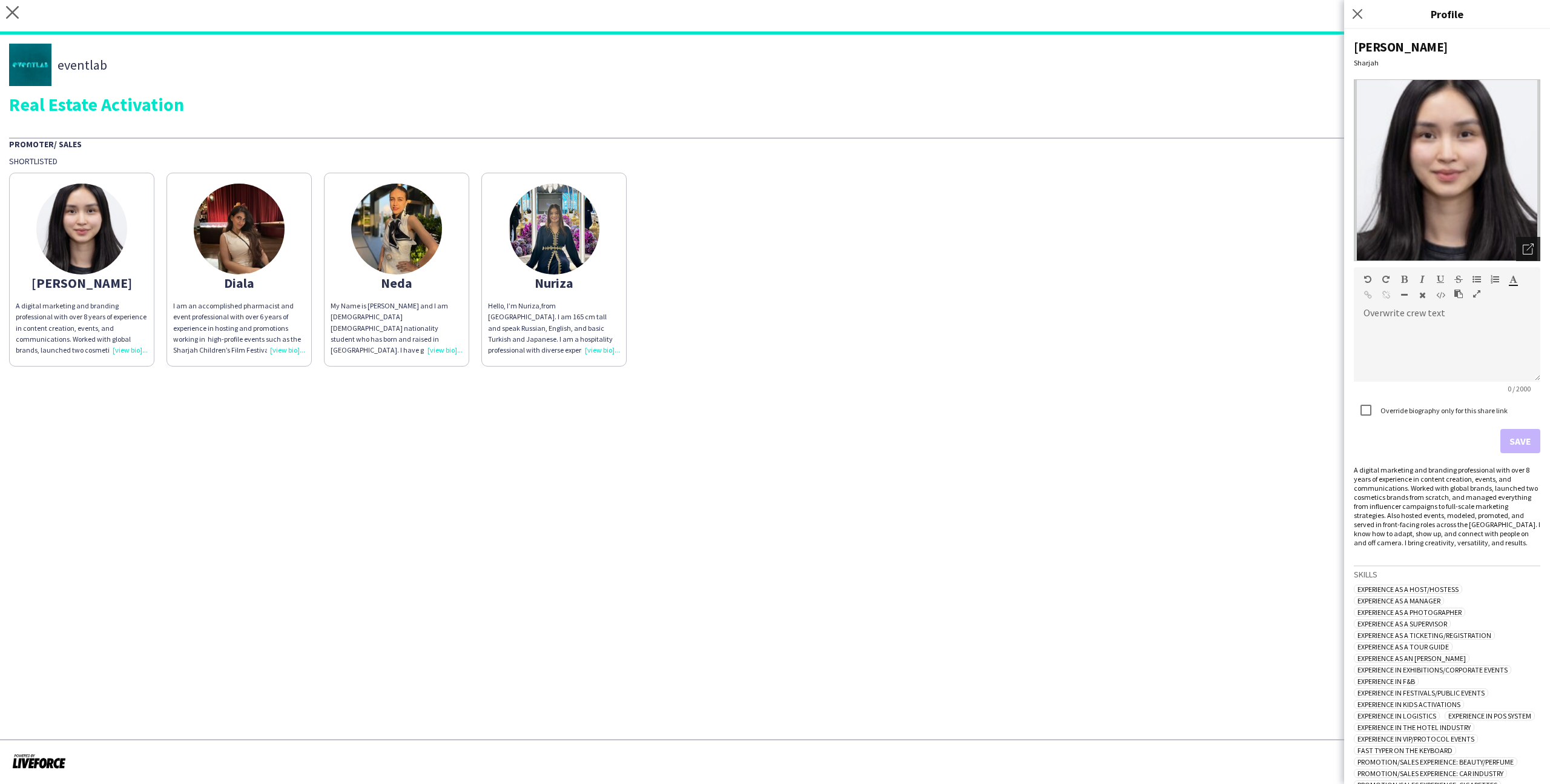
click at [1535, 252] on div "Open photos pop-in" at bounding box center [1529, 249] width 24 height 24
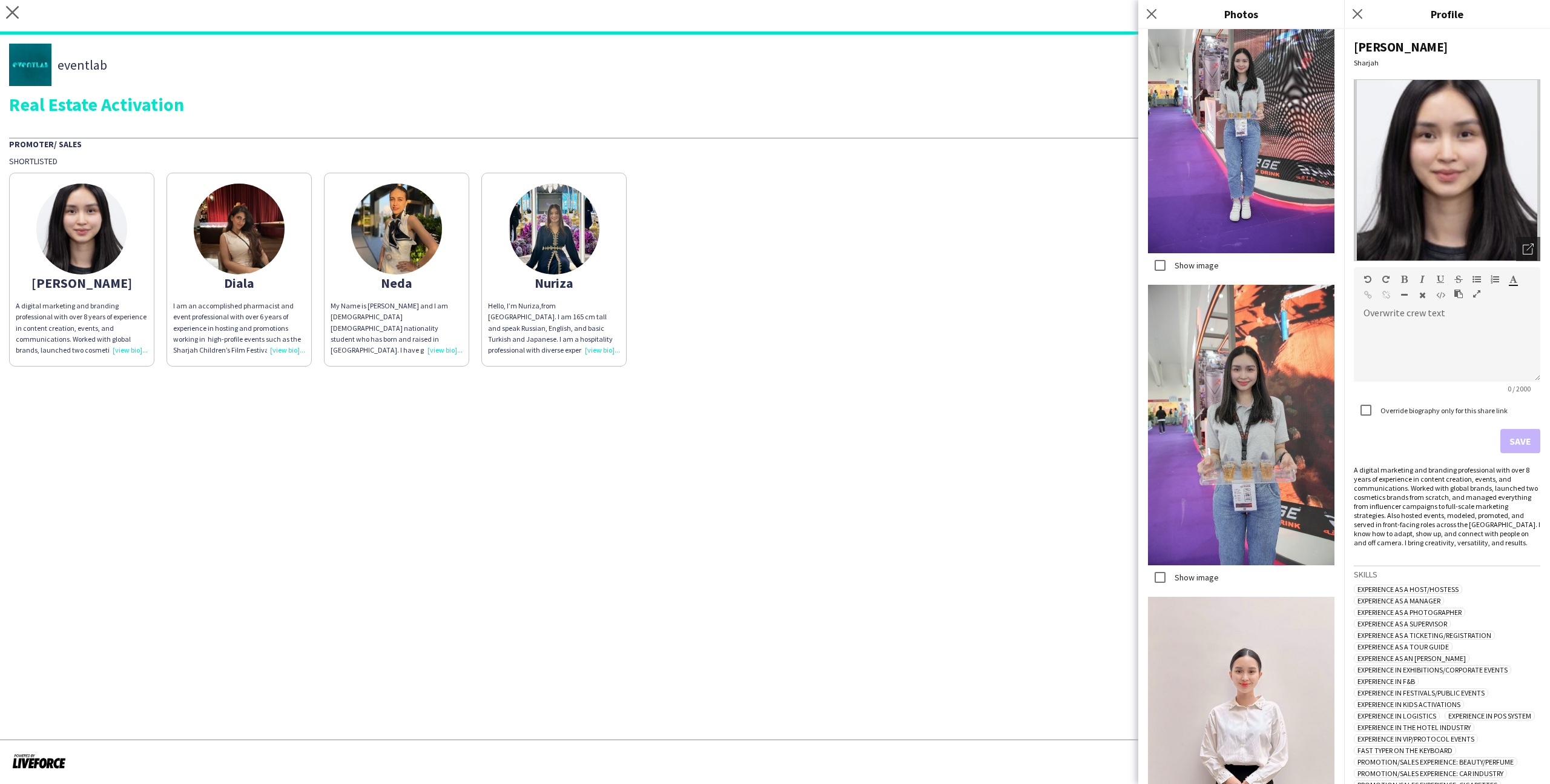
scroll to position [530, 0]
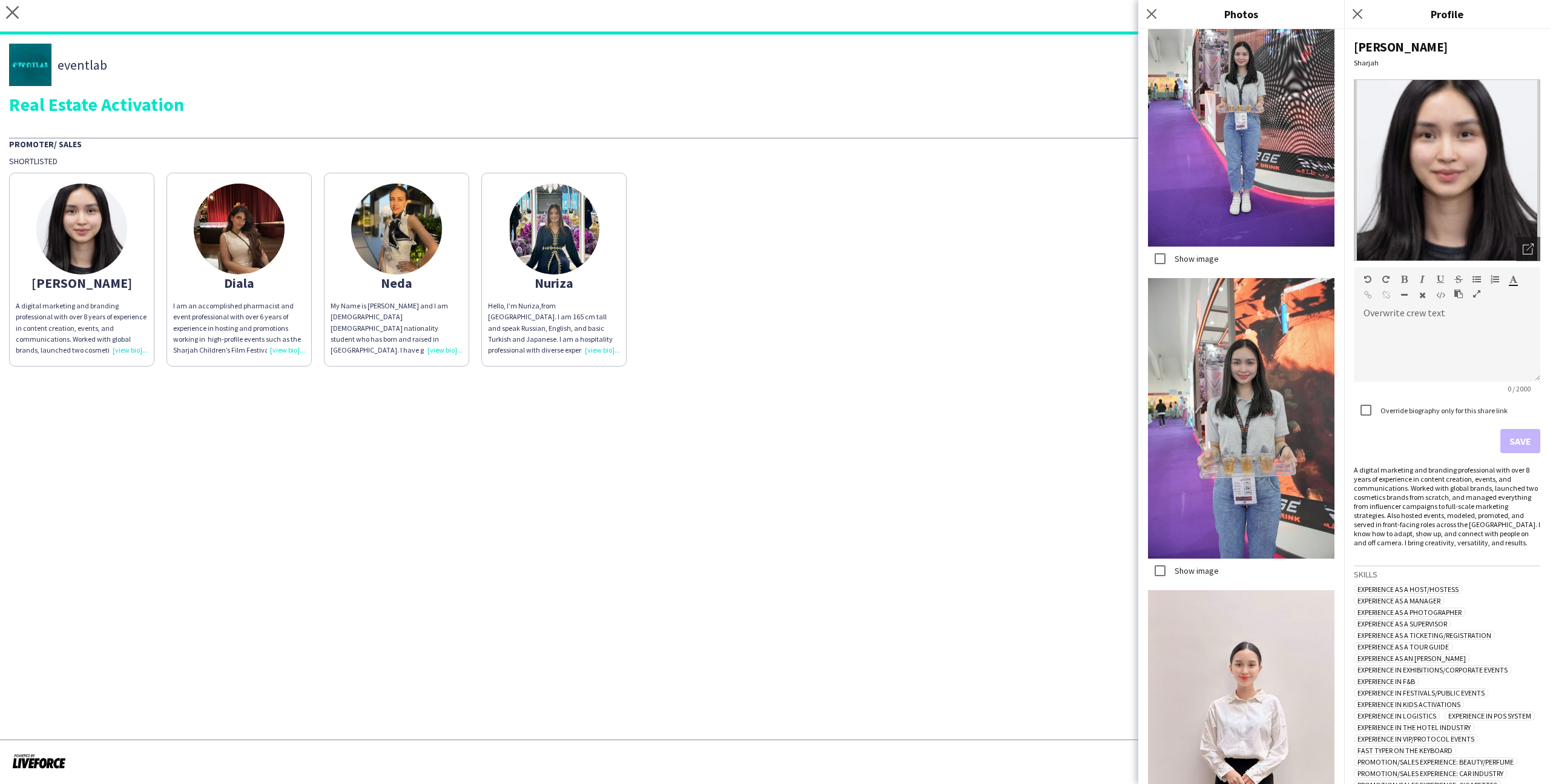
click at [1211, 565] on label "Show image" at bounding box center [1196, 570] width 46 height 11
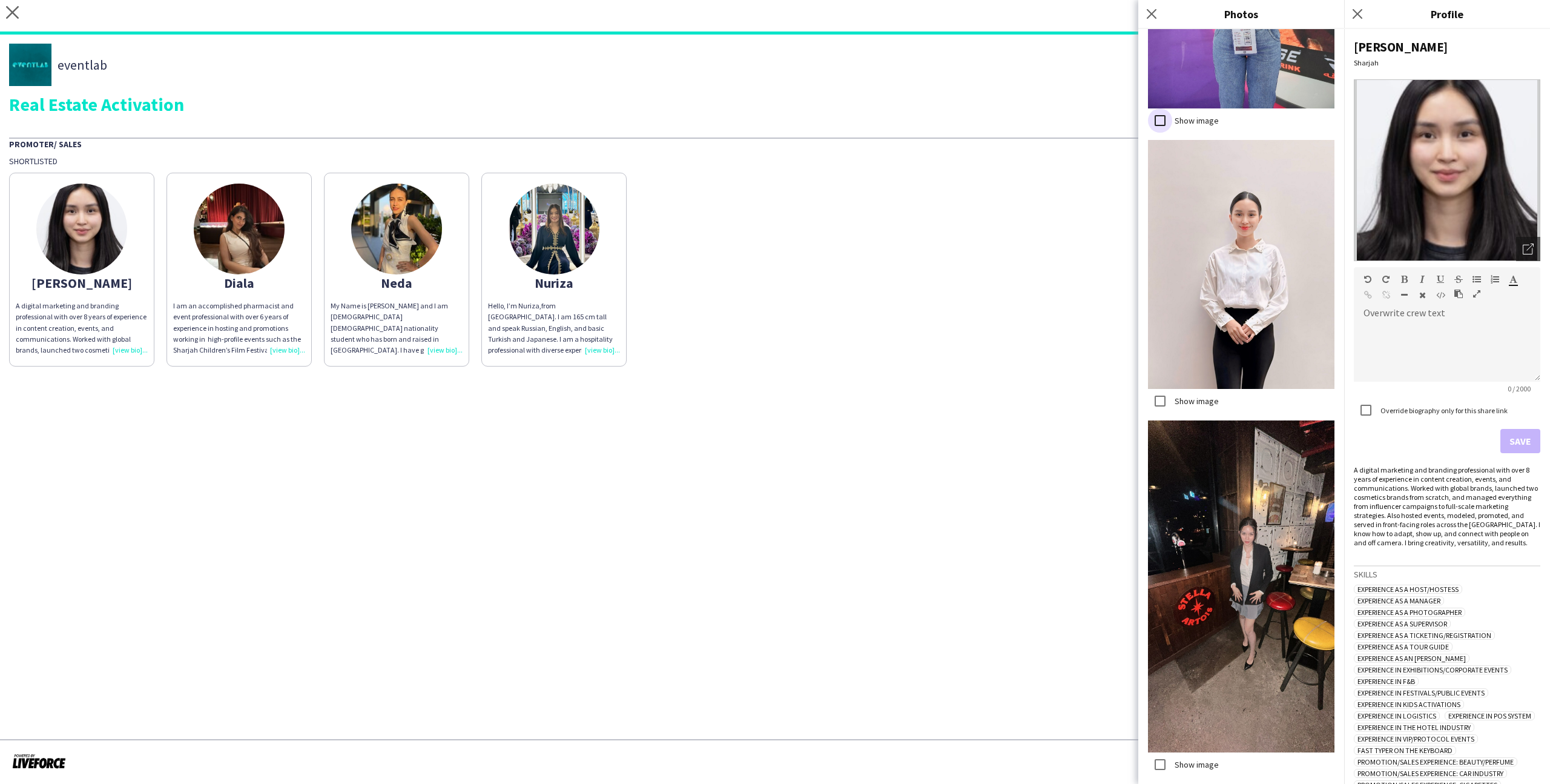
scroll to position [980, 0]
click at [1202, 400] on label "Show image" at bounding box center [1196, 401] width 46 height 11
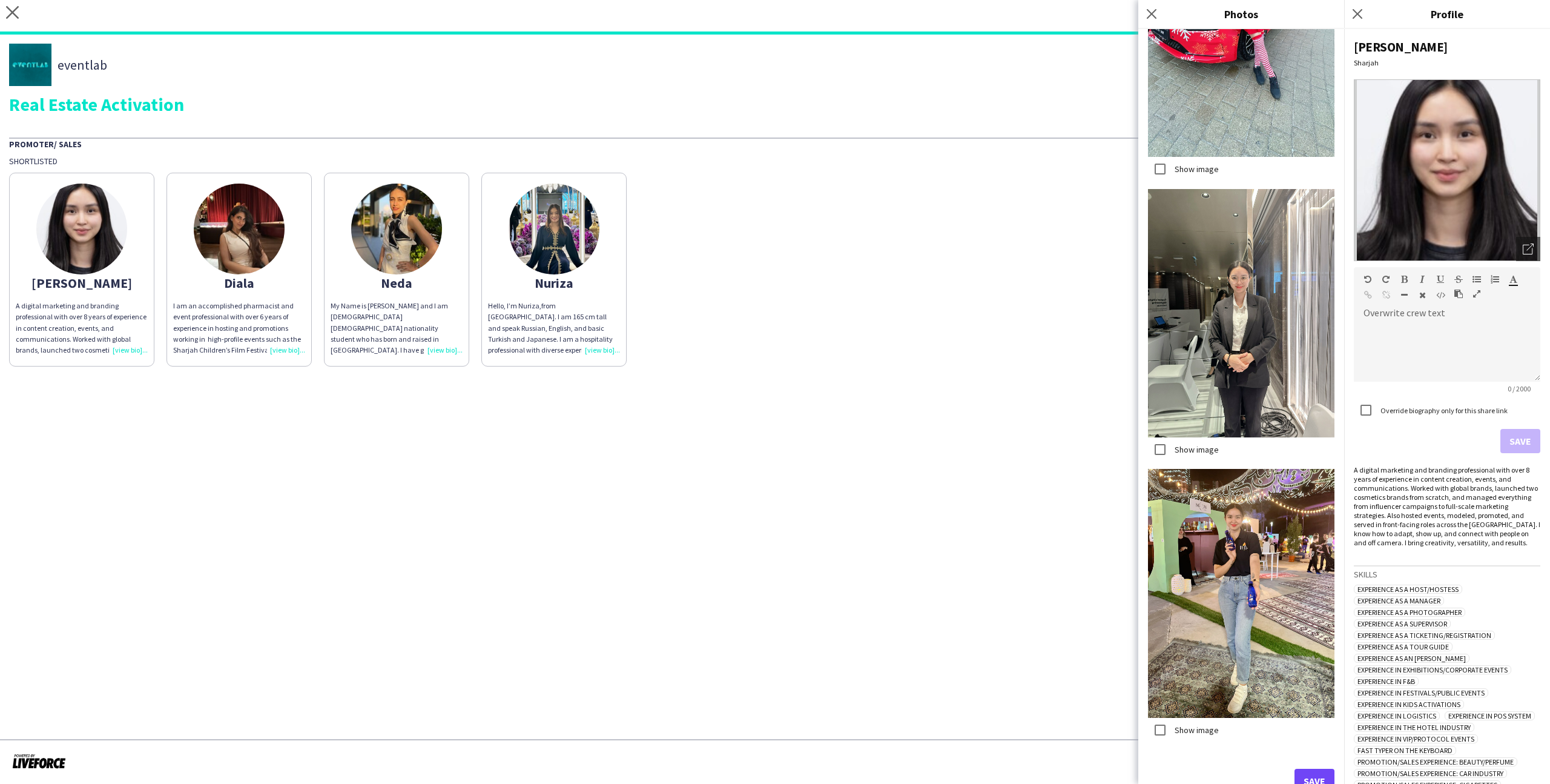
scroll to position [2789, 0]
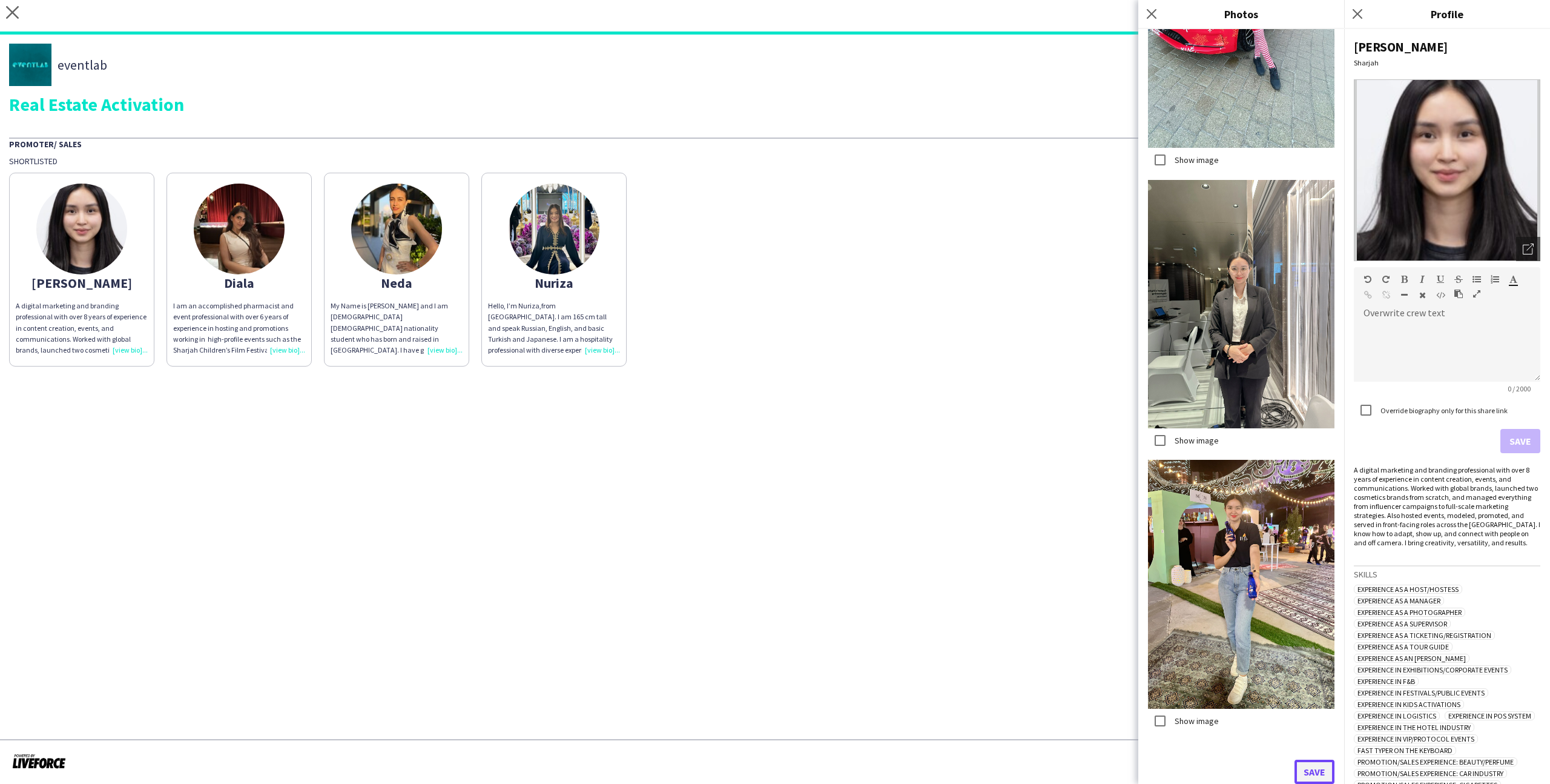
click at [1315, 769] on button "Save" at bounding box center [1314, 771] width 40 height 24
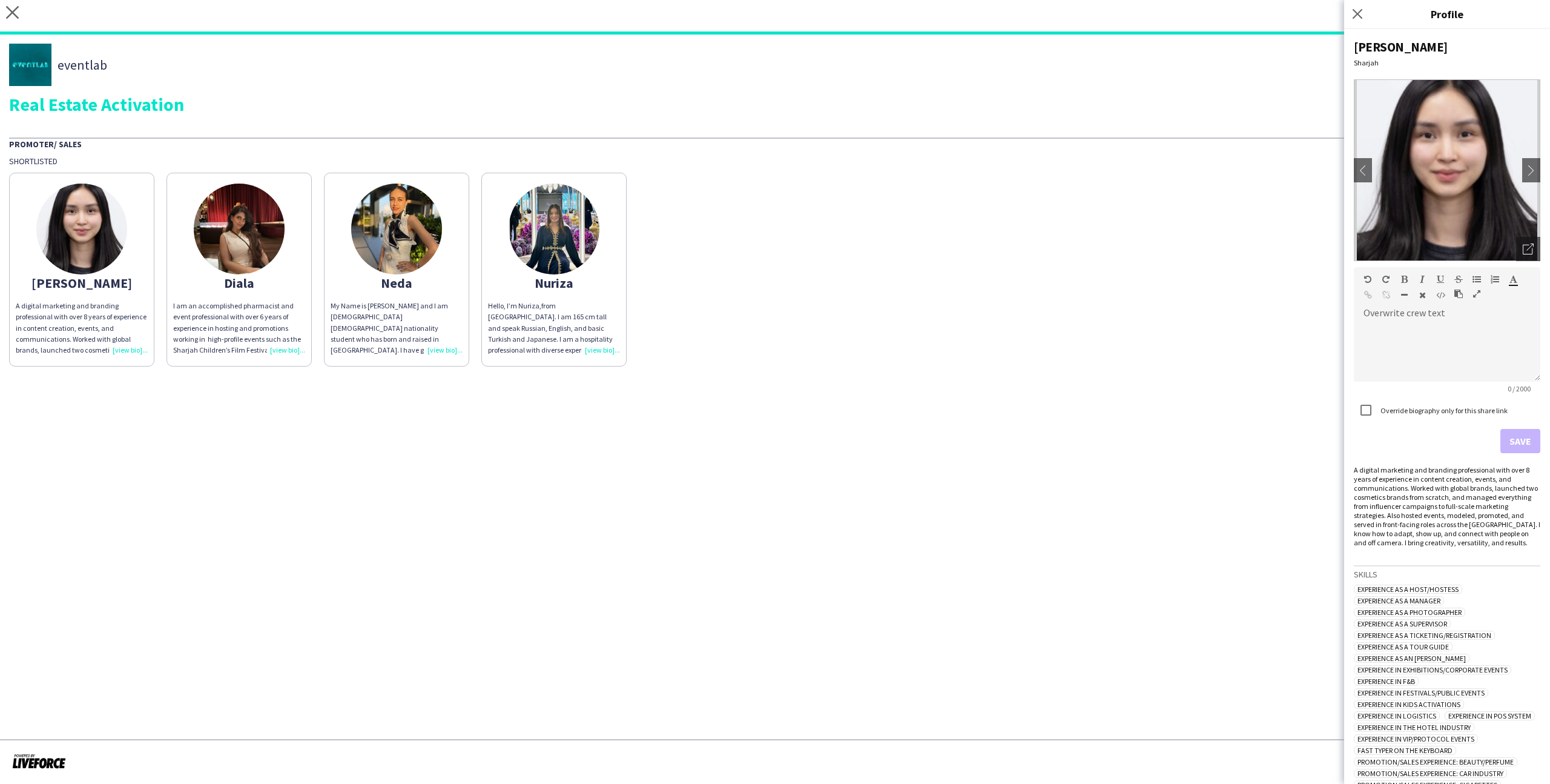
click at [1058, 524] on app-share-pages "close https://admin.liveforce.co/v2/s/0293fb10-c01b-495e-9051-48f07894bb63 Copy…" at bounding box center [775, 392] width 1550 height 784
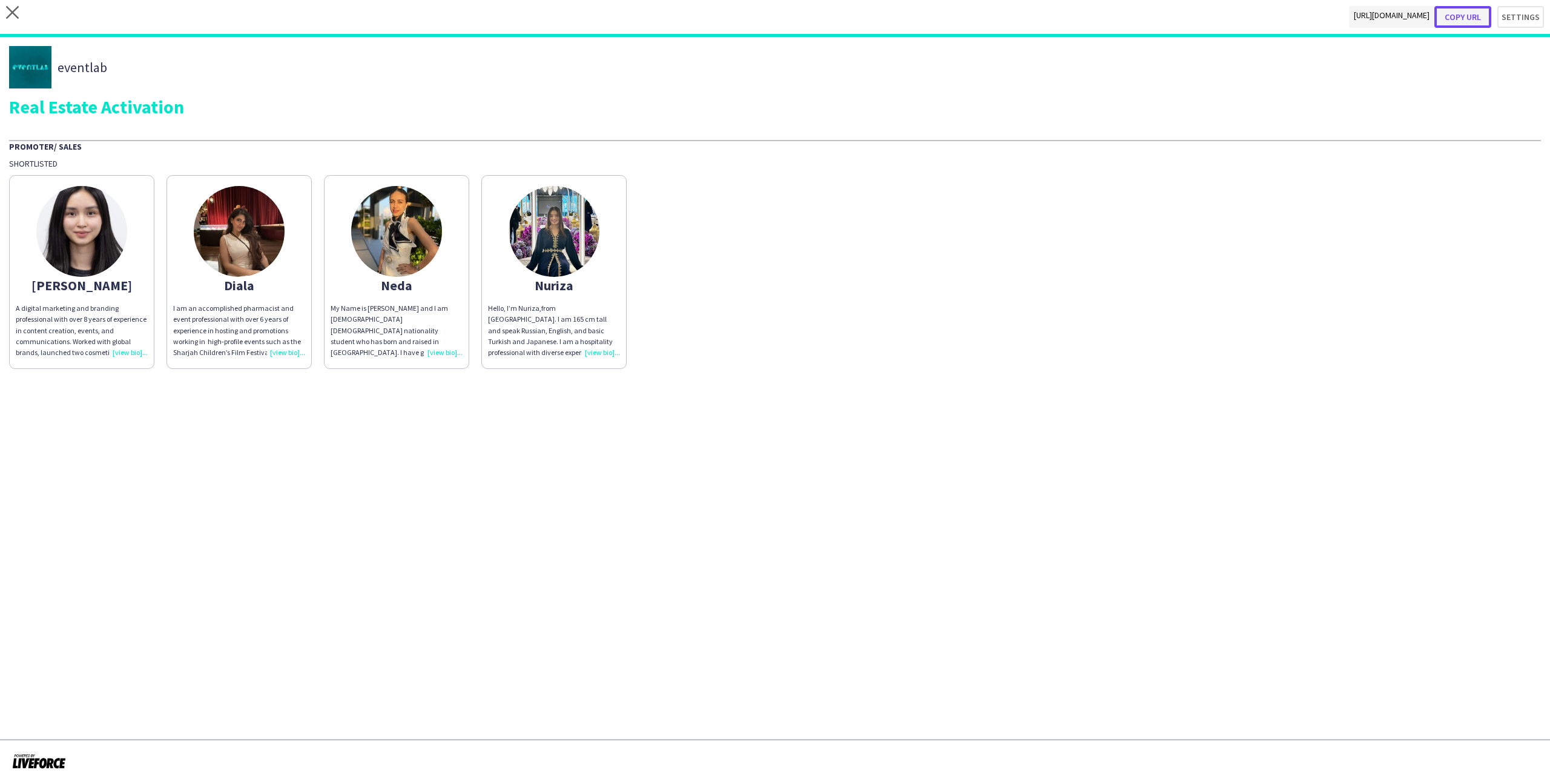
click at [1463, 17] on button "Copy url" at bounding box center [1463, 16] width 57 height 21
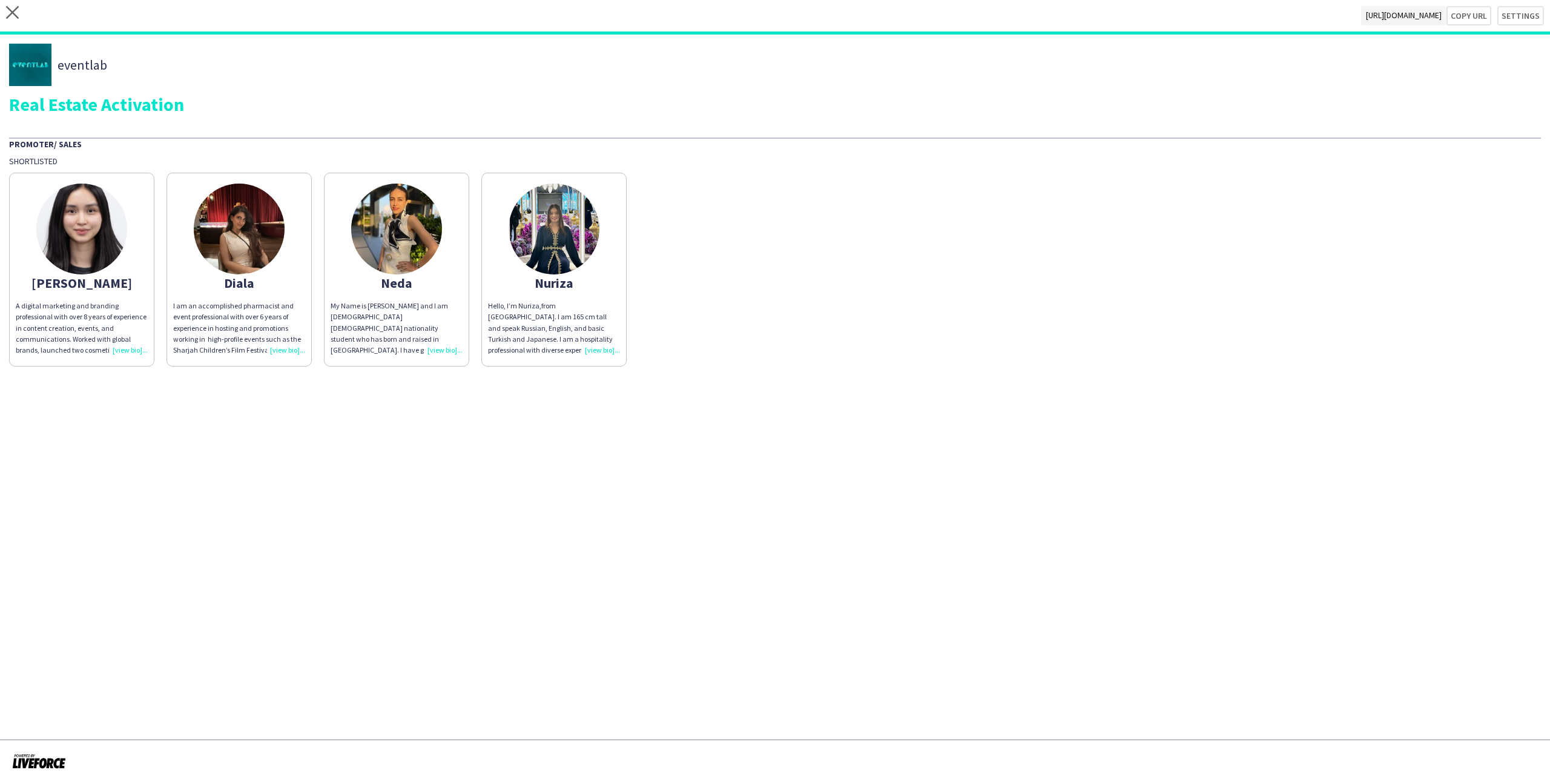
click at [19, 17] on div "close https://admin.liveforce.co/v2/s/0293fb10-c01b-495e-9051-48f07894bb63 Copy…" at bounding box center [775, 17] width 1550 height 34
click at [15, 17] on icon "close" at bounding box center [12, 12] width 13 height 13
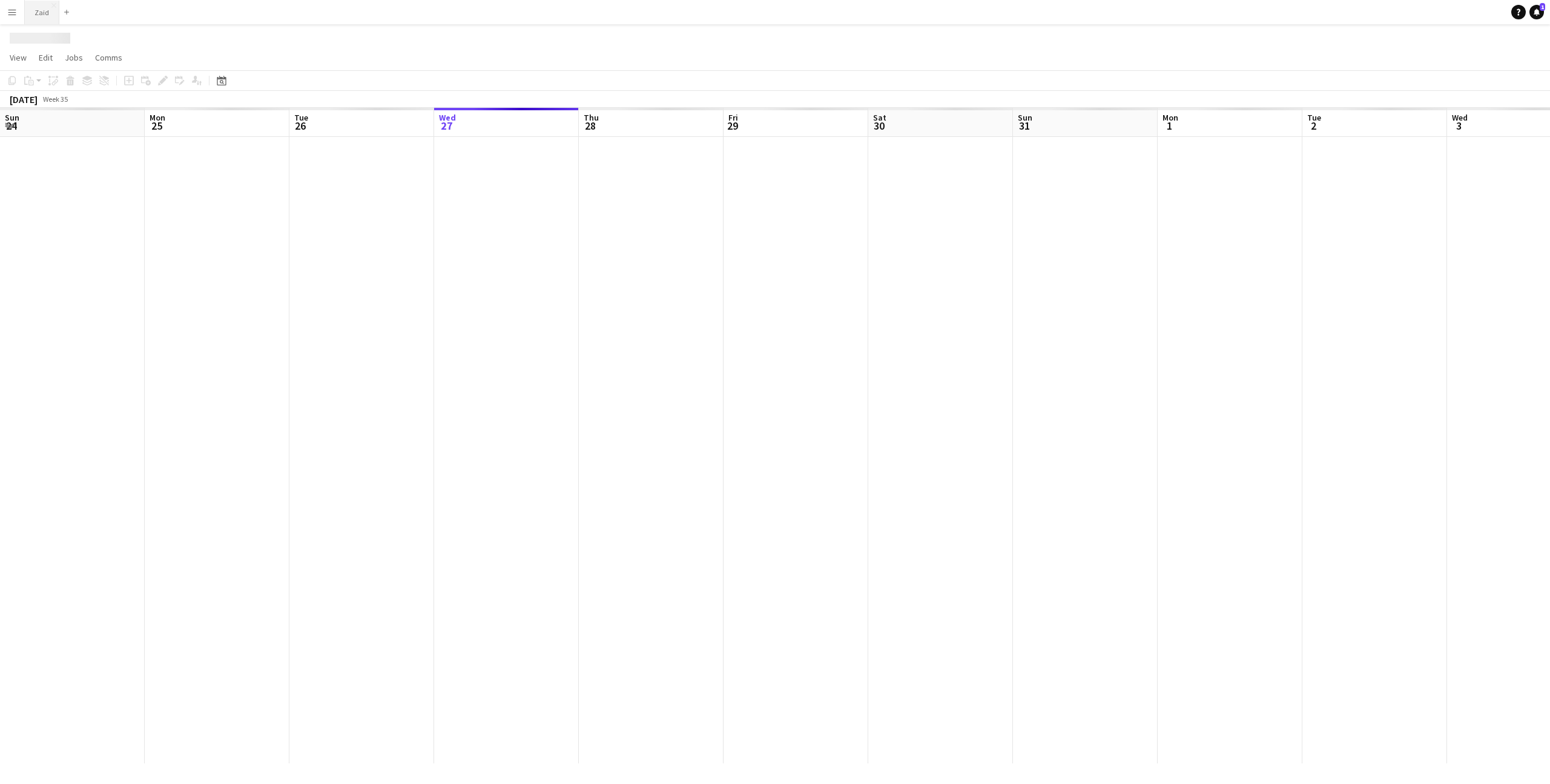
scroll to position [0, 289]
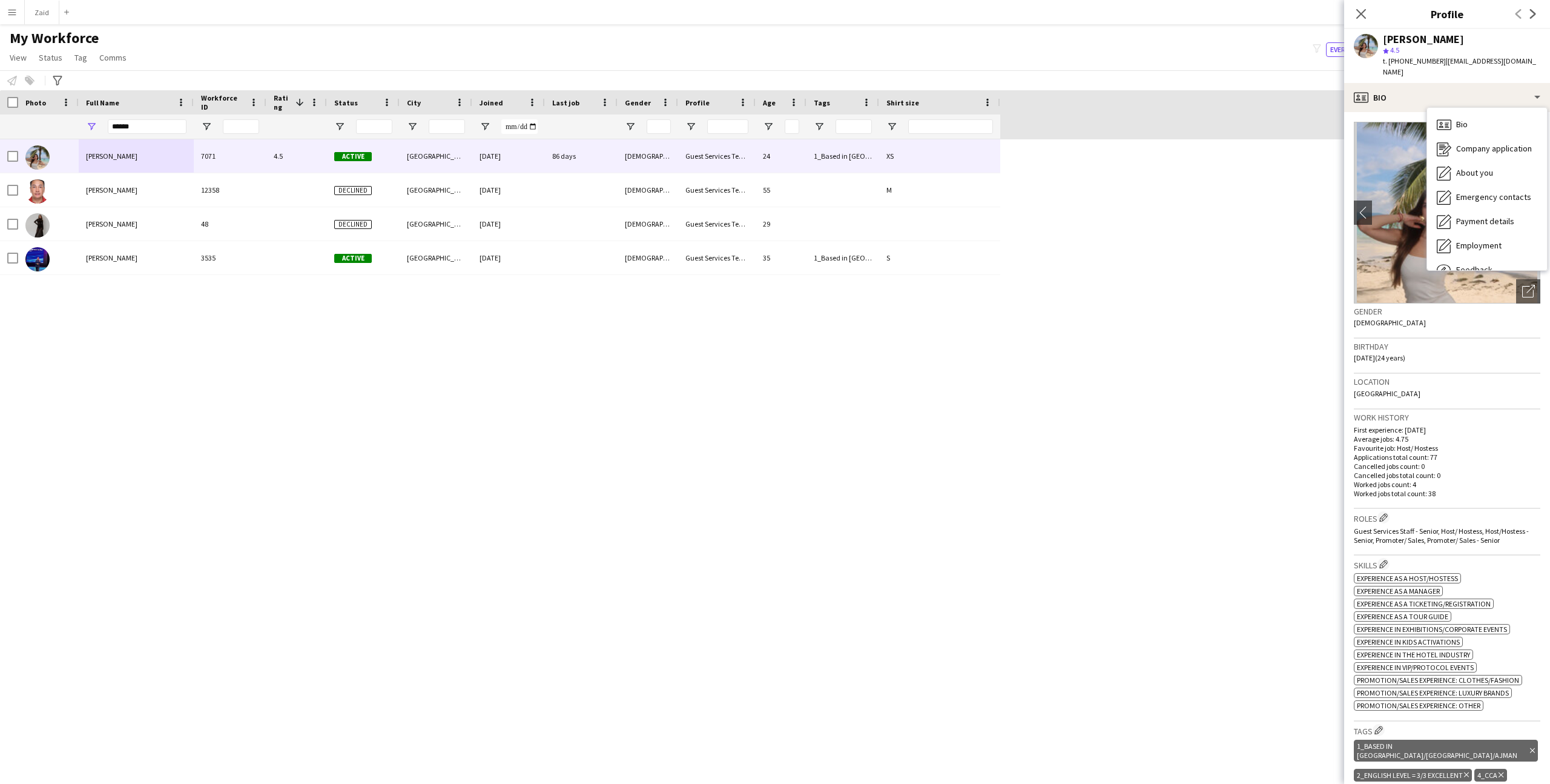
click at [734, 36] on div "My Workforce View Views Default view New view Update view Delete view Edit name…" at bounding box center [775, 50] width 1550 height 41
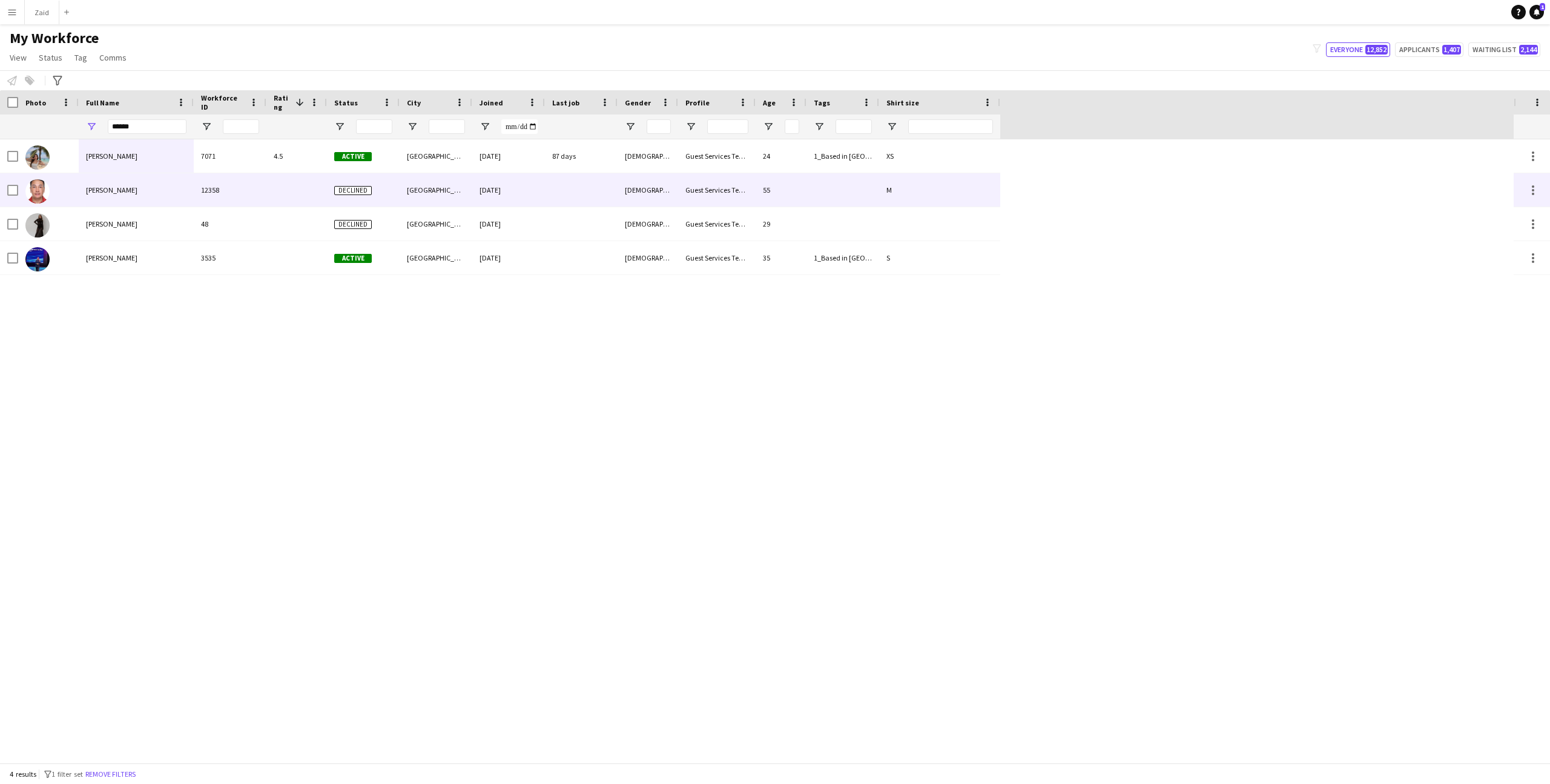
click at [622, 177] on div "[DEMOGRAPHIC_DATA]" at bounding box center [648, 190] width 61 height 33
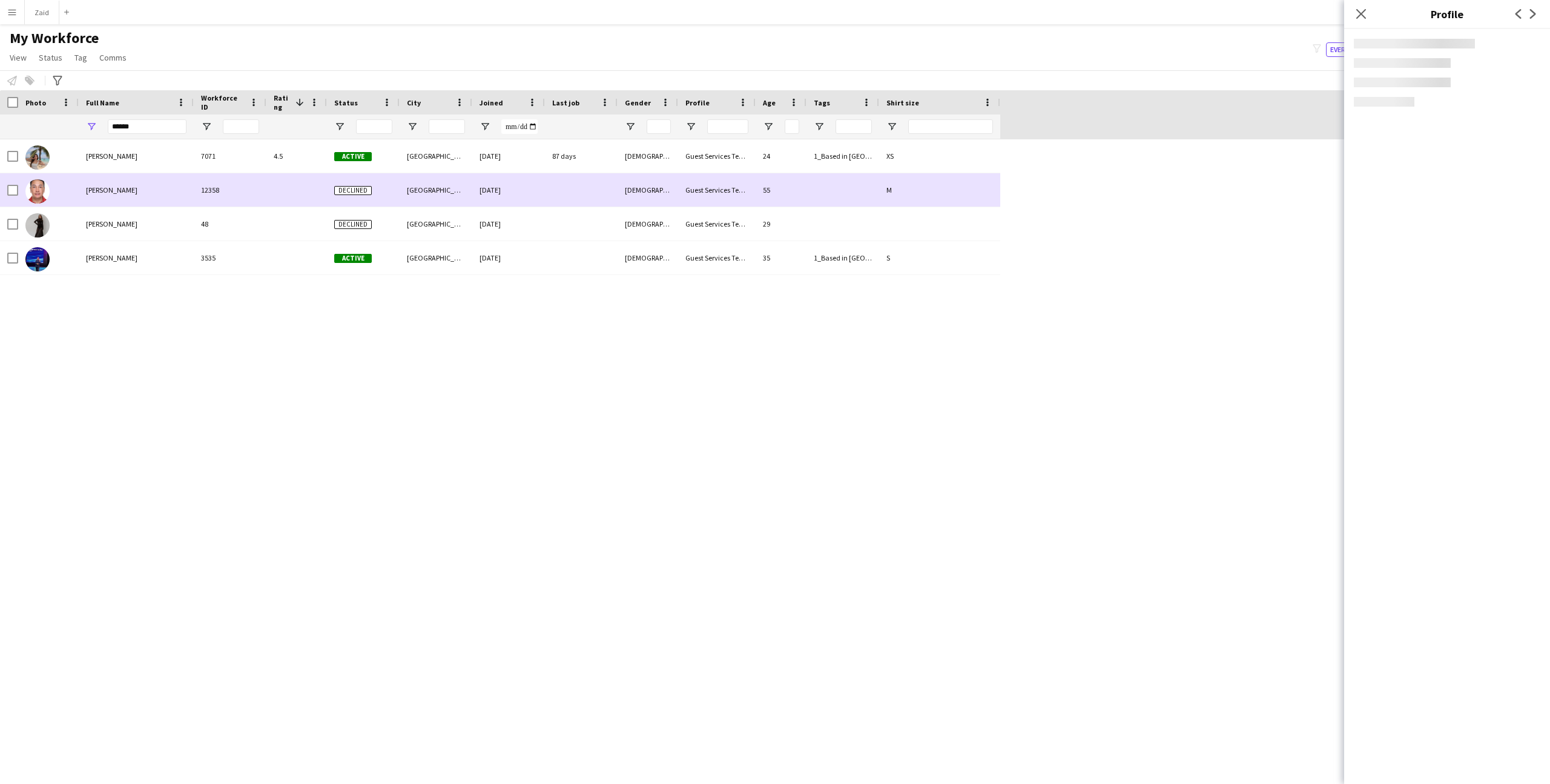
click at [615, 207] on div at bounding box center [581, 223] width 73 height 33
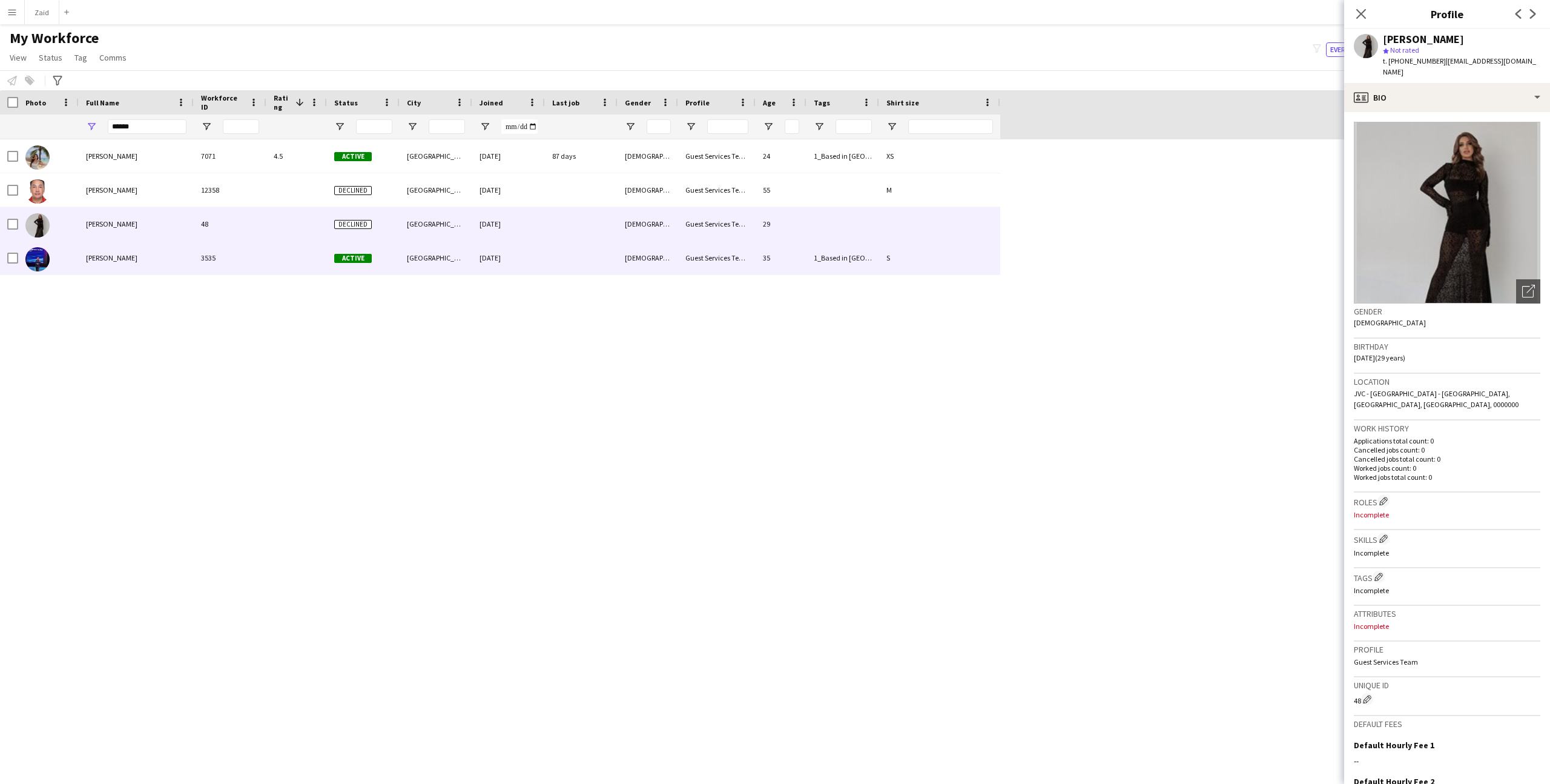
click at [615, 250] on div at bounding box center [581, 257] width 73 height 33
